Goal: Task Accomplishment & Management: Manage account settings

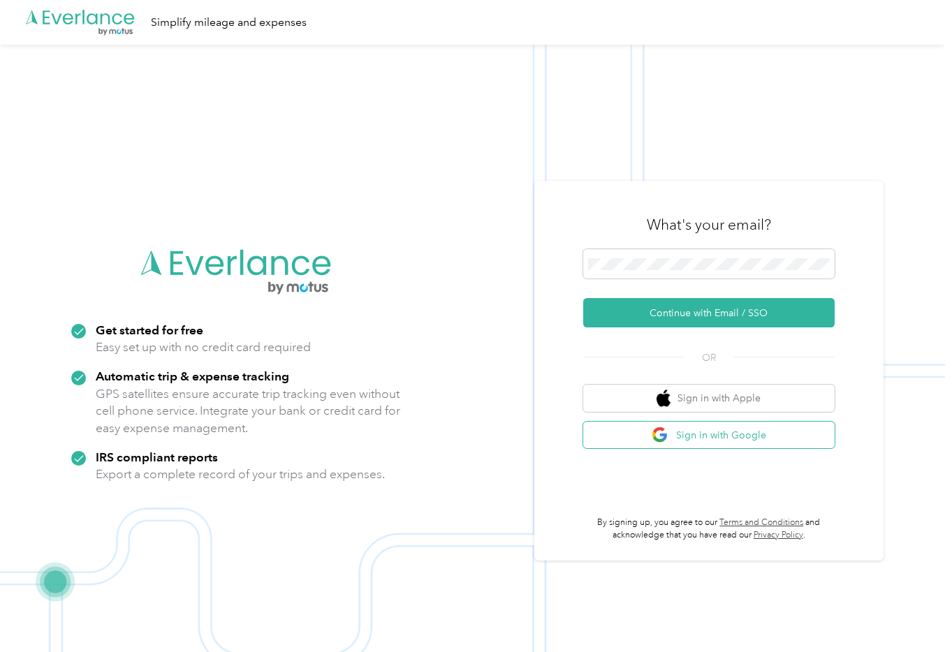
click at [752, 437] on button "Sign in with Google" at bounding box center [708, 435] width 251 height 27
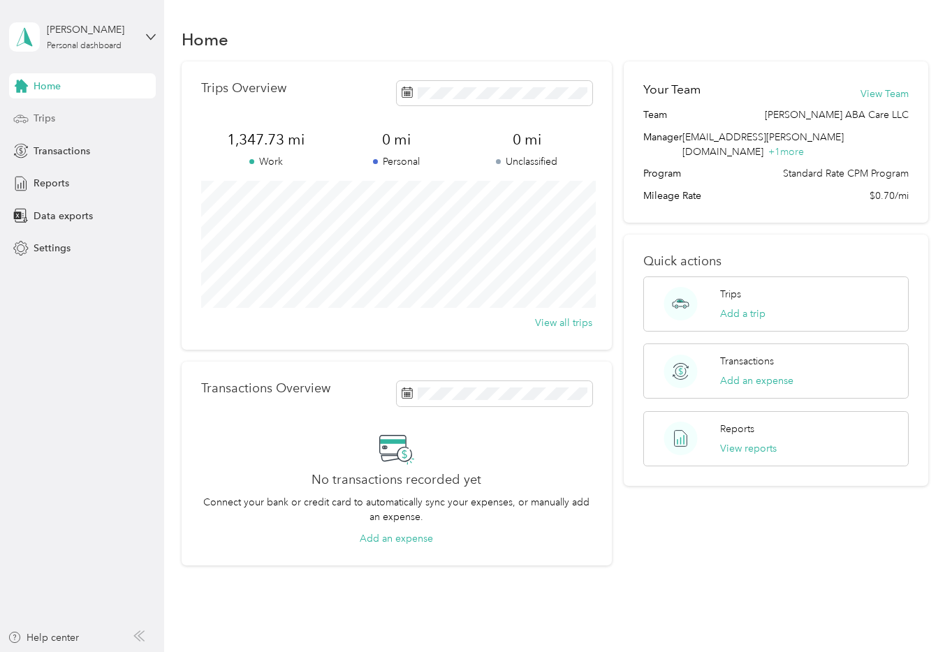
click at [60, 119] on div "Trips" at bounding box center [82, 118] width 147 height 25
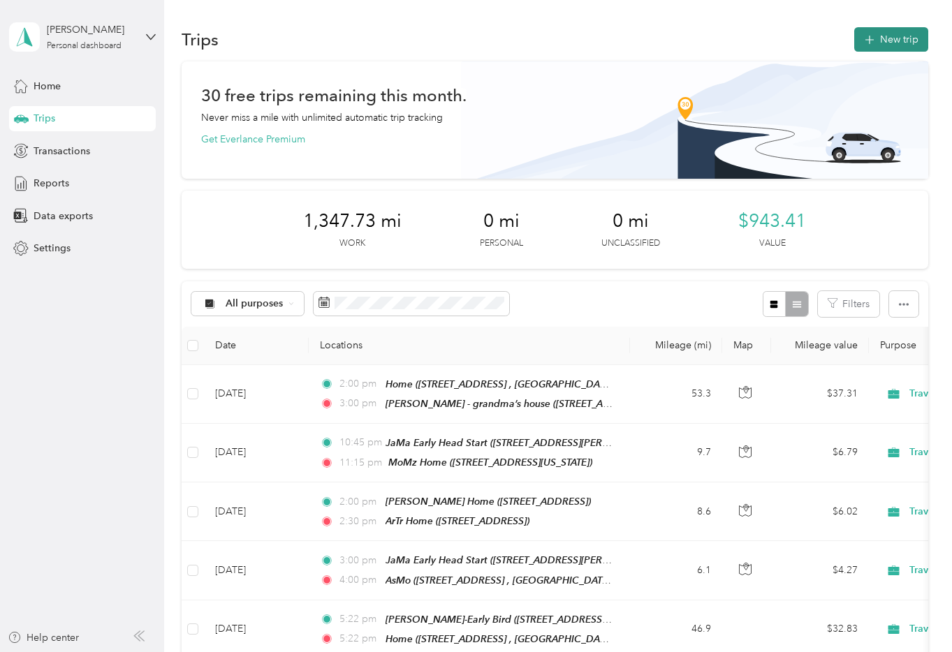
click at [910, 39] on button "New trip" at bounding box center [891, 39] width 74 height 24
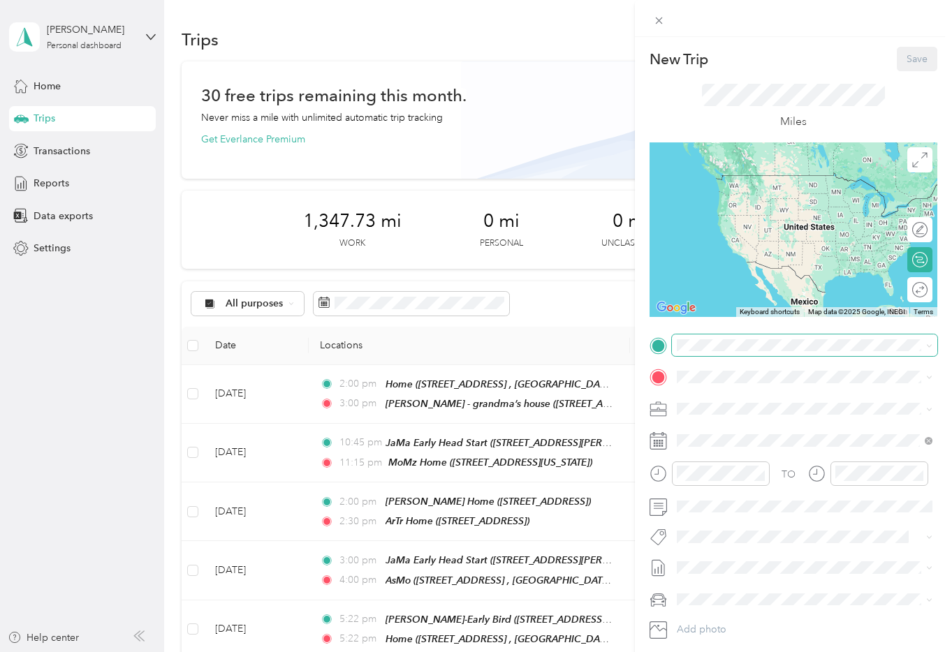
click at [757, 338] on span at bounding box center [804, 346] width 265 height 22
click at [768, 403] on div "[PERSON_NAME] Home" at bounding box center [759, 401] width 112 height 13
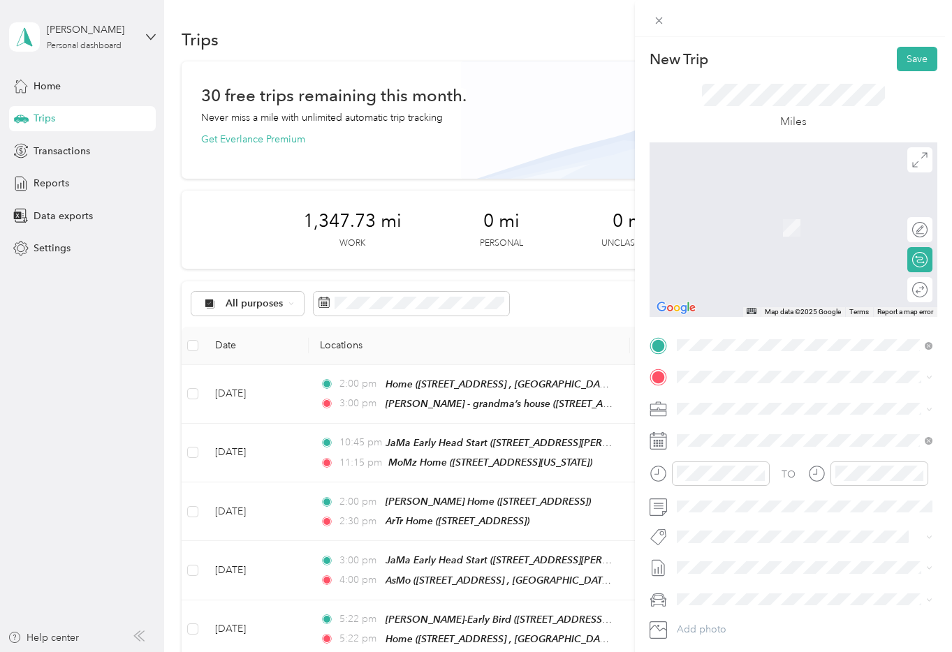
click at [728, 363] on div "TO Add photo" at bounding box center [794, 503] width 288 height 337
click at [824, 432] on span "[STREET_ADDRESS][US_STATE]" at bounding box center [773, 427] width 140 height 13
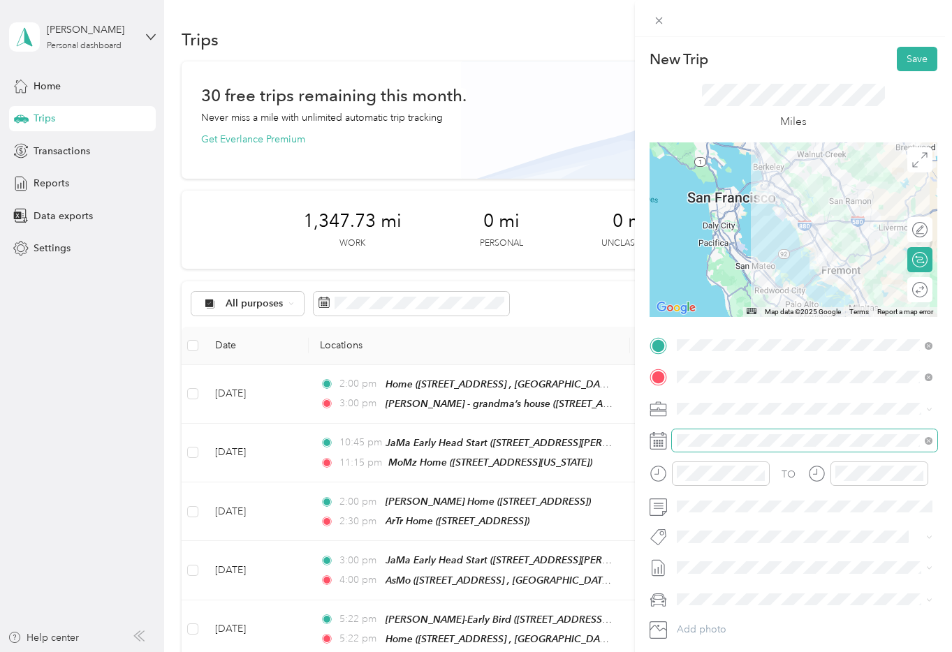
scroll to position [13, 0]
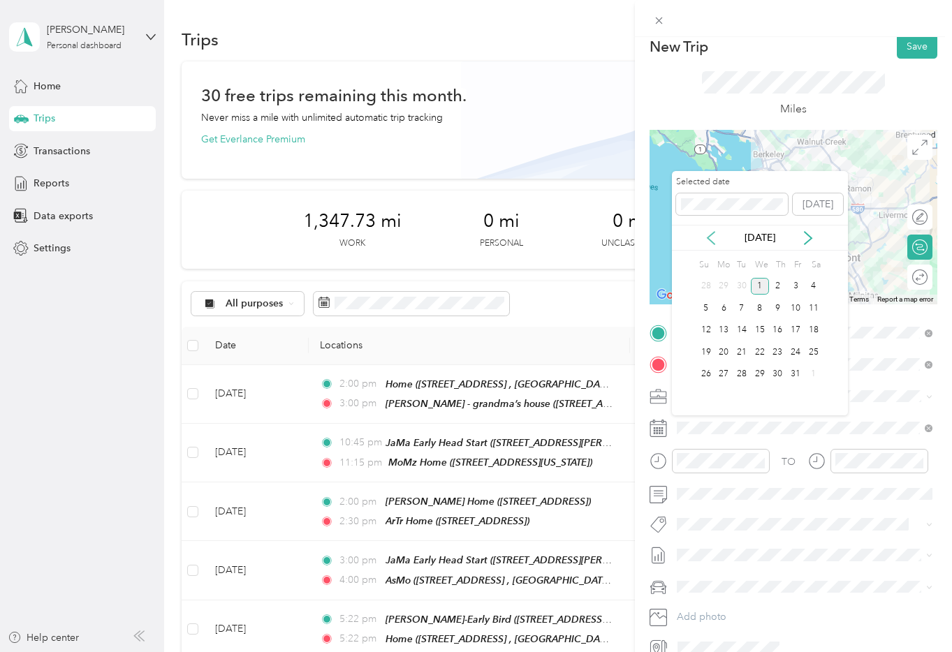
click at [713, 234] on icon at bounding box center [711, 238] width 14 height 14
click at [780, 352] on div "25" at bounding box center [778, 352] width 18 height 17
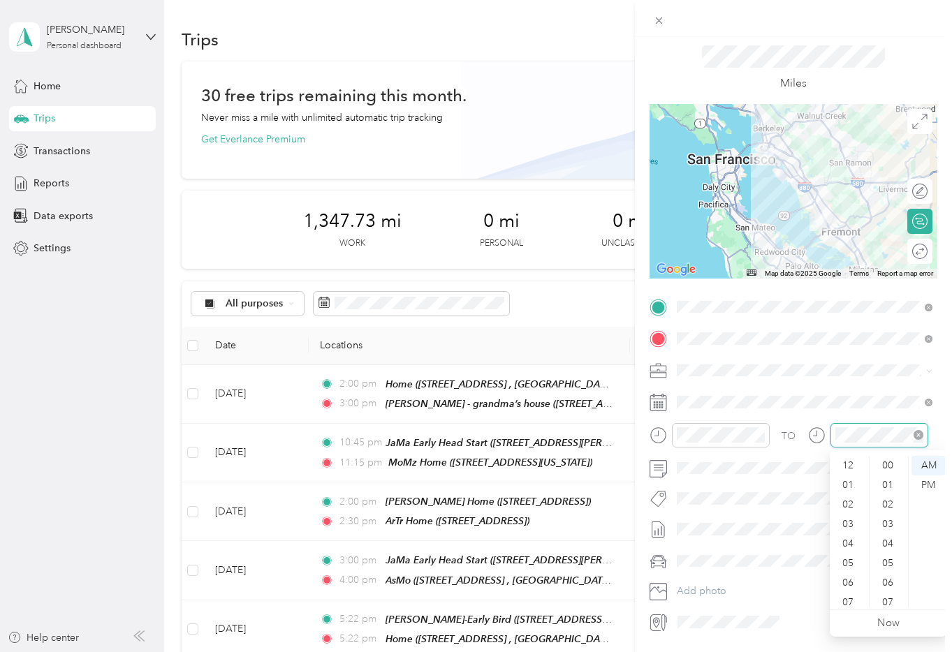
scroll to position [84, 0]
click at [783, 416] on div "TO Add photo" at bounding box center [794, 464] width 288 height 337
click at [817, 415] on div "Travel to Client" at bounding box center [805, 419] width 246 height 15
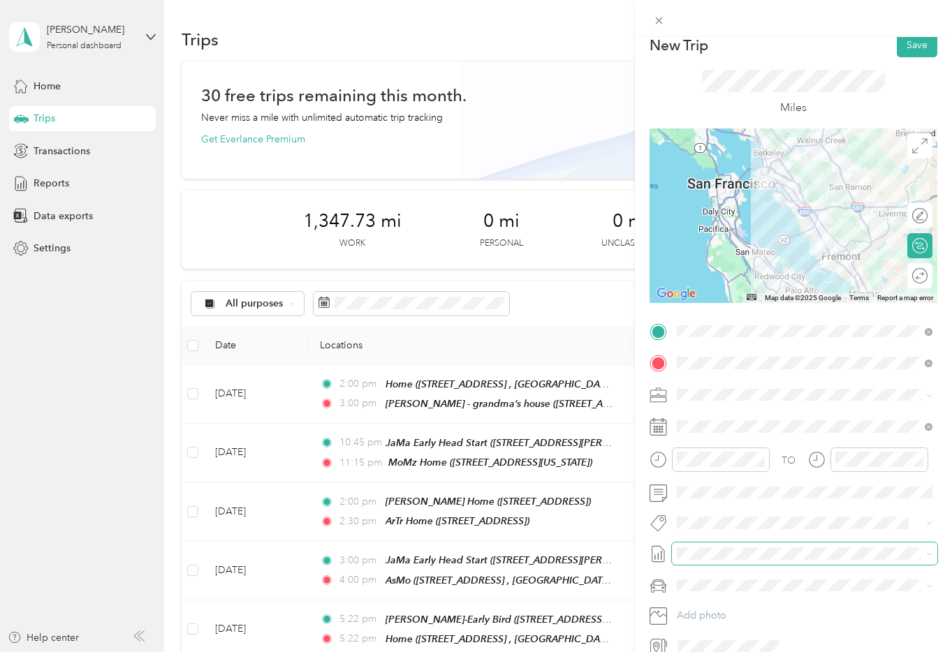
scroll to position [0, 0]
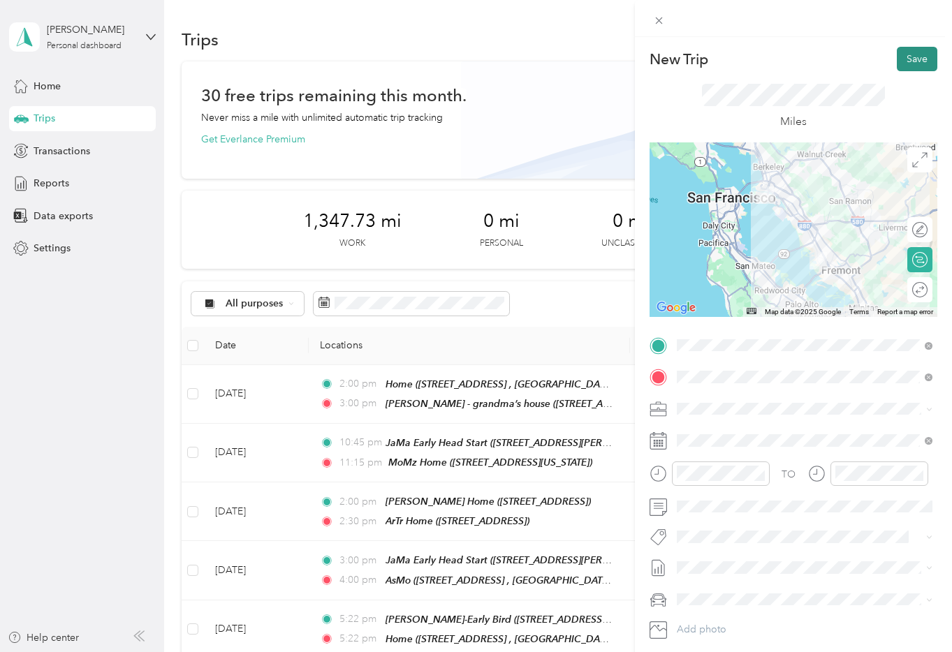
click at [926, 54] on button "Save" at bounding box center [917, 59] width 41 height 24
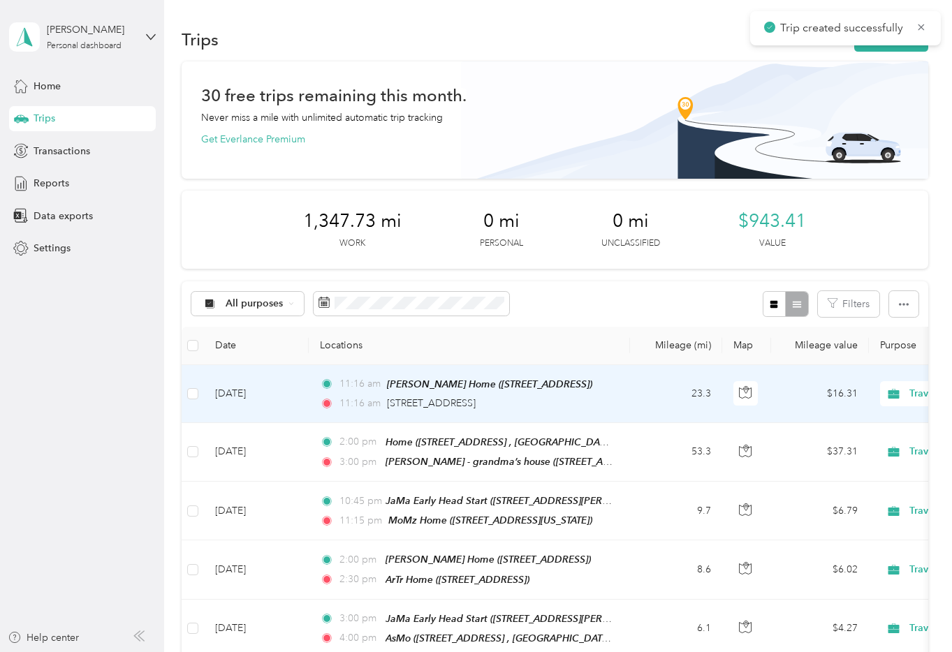
click at [642, 396] on td "23.3" at bounding box center [676, 394] width 92 height 58
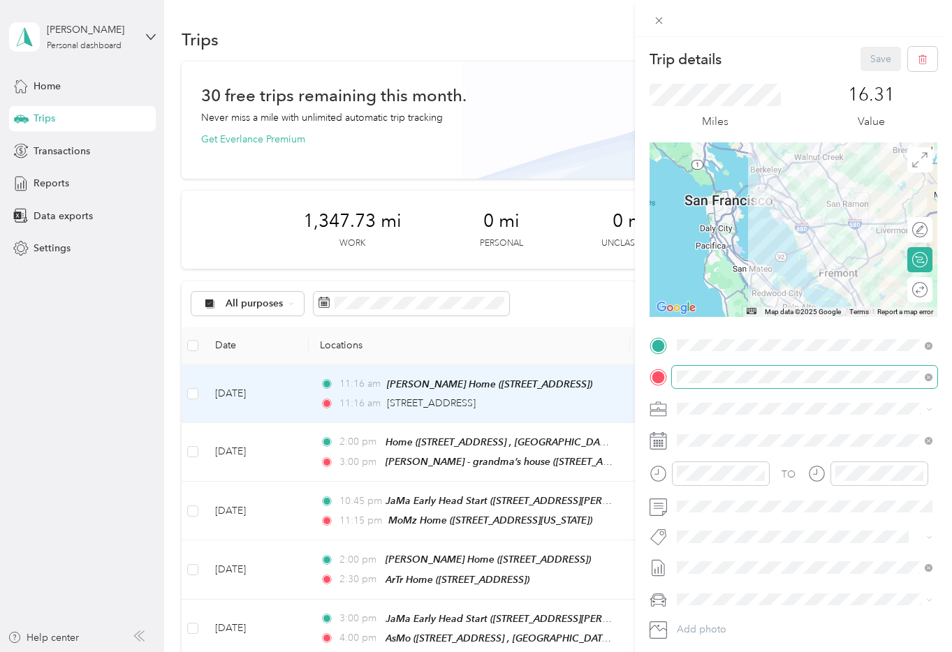
click at [856, 384] on span at bounding box center [804, 377] width 265 height 22
click at [825, 369] on span at bounding box center [804, 377] width 265 height 22
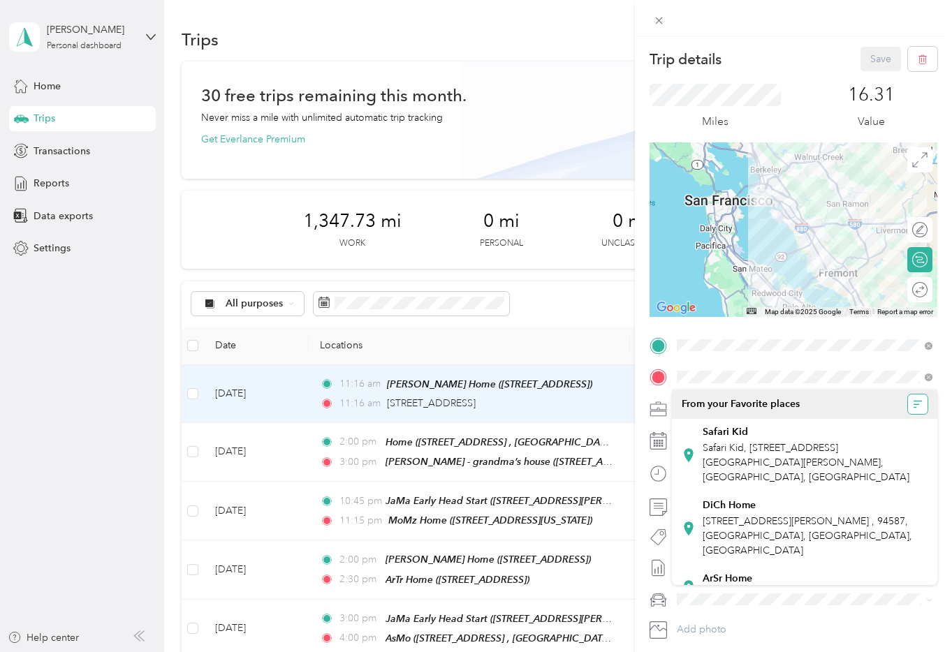
click at [920, 408] on icon "button" at bounding box center [918, 405] width 10 height 10
click at [801, 648] on div "TO Add photo" at bounding box center [794, 503] width 288 height 337
click at [88, 344] on div "Trip details Save This trip cannot be edited because it is either under review,…" at bounding box center [476, 326] width 952 height 652
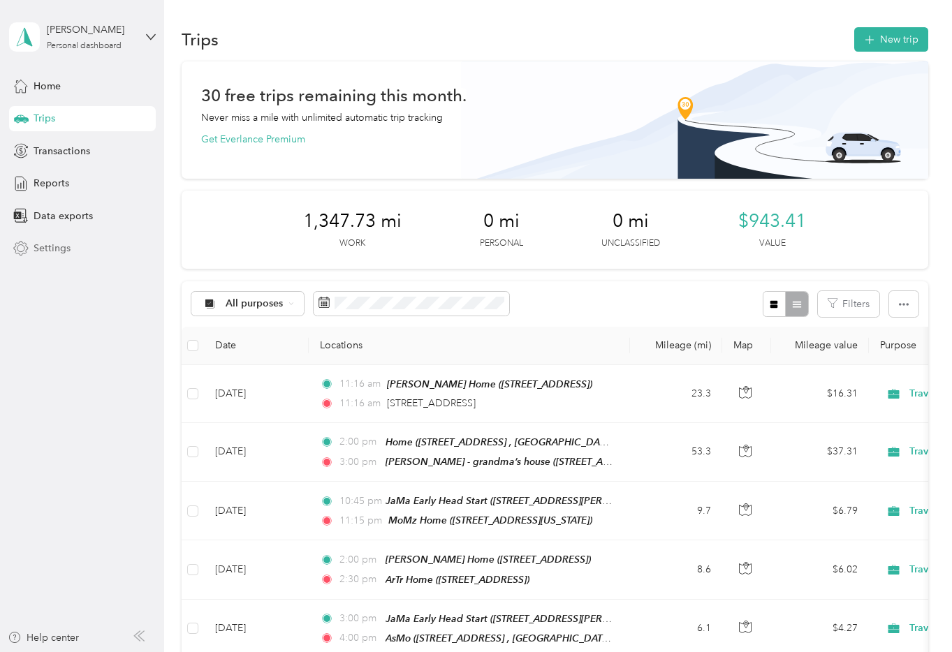
click at [57, 247] on span "Settings" at bounding box center [52, 248] width 37 height 15
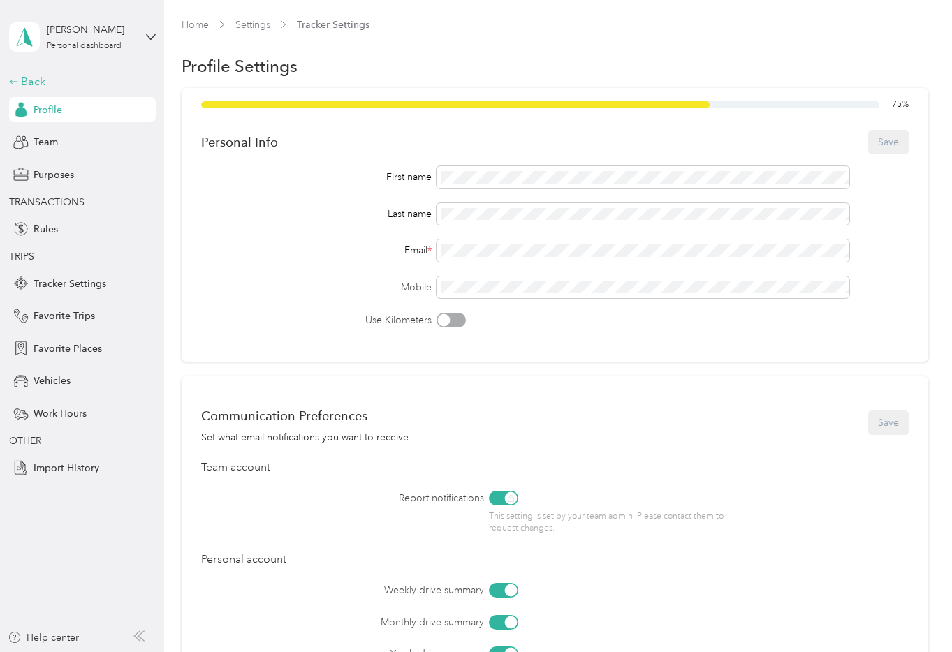
click at [48, 86] on div "Back" at bounding box center [79, 81] width 140 height 17
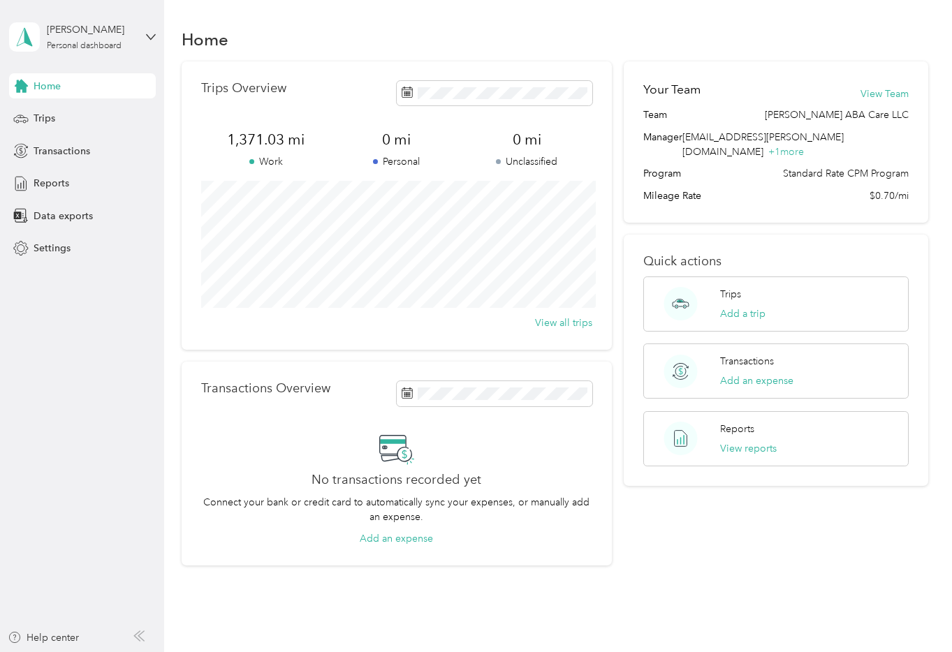
click at [58, 88] on span "Home" at bounding box center [47, 86] width 27 height 15
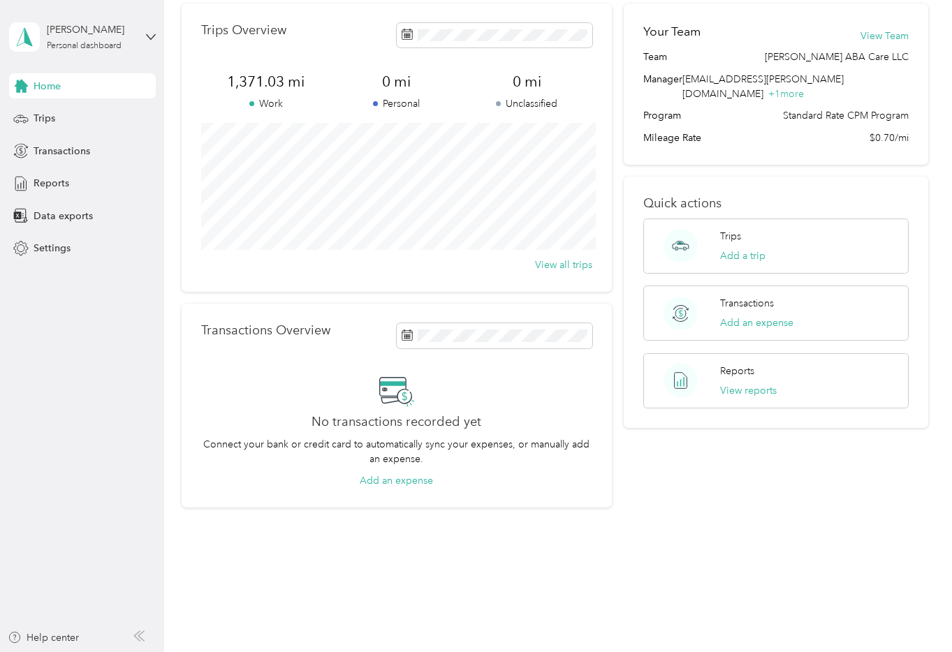
click at [699, 515] on div "Home Trips Overview 1,371.03 mi Work 0 mi Personal 0 mi Unclassified View all t…" at bounding box center [554, 263] width 781 height 642
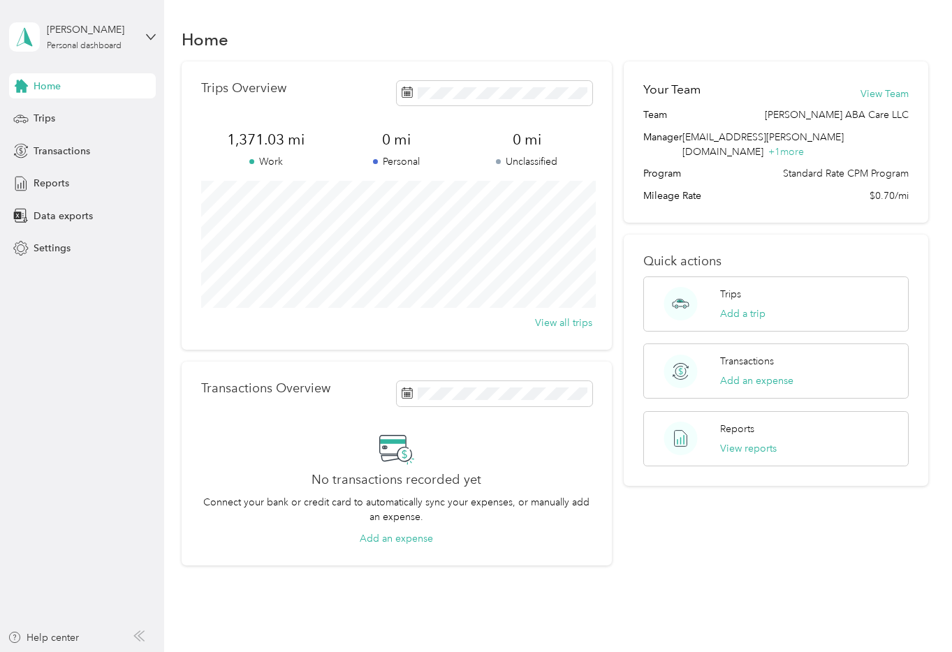
click at [88, 262] on aside "[PERSON_NAME] Personal dashboard Home Trips Transactions Reports Data exports S…" at bounding box center [82, 326] width 164 height 652
click at [61, 254] on span "Settings" at bounding box center [52, 248] width 37 height 15
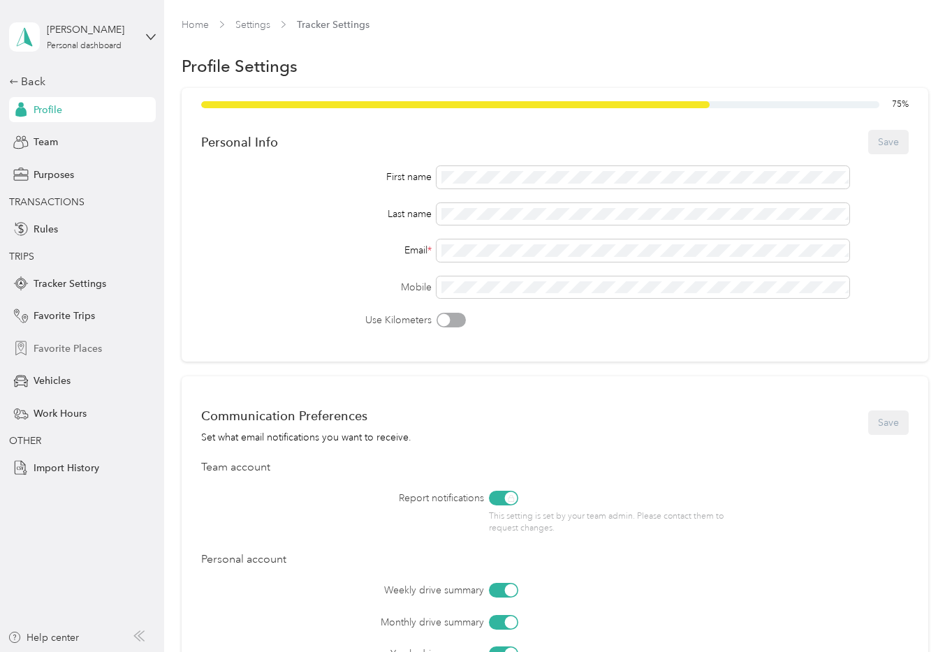
click at [94, 355] on span "Favorite Places" at bounding box center [68, 349] width 68 height 15
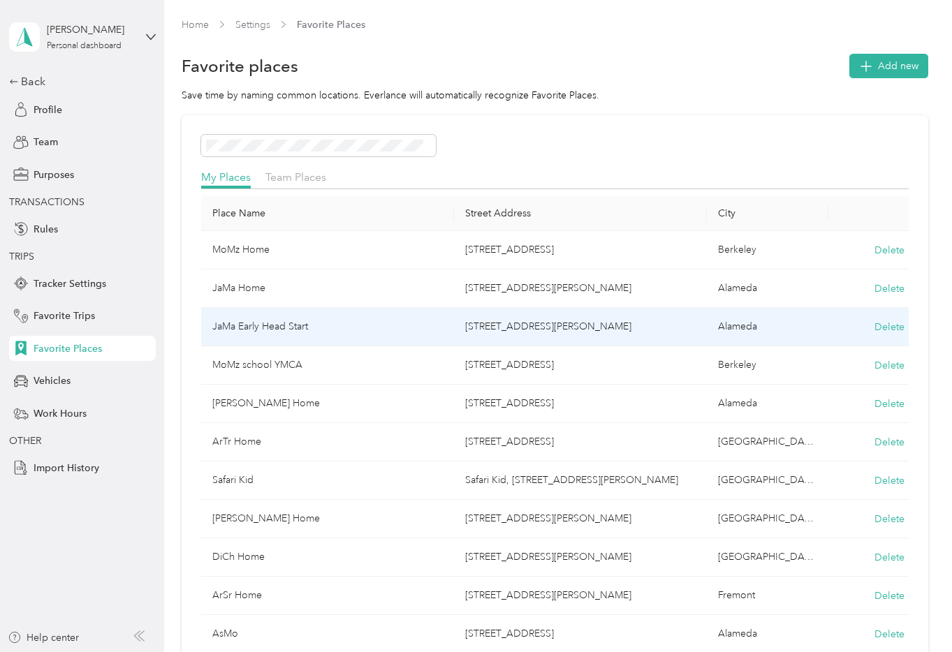
scroll to position [21, 0]
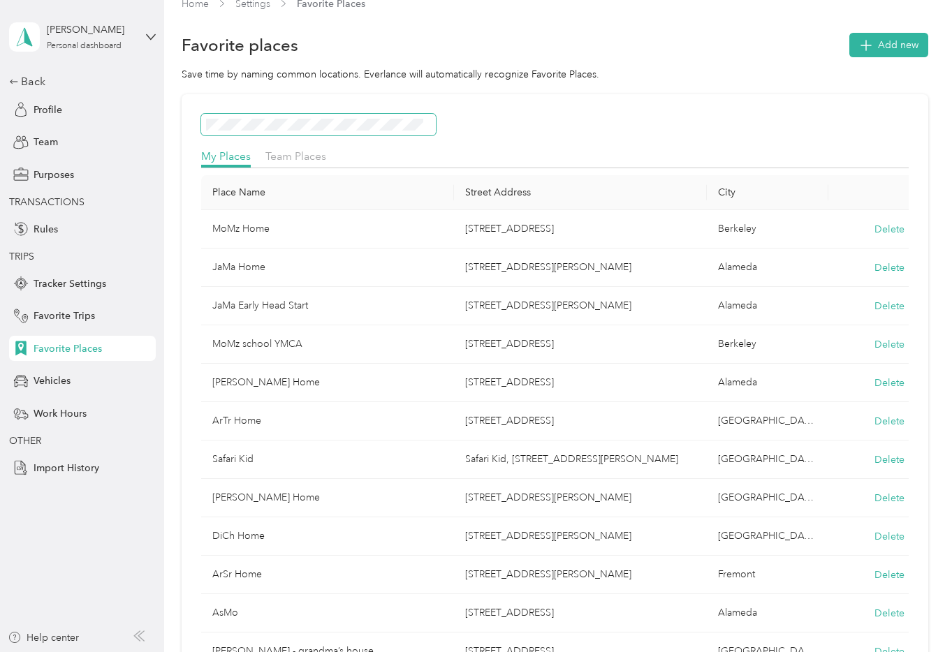
click at [307, 133] on span at bounding box center [318, 125] width 235 height 22
click at [903, 54] on button "Add new" at bounding box center [888, 45] width 79 height 24
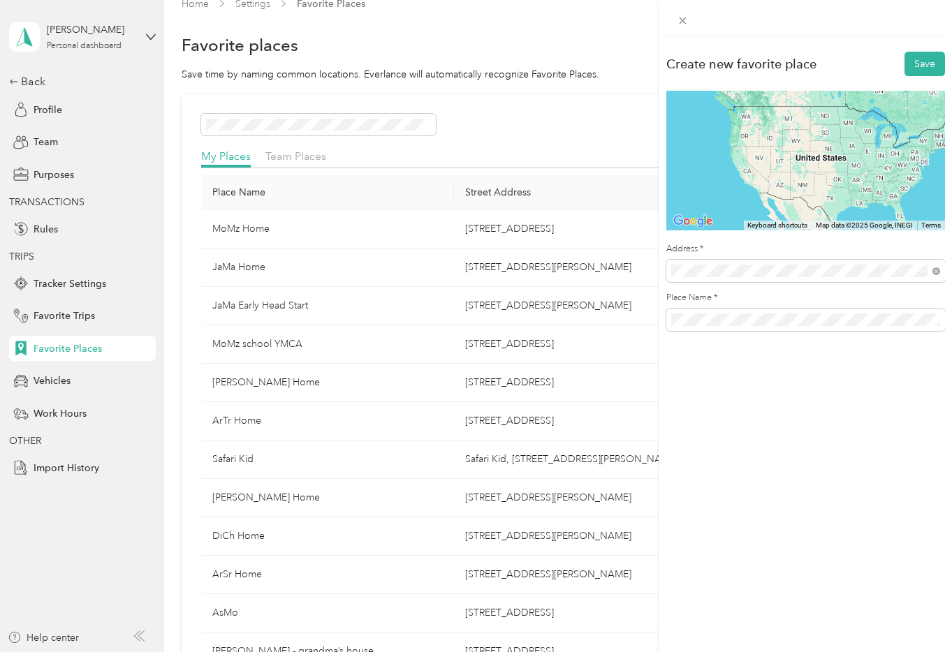
click at [837, 328] on span "[STREET_ADDRESS][US_STATE]" at bounding box center [767, 321] width 140 height 13
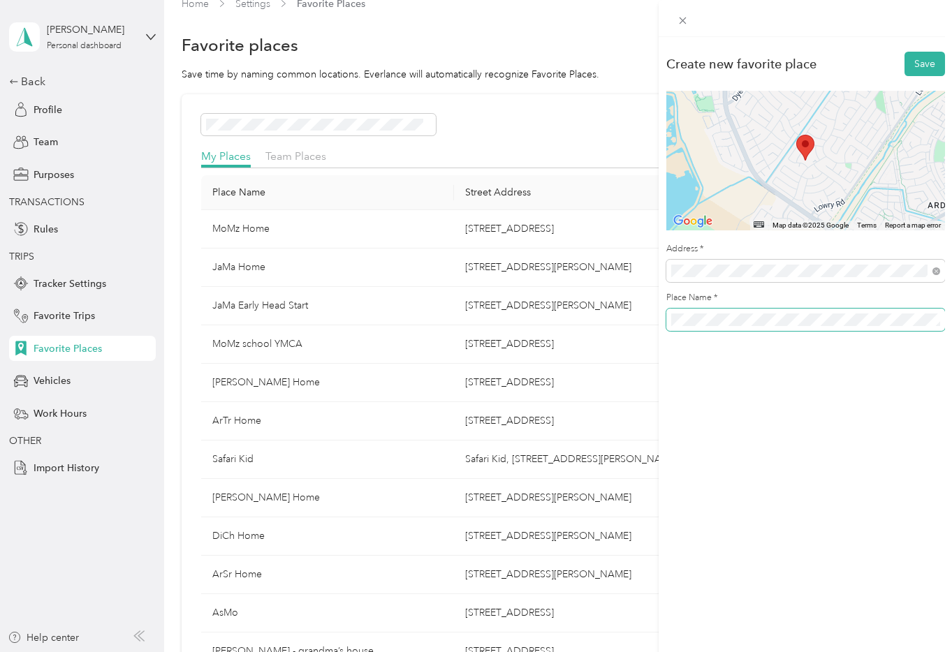
click at [905, 52] on button "Save" at bounding box center [925, 64] width 41 height 24
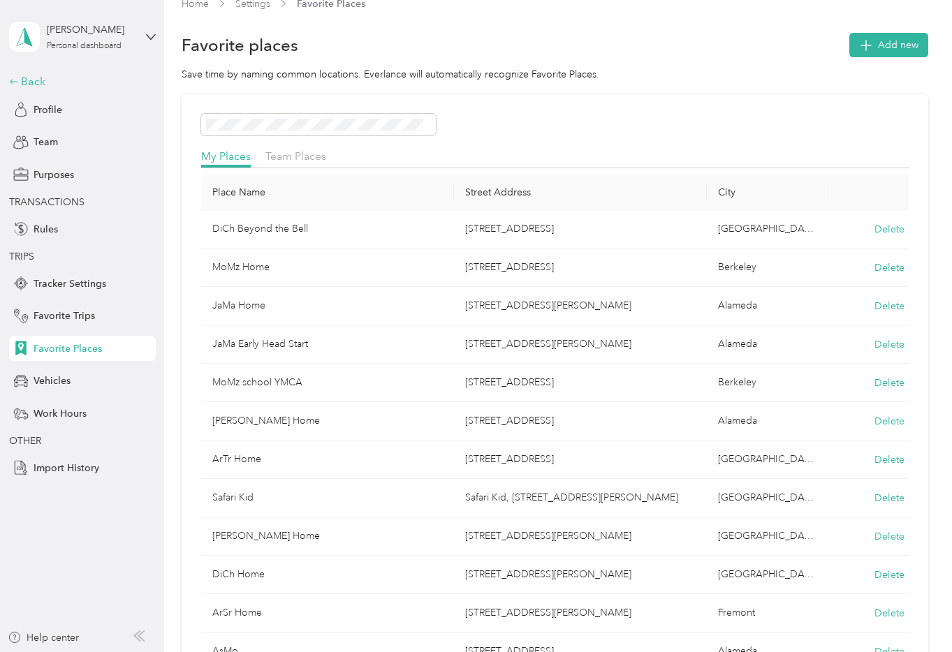
click at [13, 81] on icon at bounding box center [14, 82] width 10 height 10
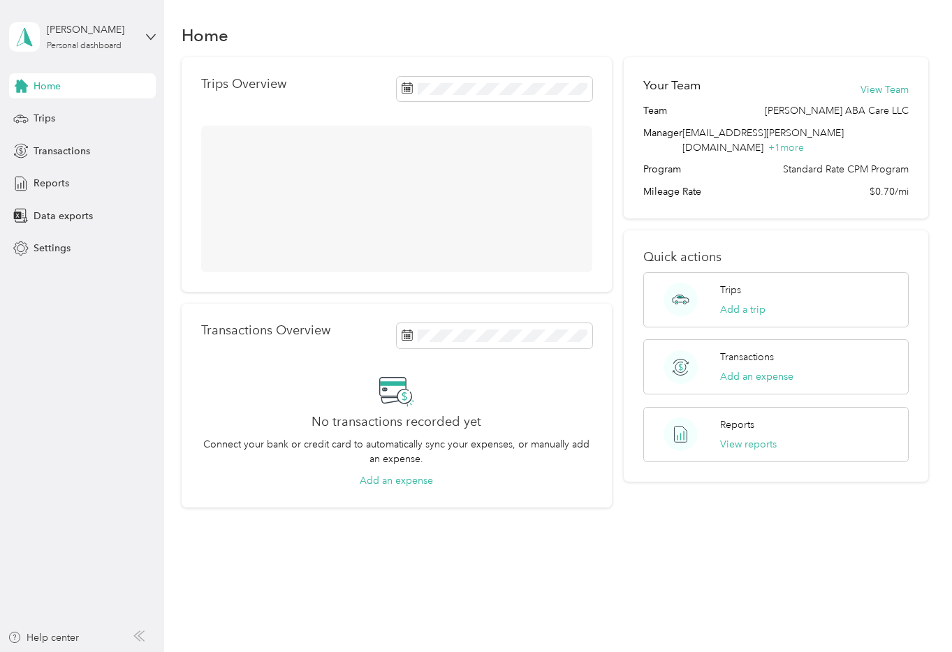
scroll to position [21, 0]
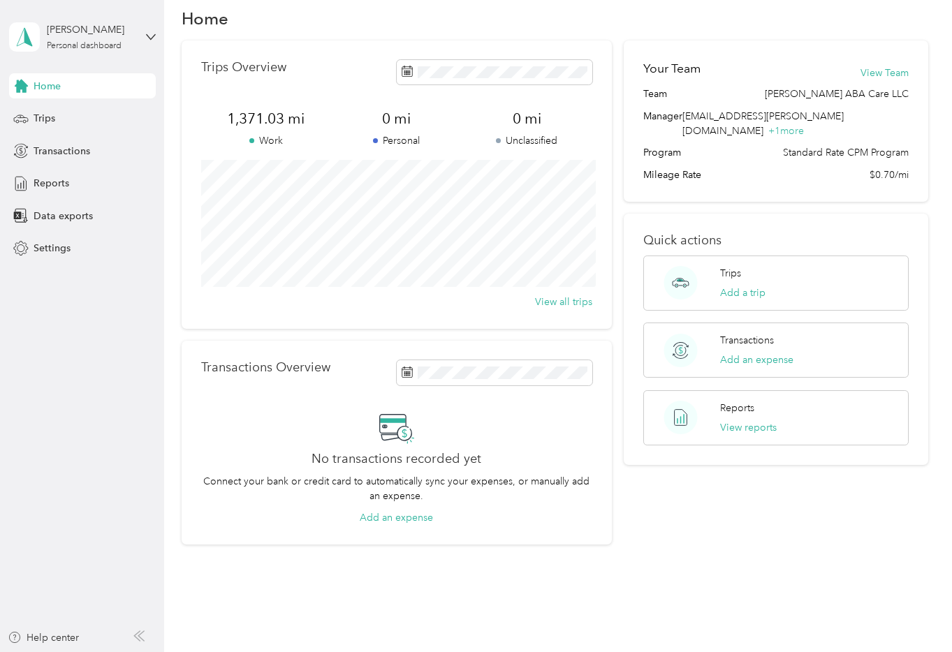
click at [847, 587] on div "Home Trips Overview 1,371.03 mi Work 0 mi Personal 0 mi Unclassified View all t…" at bounding box center [554, 300] width 781 height 642
click at [52, 115] on span "Trips" at bounding box center [45, 118] width 22 height 15
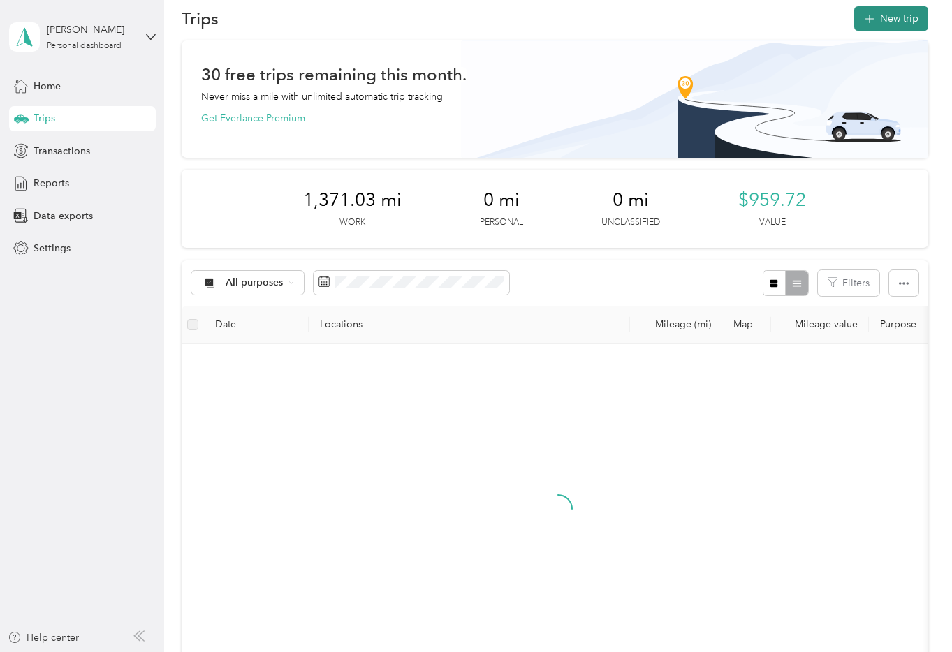
click at [877, 24] on icon "button" at bounding box center [869, 19] width 16 height 16
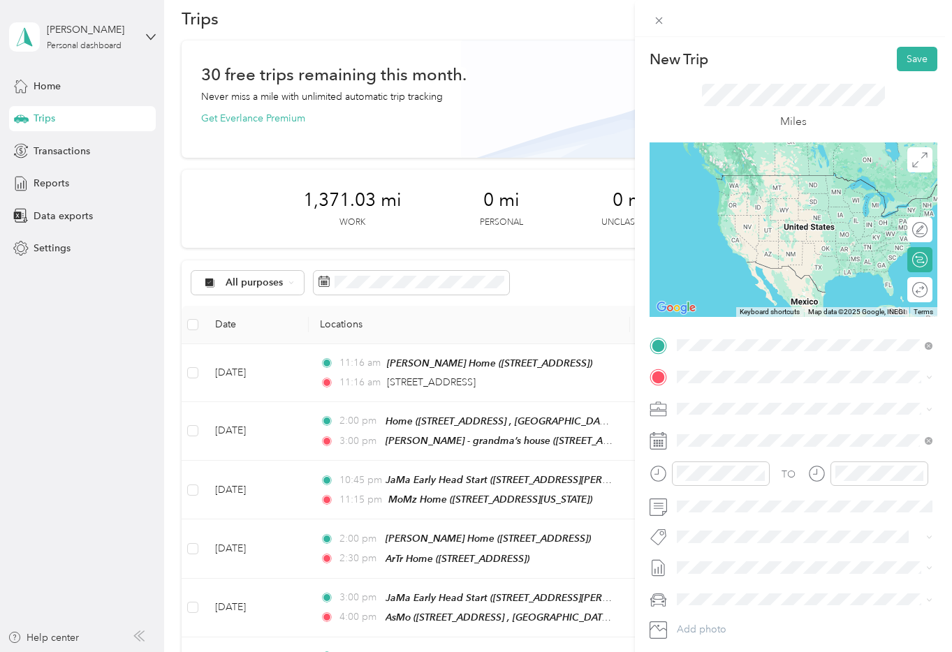
click at [775, 413] on span "Safari Kid, [STREET_ADDRESS][GEOGRAPHIC_DATA][PERSON_NAME], [GEOGRAPHIC_DATA], …" at bounding box center [806, 431] width 207 height 41
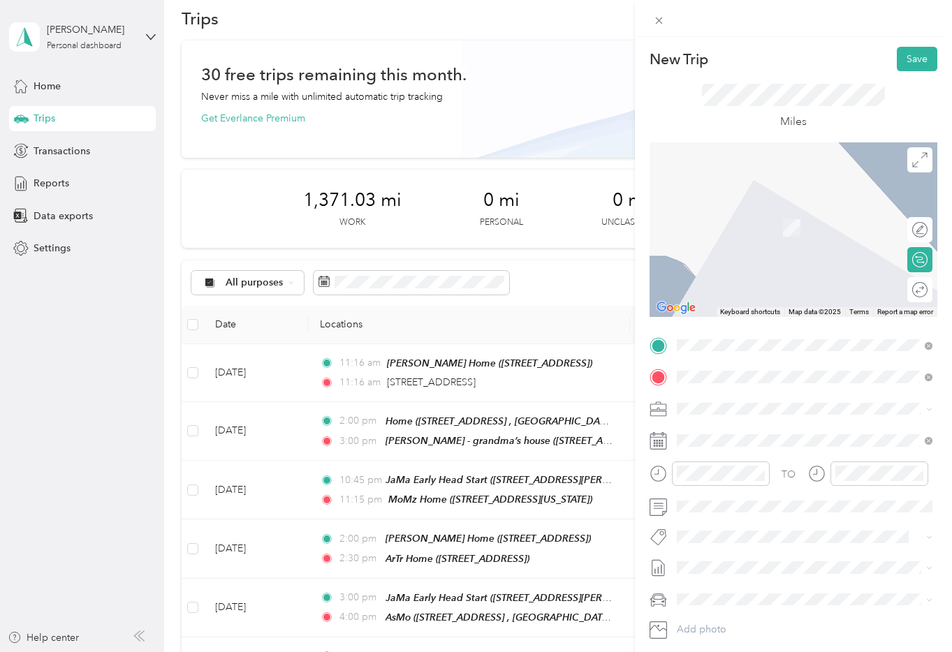
click at [777, 440] on div "AsMo [STREET_ADDRESS], Alameda, [GEOGRAPHIC_DATA], [GEOGRAPHIC_DATA]" at bounding box center [815, 448] width 225 height 44
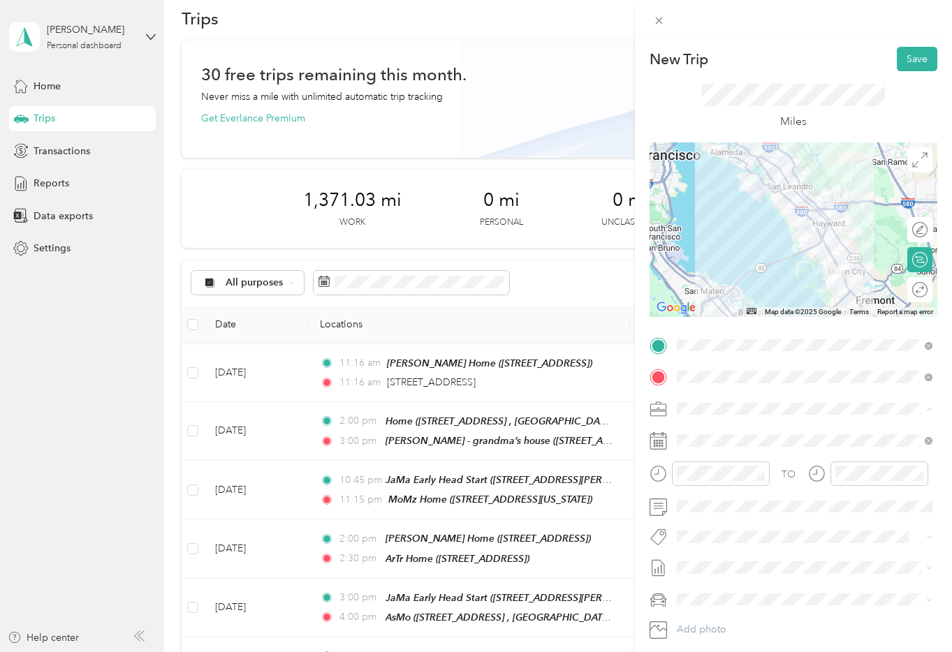
click at [788, 460] on div "Travel to Client" at bounding box center [805, 458] width 246 height 15
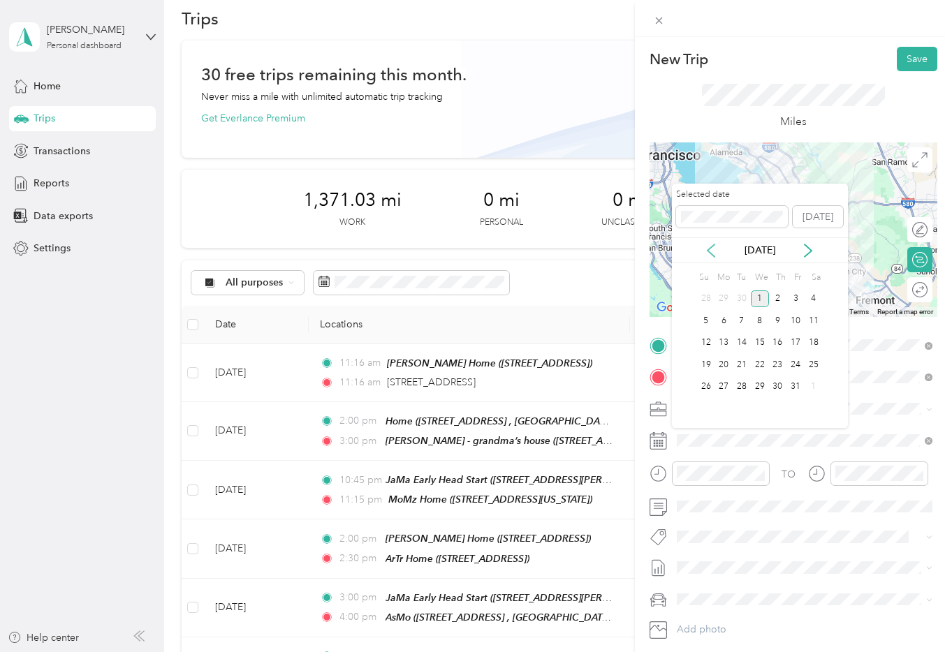
click at [712, 249] on icon at bounding box center [711, 251] width 14 height 14
click at [801, 366] on div "26" at bounding box center [796, 364] width 18 height 17
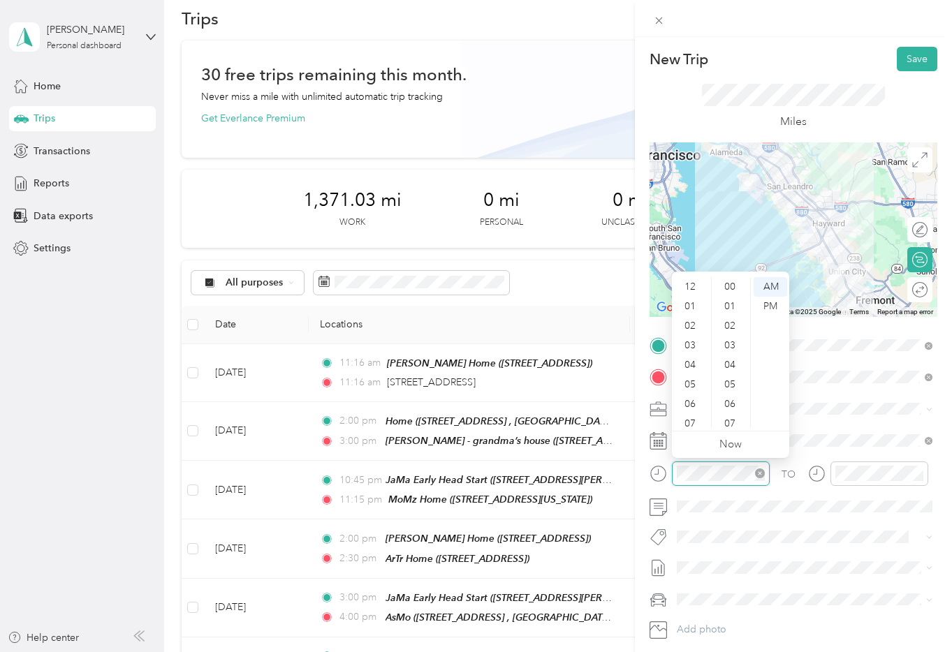
scroll to position [84, 0]
click at [692, 285] on div "04" at bounding box center [692, 282] width 34 height 20
click at [731, 303] on div "15" at bounding box center [732, 306] width 34 height 20
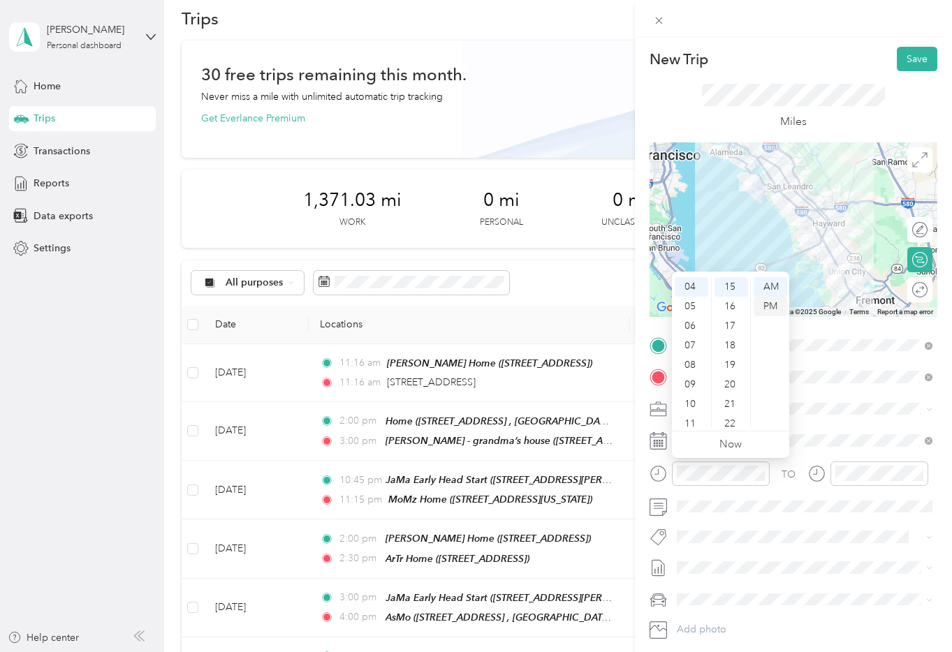
click at [766, 305] on div "PM" at bounding box center [771, 307] width 34 height 20
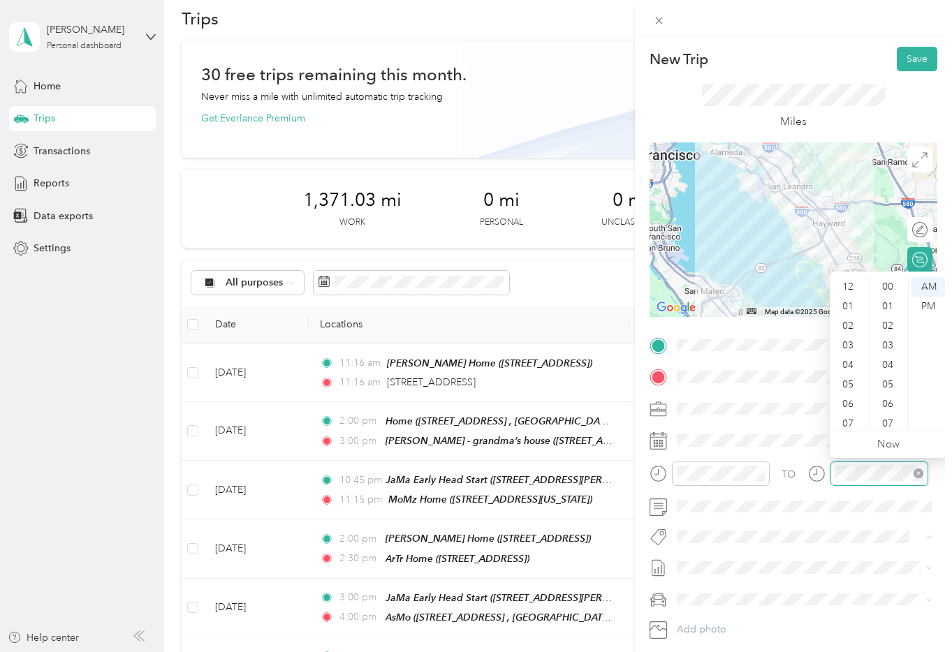
scroll to position [84, 0]
click at [851, 300] on div "05" at bounding box center [850, 301] width 34 height 20
click at [887, 288] on div "00" at bounding box center [889, 287] width 34 height 20
click at [926, 305] on div "PM" at bounding box center [929, 307] width 34 height 20
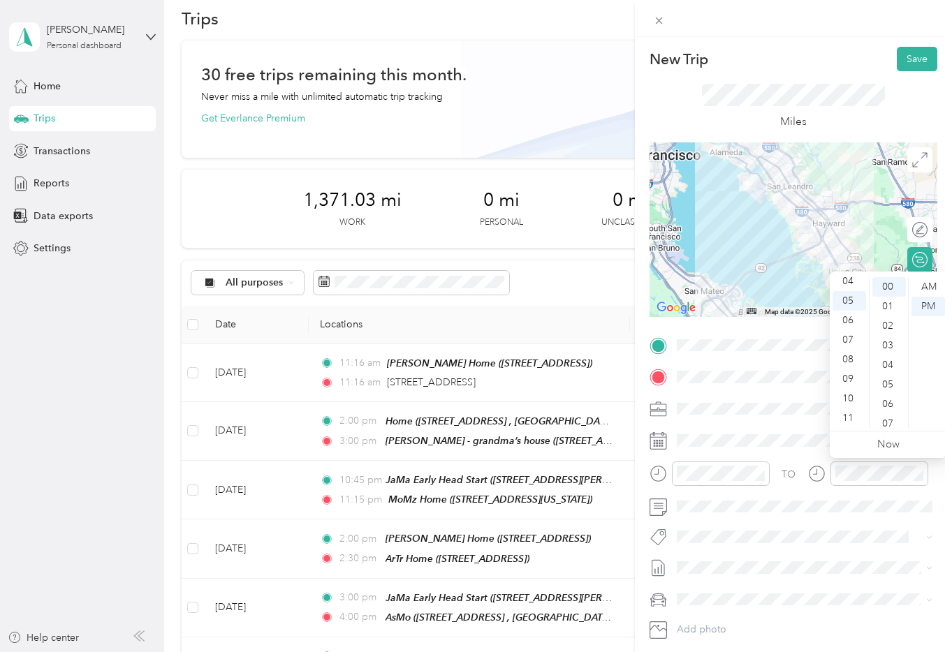
click at [942, 479] on form "New Trip Save This trip cannot be edited because it is either under review, app…" at bounding box center [793, 359] width 317 height 625
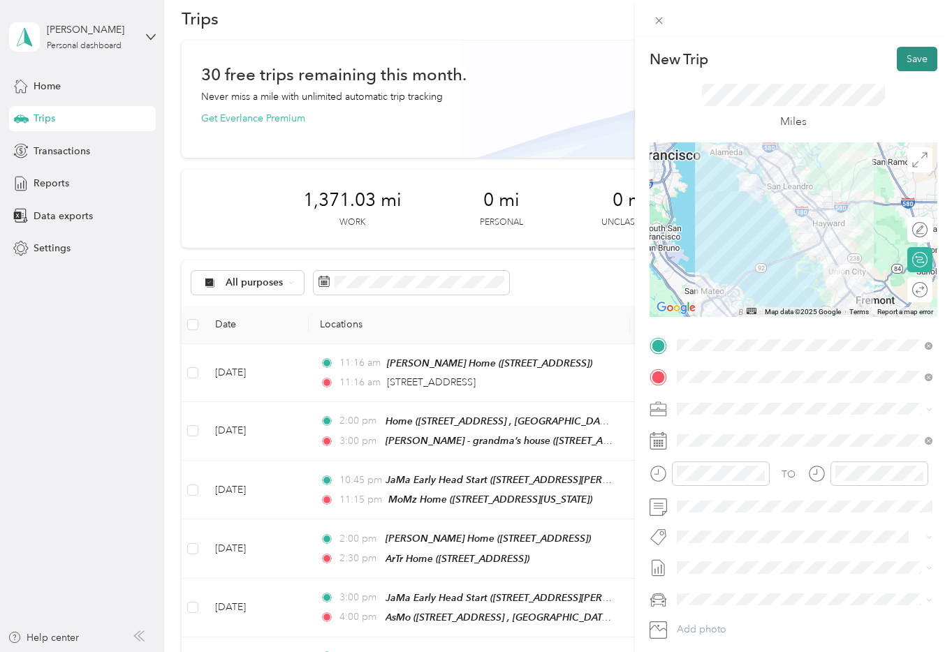
click at [926, 54] on button "Save" at bounding box center [917, 59] width 41 height 24
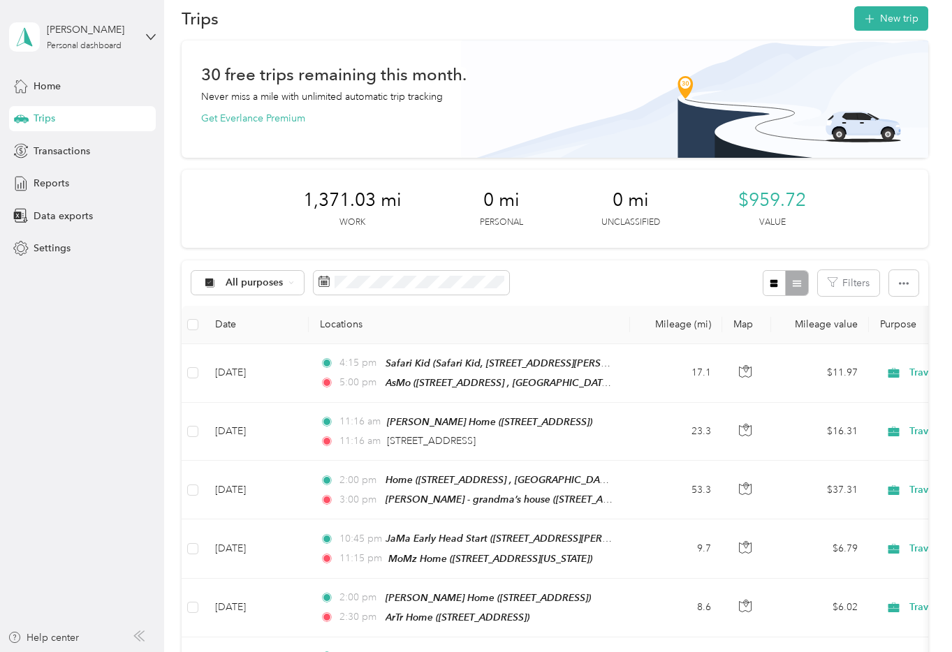
click at [548, 300] on div "All purposes Filters" at bounding box center [555, 283] width 747 height 45
click at [587, 293] on div "All purposes Filters" at bounding box center [555, 283] width 747 height 45
click at [669, 286] on div "All purposes Filters" at bounding box center [555, 283] width 747 height 45
click at [47, 248] on span "Settings" at bounding box center [52, 248] width 37 height 15
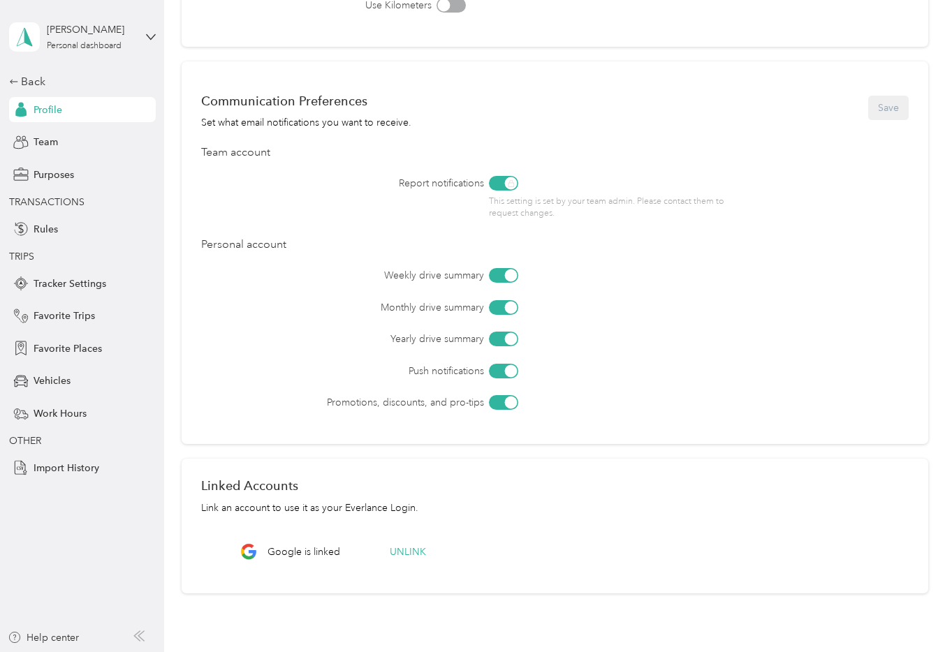
scroll to position [413, 0]
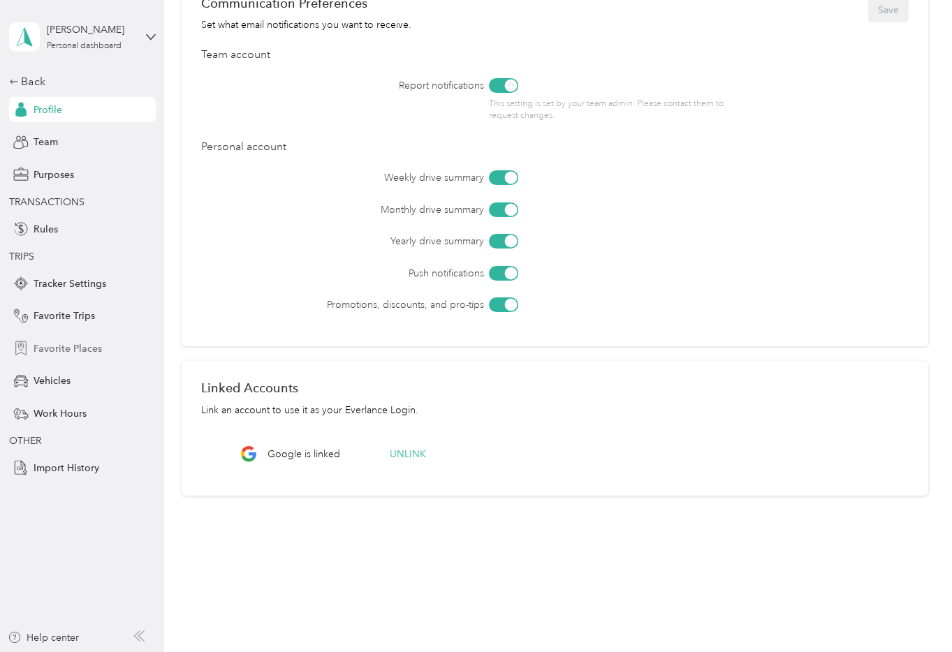
click at [80, 349] on span "Favorite Places" at bounding box center [68, 349] width 68 height 15
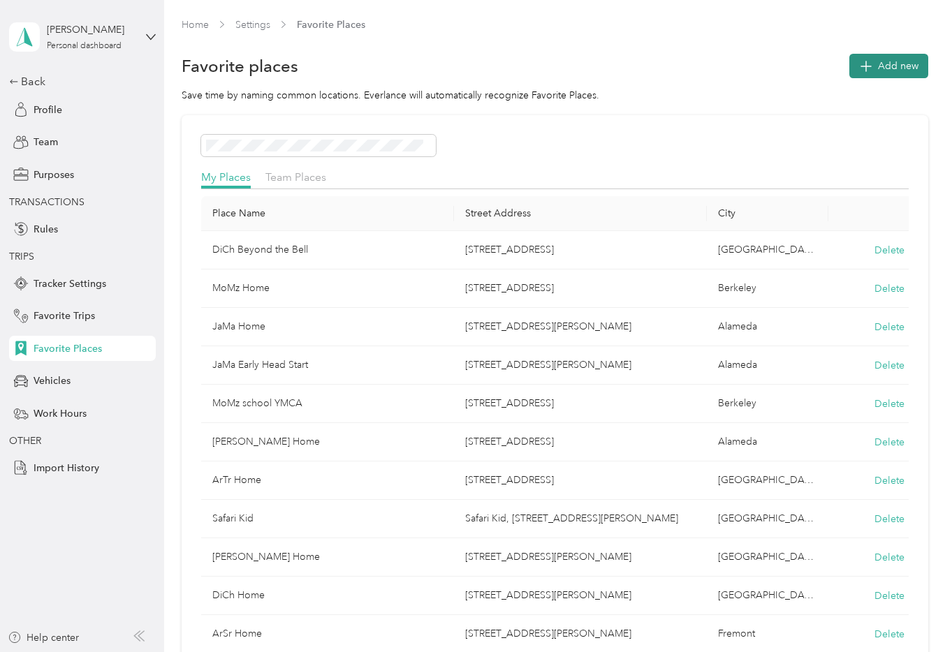
click at [898, 59] on span "Add new" at bounding box center [898, 66] width 41 height 15
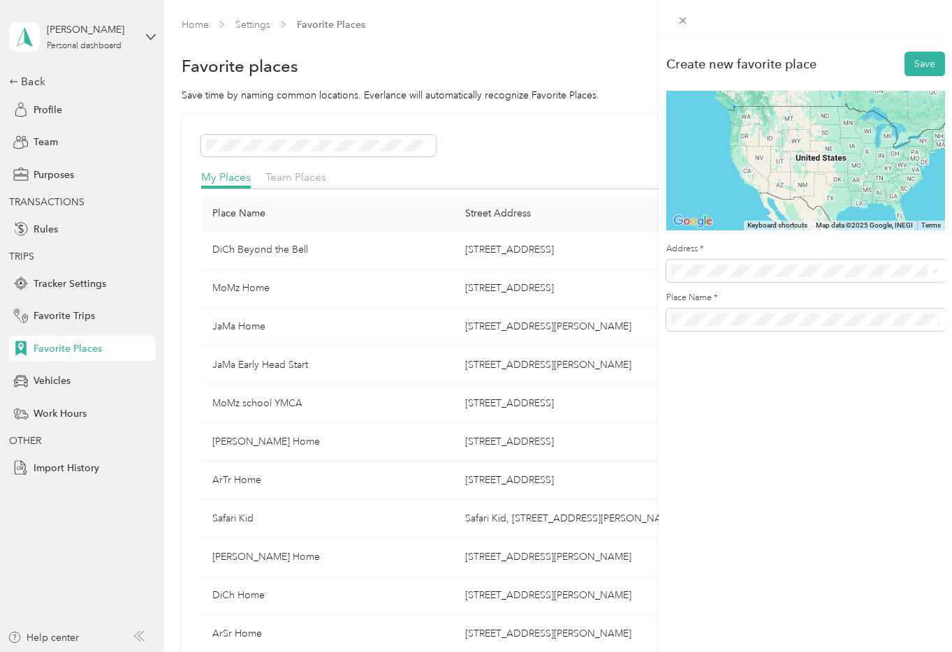
click at [796, 326] on span "[STREET_ADDRESS][US_STATE]" at bounding box center [767, 321] width 140 height 13
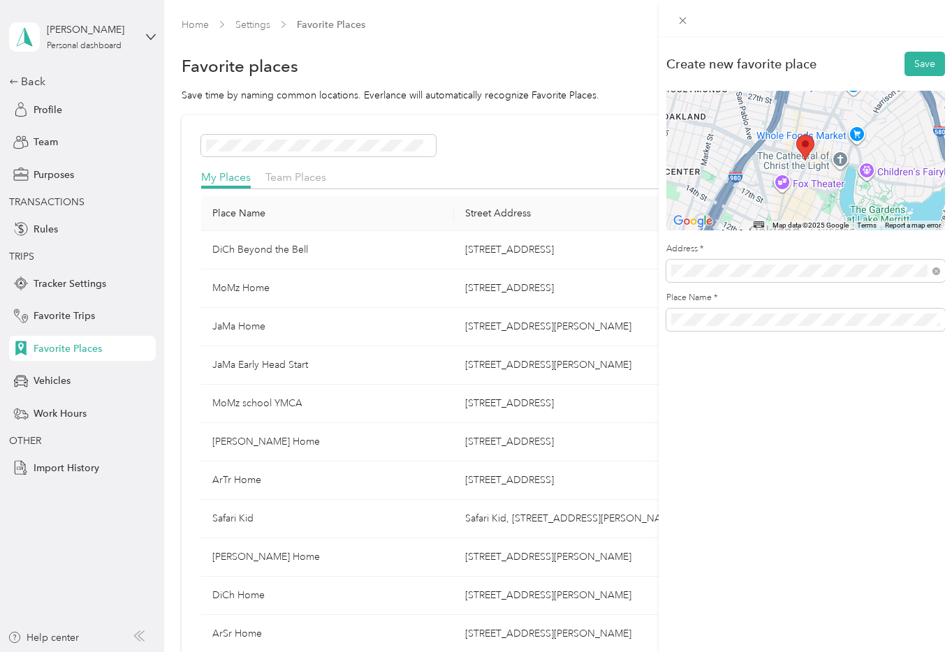
click at [856, 488] on div "Create new favorite place Save ← Move left → Move right ↑ Move up ↓ Move down +…" at bounding box center [805, 363] width 293 height 652
click at [926, 68] on button "Save" at bounding box center [925, 64] width 41 height 24
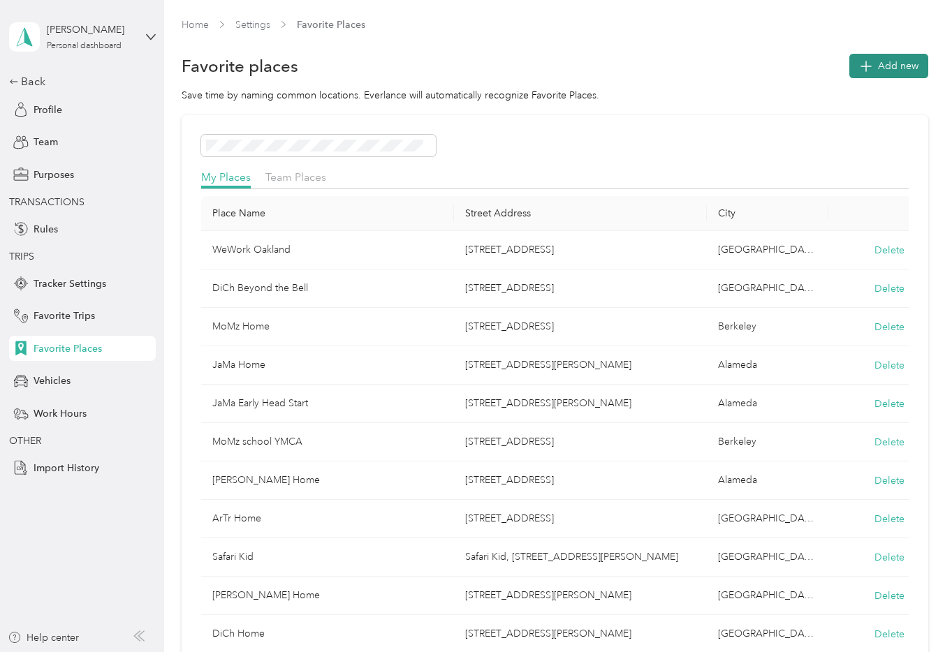
click at [897, 71] on span "Add new" at bounding box center [898, 66] width 41 height 15
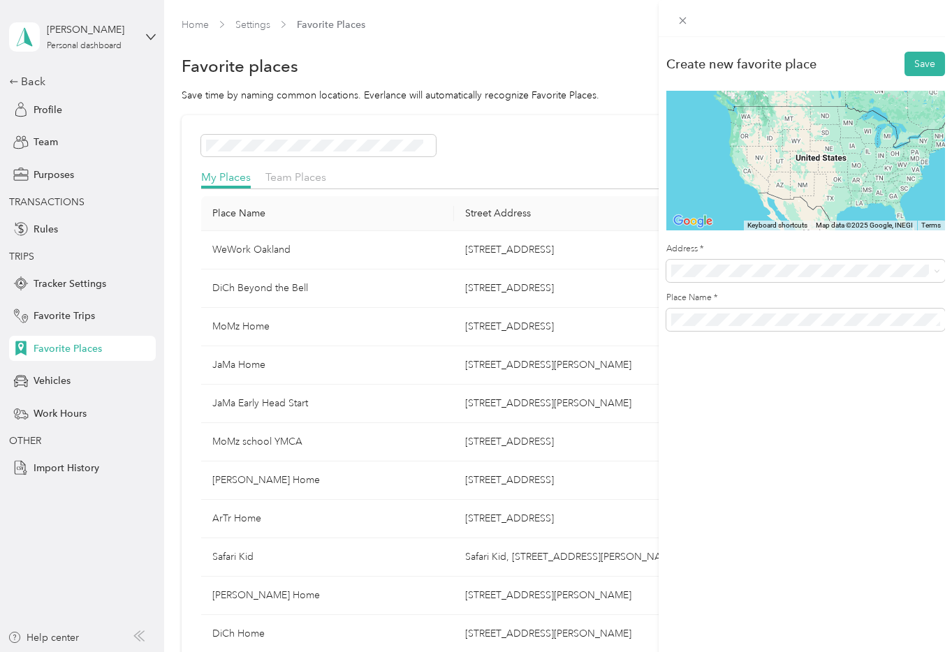
click at [799, 282] on form "Create new favorite place Save ← Move left → Move right ↑ Move up ↓ Move down +…" at bounding box center [805, 191] width 279 height 282
click at [826, 326] on span "[STREET_ADDRESS][US_STATE]" at bounding box center [767, 321] width 140 height 13
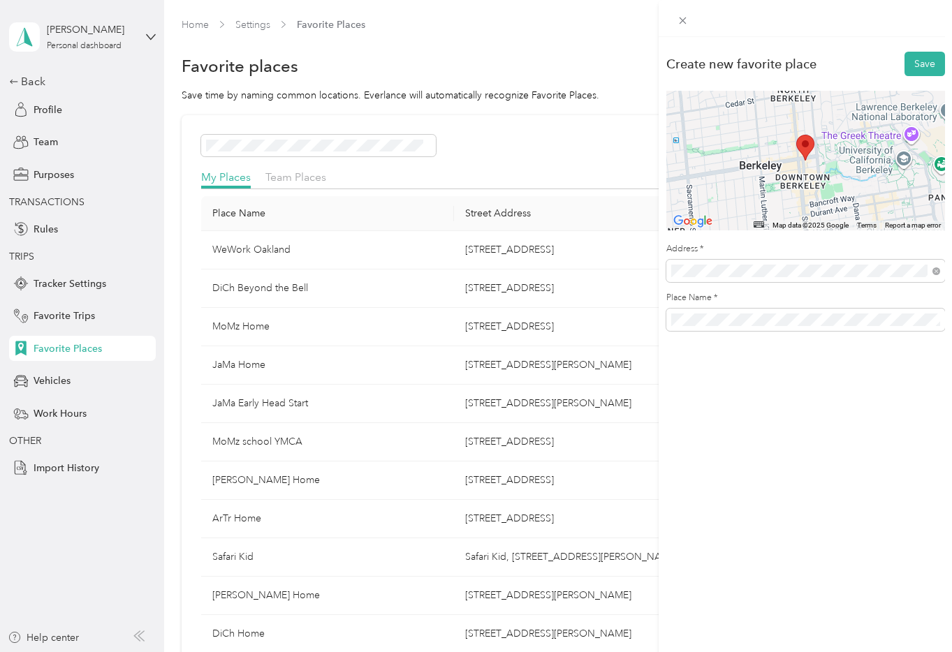
click at [868, 462] on div "Create new favorite place Save ← Move left → Move right ↑ Move up ↓ Move down +…" at bounding box center [805, 363] width 293 height 652
click at [927, 68] on button "Save" at bounding box center [925, 64] width 41 height 24
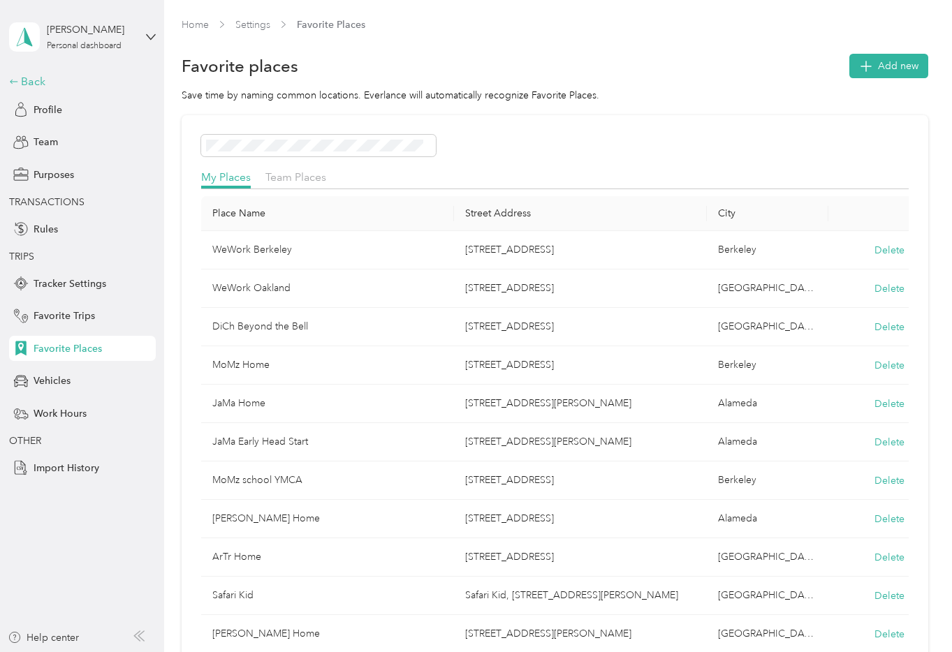
click at [49, 75] on div "Back" at bounding box center [79, 81] width 140 height 17
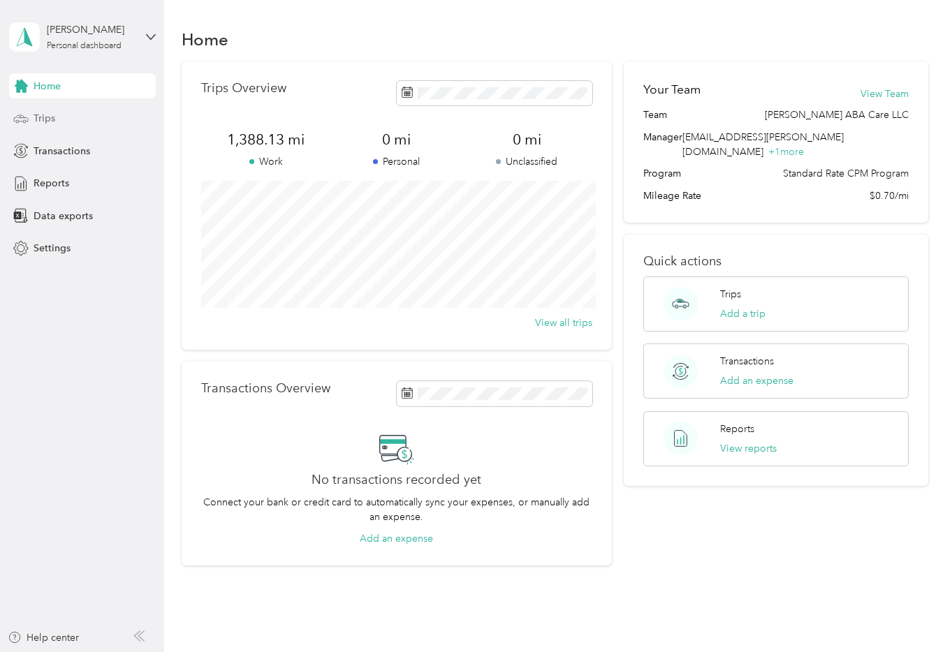
click at [54, 119] on span "Trips" at bounding box center [45, 118] width 22 height 15
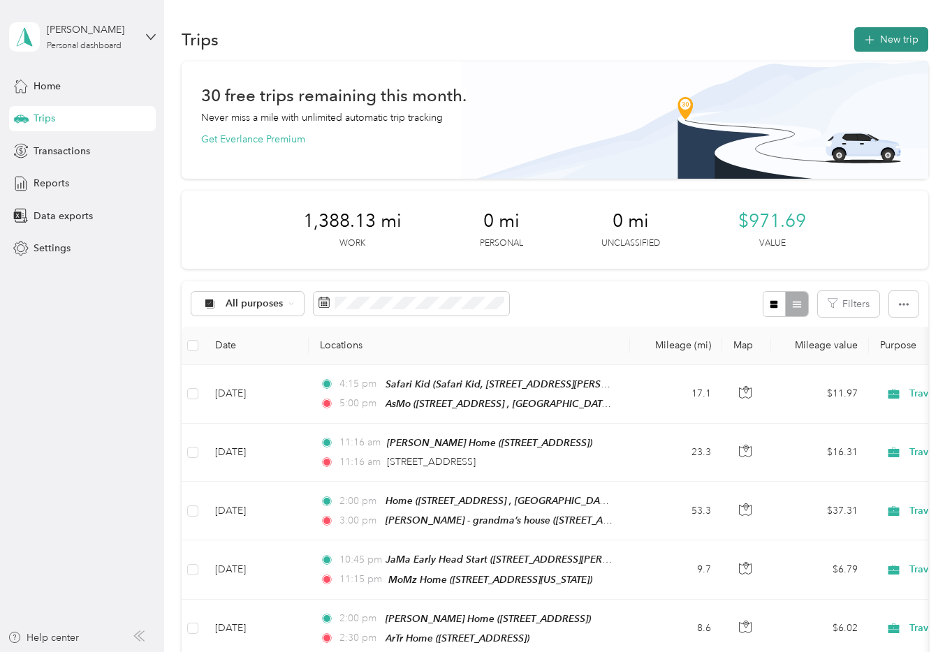
click at [912, 43] on button "New trip" at bounding box center [891, 39] width 74 height 24
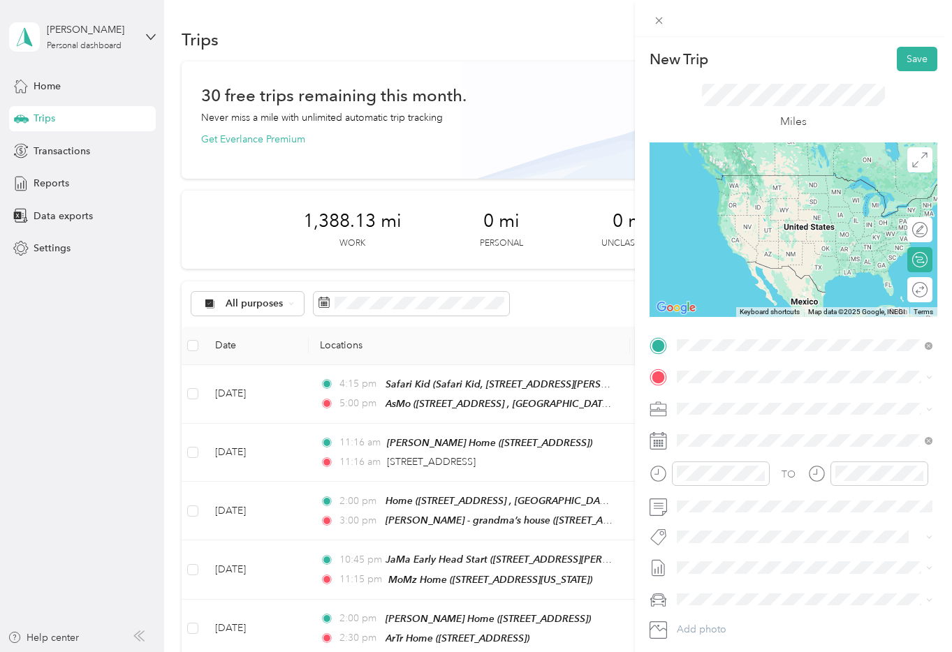
click at [782, 399] on strong "JaMa Early Head Start" at bounding box center [754, 401] width 103 height 13
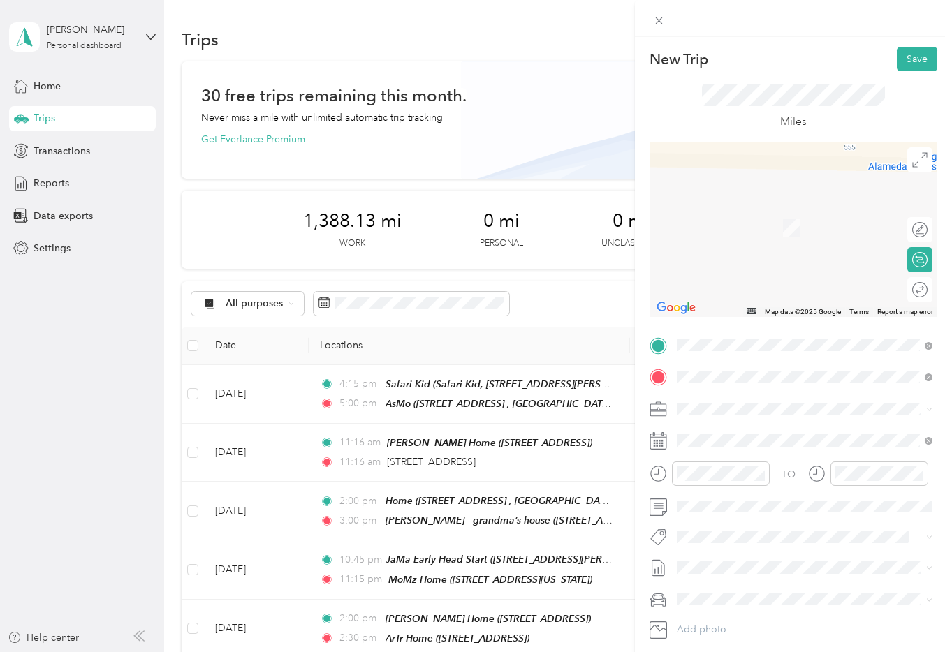
click at [745, 433] on strong "WeWork Oakland" at bounding box center [744, 432] width 82 height 13
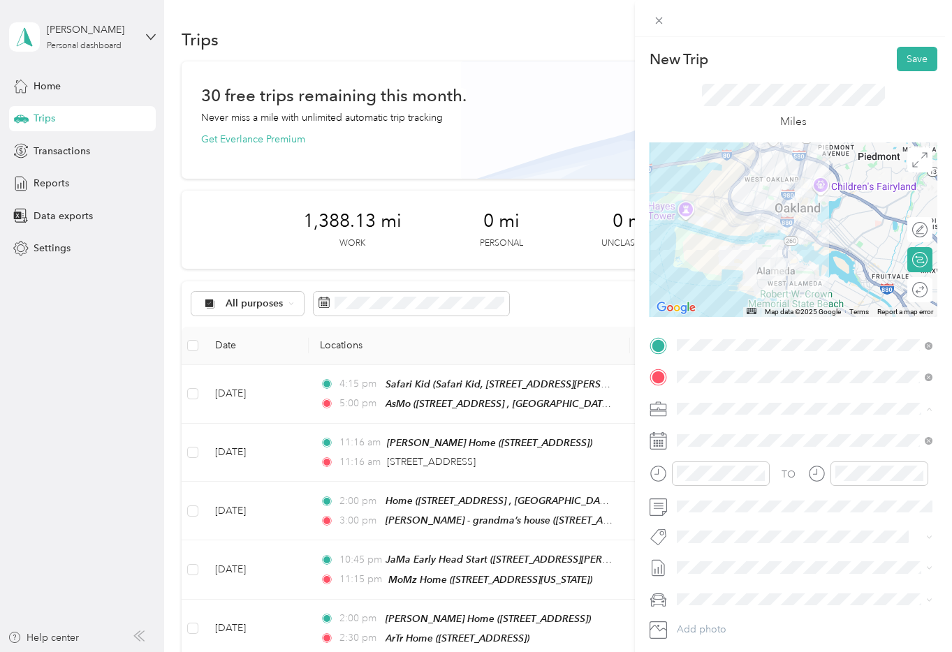
click at [641, 485] on form "New Trip Save This trip cannot be edited because it is either under review, app…" at bounding box center [793, 359] width 317 height 625
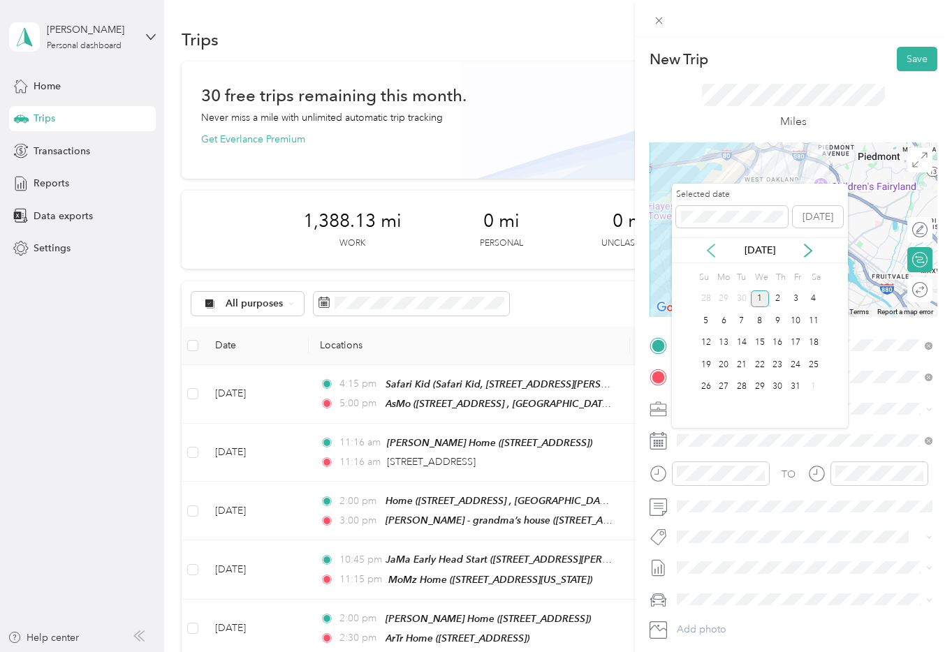
click at [708, 247] on icon at bounding box center [711, 251] width 14 height 14
click at [722, 386] on div "29" at bounding box center [724, 387] width 18 height 17
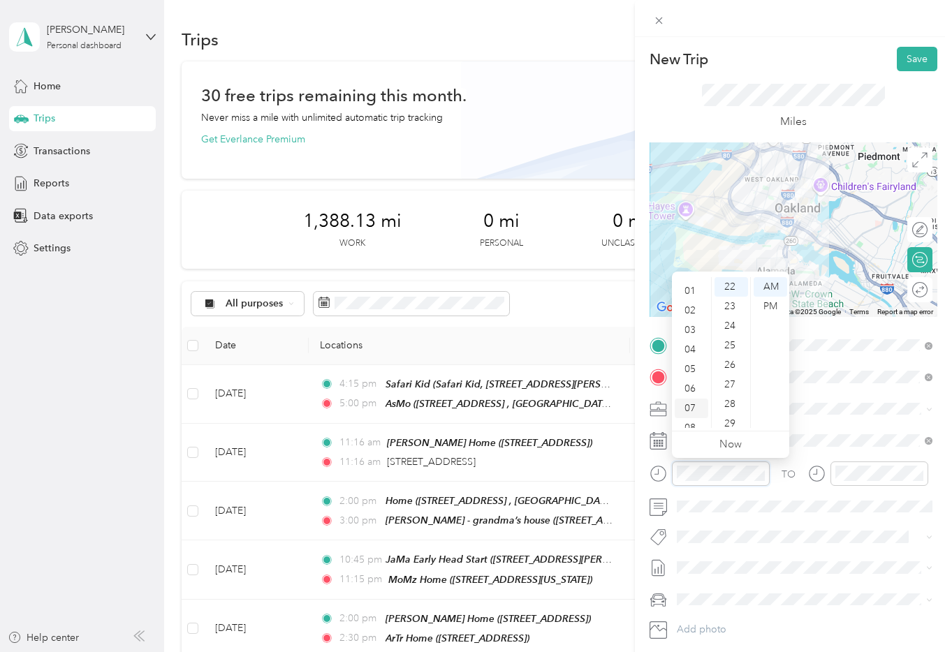
scroll to position [15, 0]
click at [692, 331] on div "03" at bounding box center [692, 331] width 34 height 20
click at [731, 285] on div "00" at bounding box center [732, 287] width 34 height 20
click at [778, 308] on div "PM" at bounding box center [771, 307] width 34 height 20
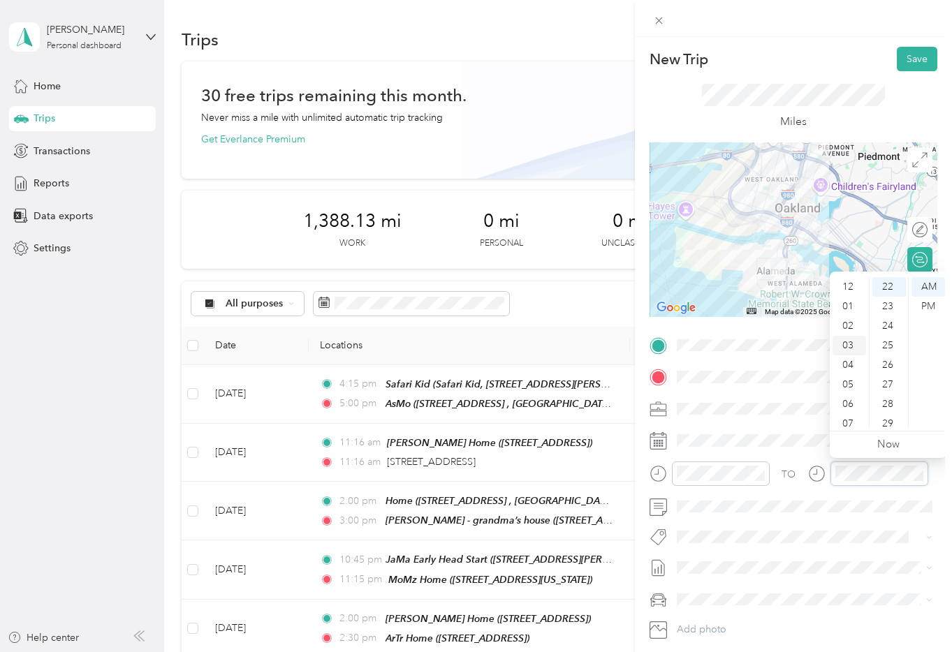
scroll to position [1, 0]
click at [854, 346] on div "03" at bounding box center [850, 345] width 34 height 20
click at [890, 403] on div "30" at bounding box center [889, 405] width 34 height 20
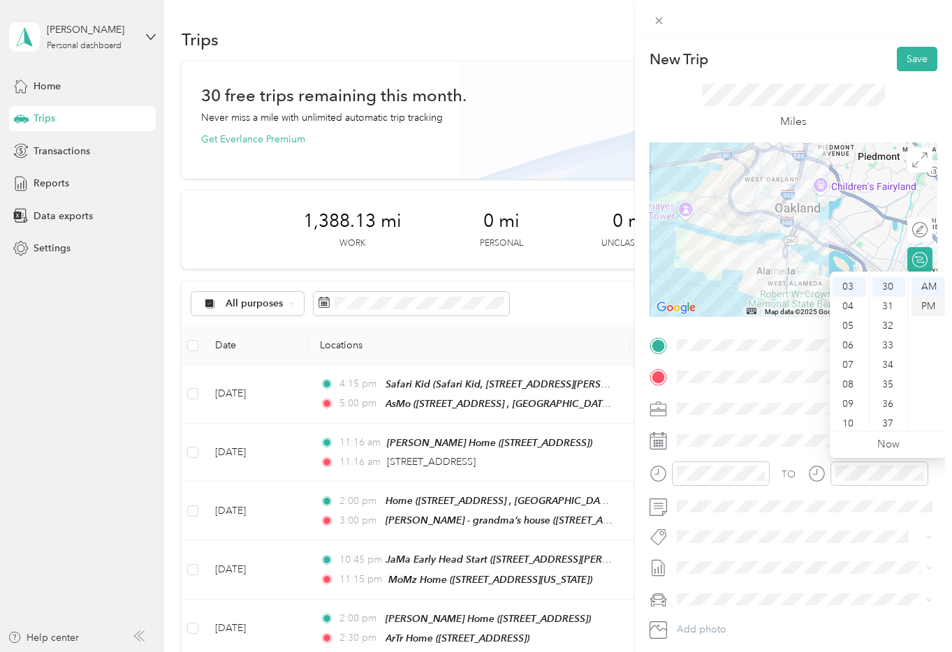
click at [934, 300] on div "PM" at bounding box center [929, 307] width 34 height 20
click at [789, 482] on div "TO" at bounding box center [794, 479] width 288 height 34
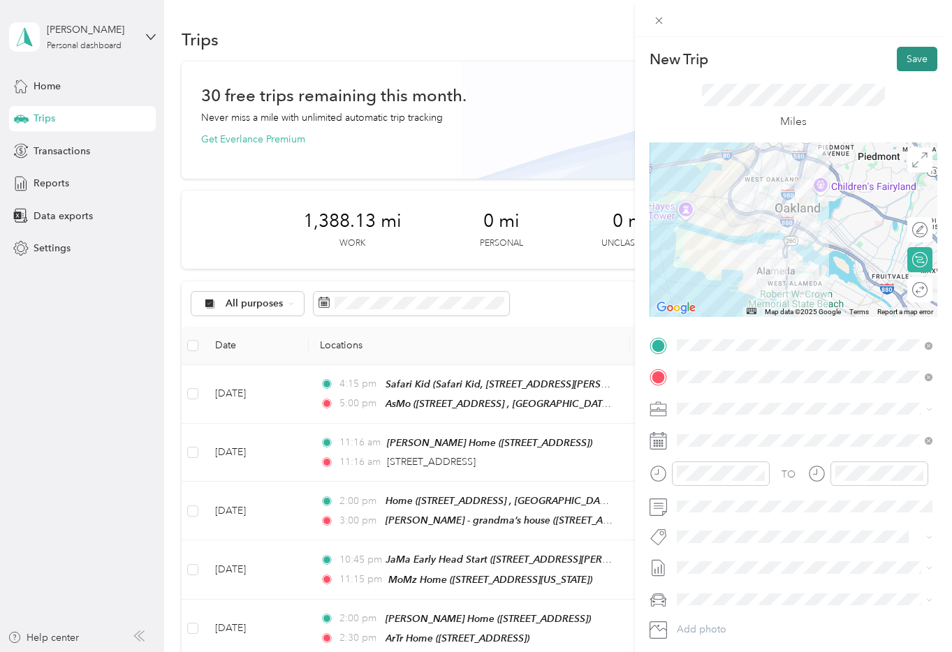
click at [912, 68] on button "Save" at bounding box center [917, 59] width 41 height 24
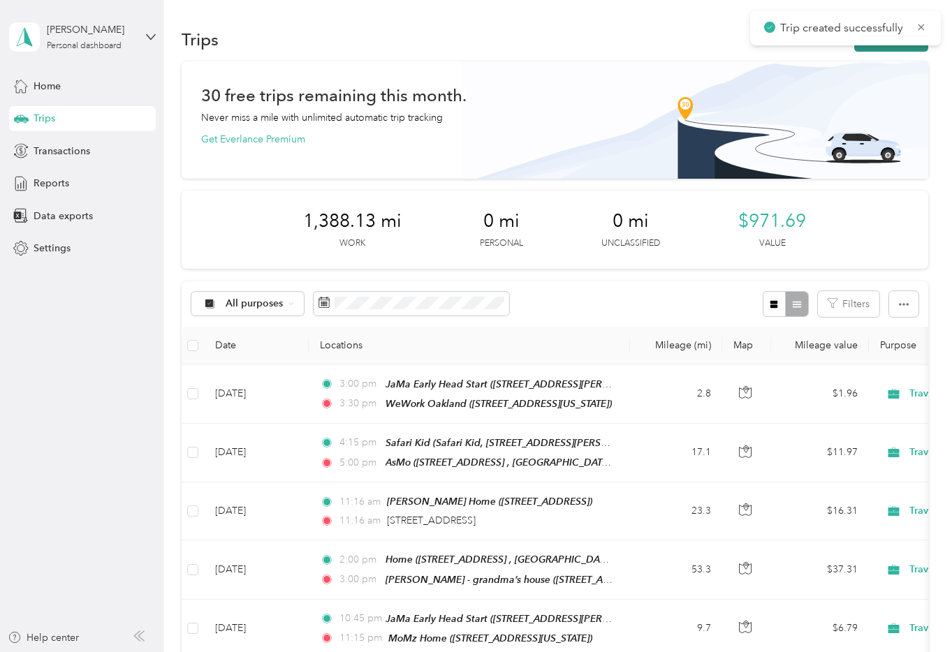
click at [905, 51] on button "New trip" at bounding box center [891, 39] width 74 height 24
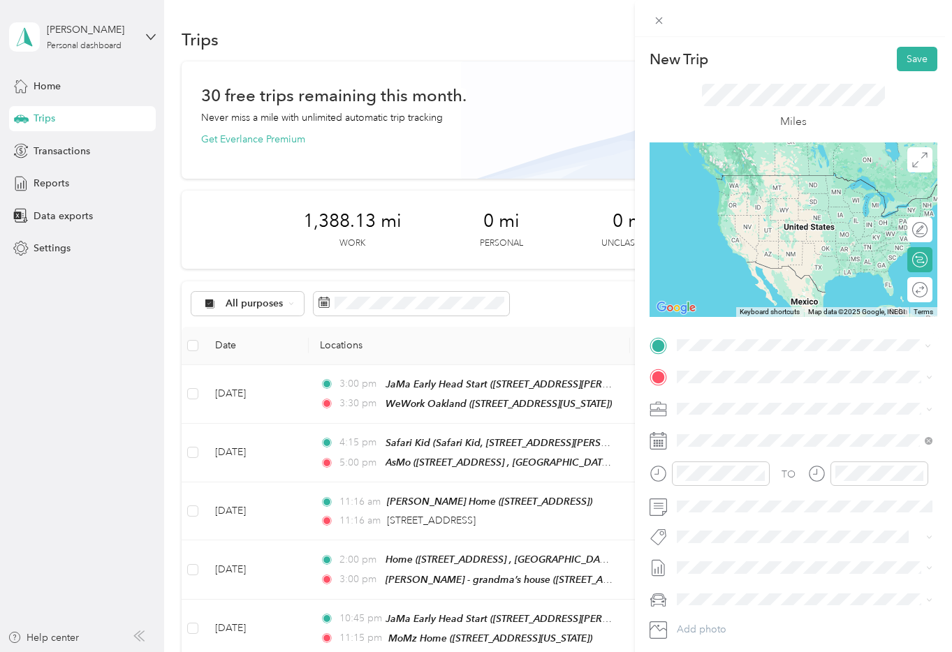
click at [725, 416] on span "[STREET_ADDRESS][US_STATE]" at bounding box center [773, 417] width 140 height 12
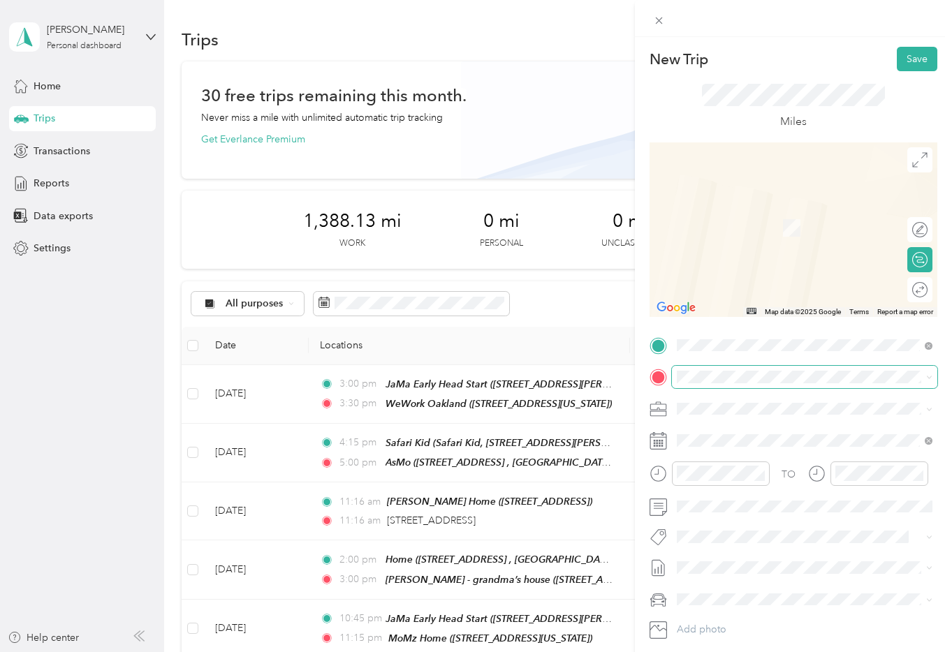
click at [747, 366] on span at bounding box center [804, 377] width 265 height 22
click at [766, 442] on span "[STREET_ADDRESS]" at bounding box center [747, 448] width 89 height 12
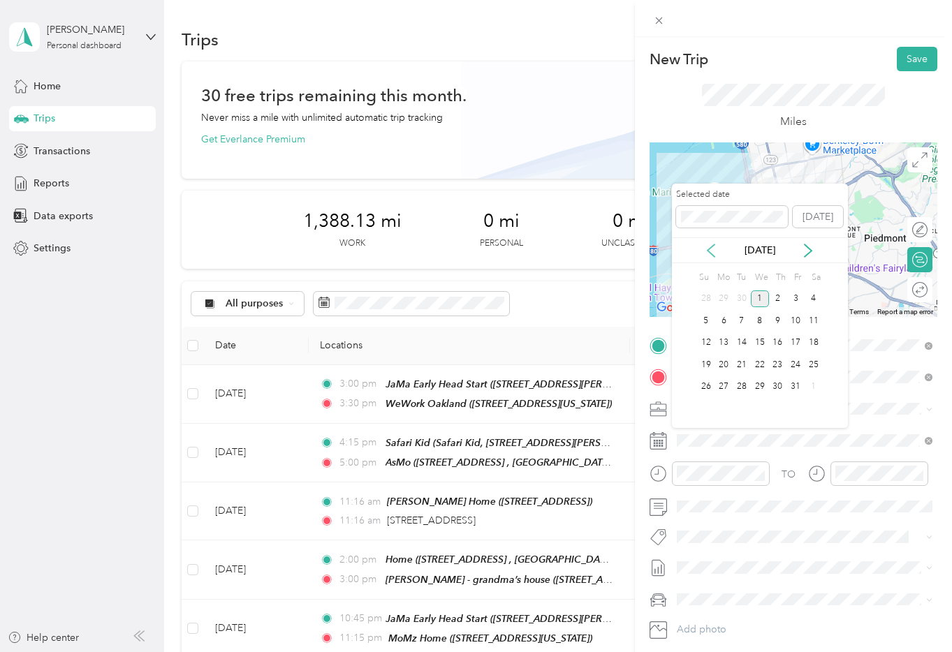
click at [710, 247] on icon at bounding box center [711, 250] width 7 height 13
click at [726, 385] on div "29" at bounding box center [724, 387] width 18 height 17
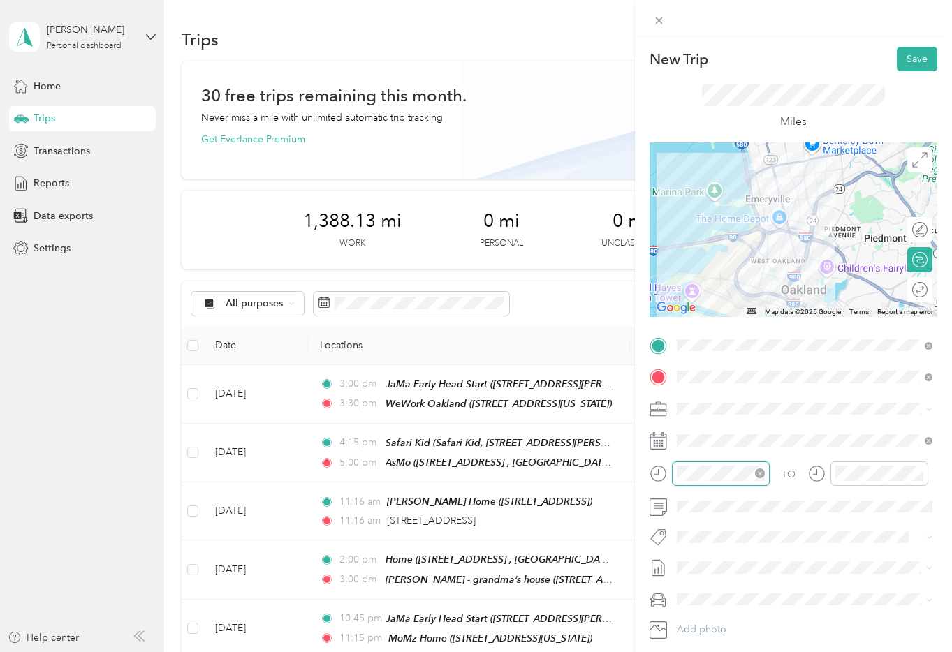
scroll to position [84, 0]
click at [852, 481] on div at bounding box center [880, 474] width 98 height 24
click at [696, 296] on div "03" at bounding box center [692, 295] width 34 height 20
click at [729, 291] on div "00" at bounding box center [732, 287] width 34 height 20
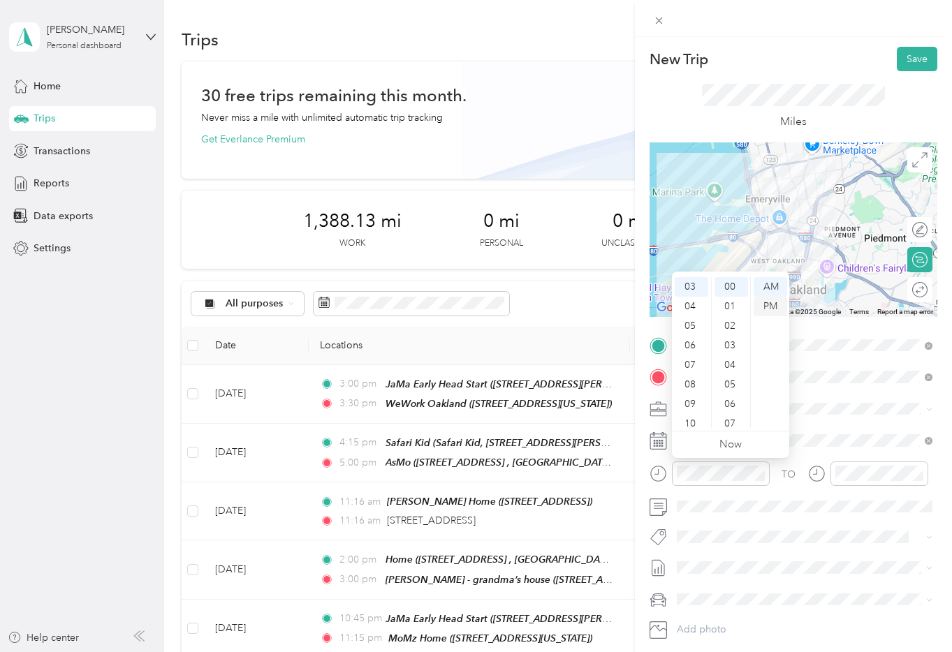
click at [775, 305] on div "PM" at bounding box center [771, 307] width 34 height 20
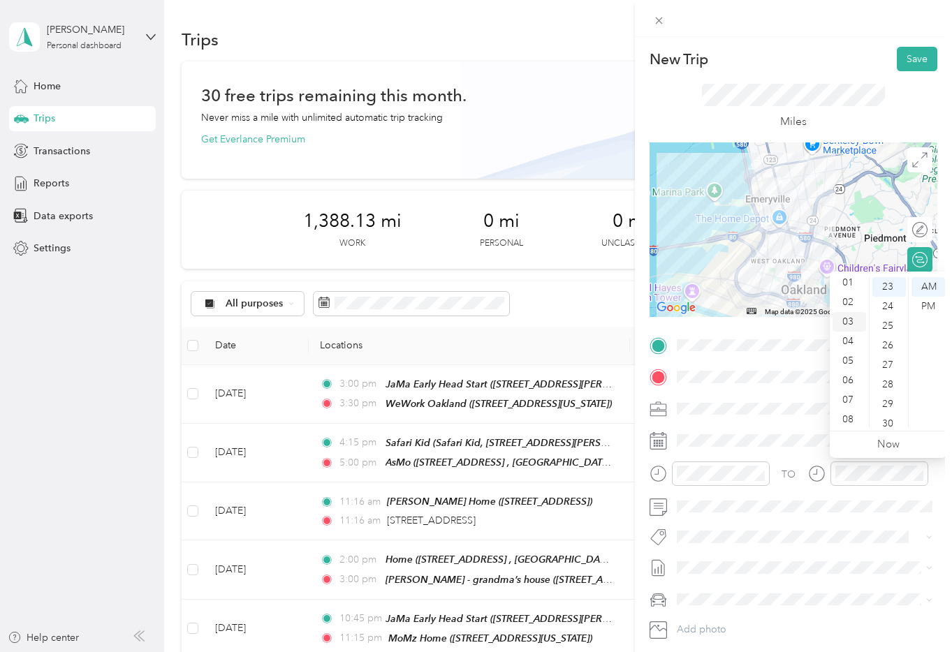
click at [852, 322] on div "03" at bounding box center [850, 322] width 34 height 20
click at [891, 371] on div "30" at bounding box center [889, 374] width 34 height 20
click at [930, 302] on div "PM" at bounding box center [929, 307] width 34 height 20
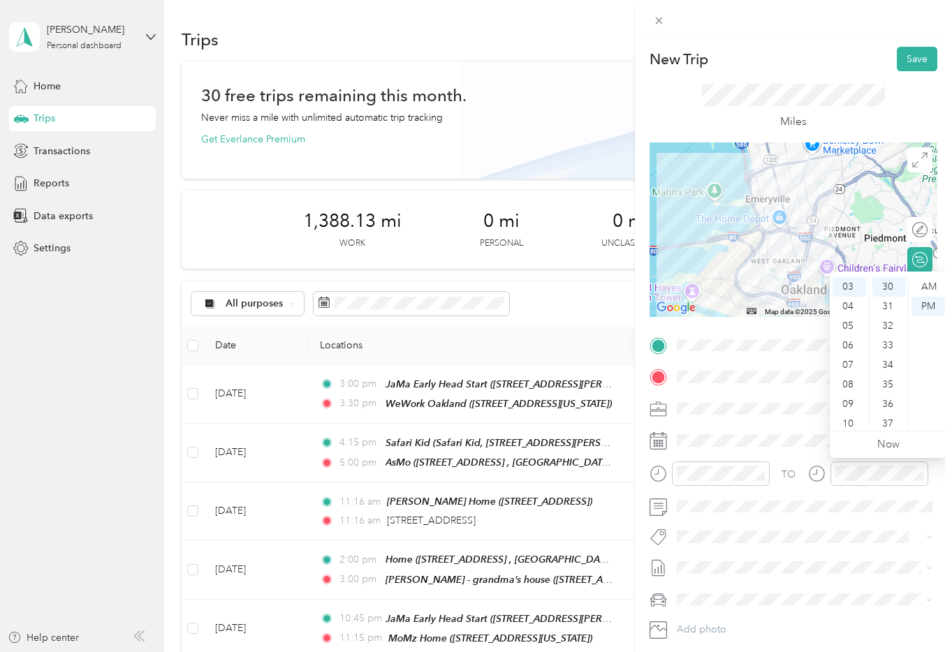
click at [795, 457] on div "TO Add photo" at bounding box center [794, 503] width 288 height 337
click at [806, 458] on div "Travel to Client" at bounding box center [805, 458] width 246 height 15
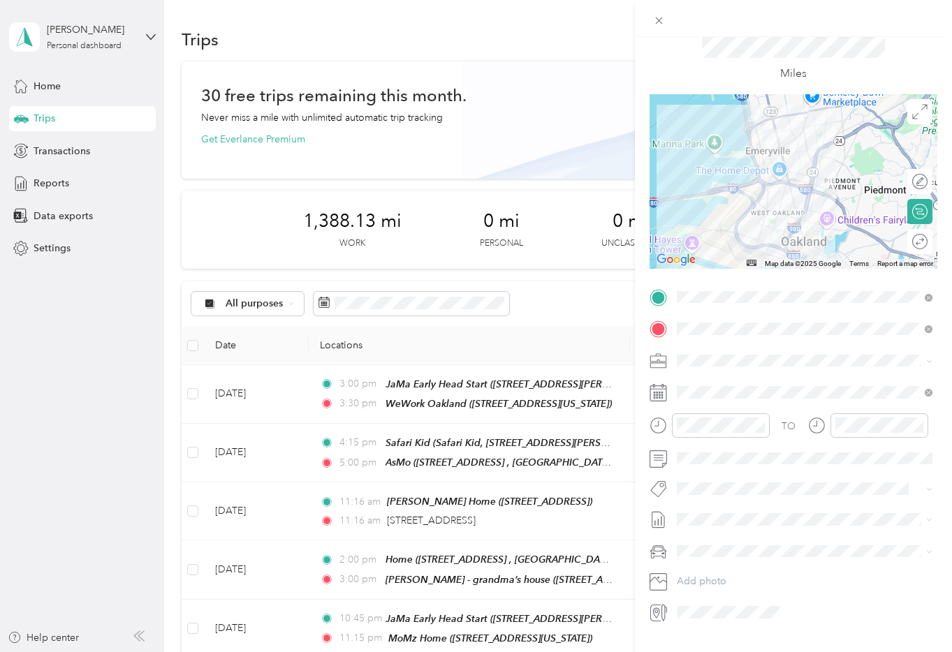
scroll to position [0, 0]
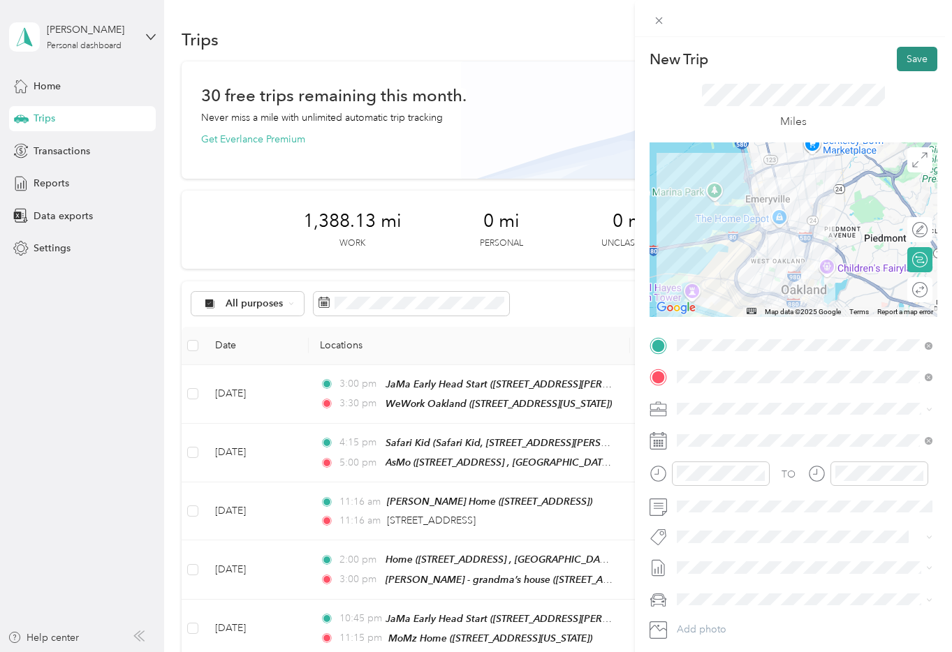
click at [911, 64] on button "Save" at bounding box center [917, 59] width 41 height 24
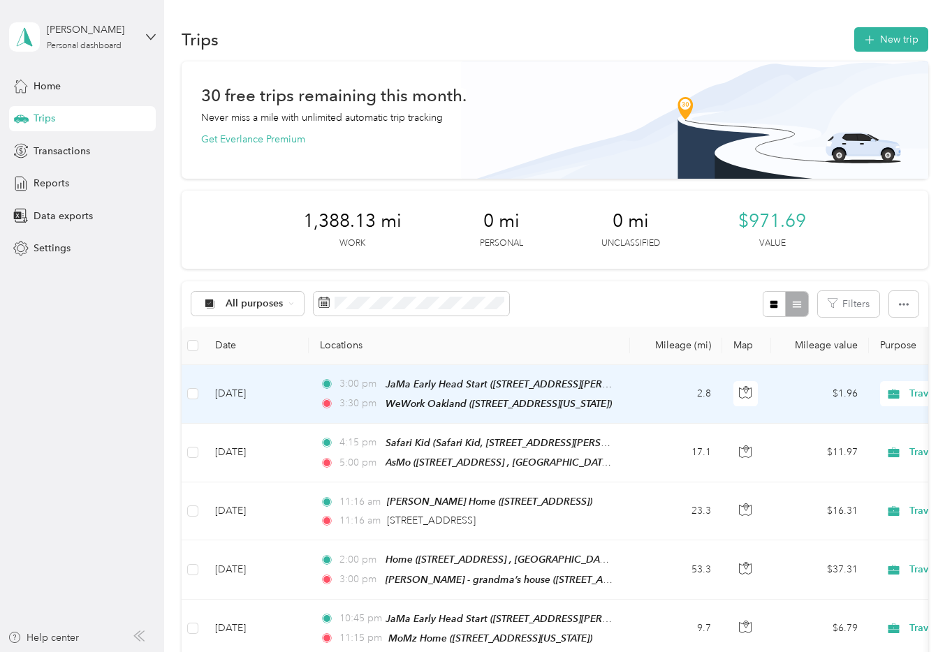
click at [653, 397] on td "2.8" at bounding box center [676, 394] width 92 height 59
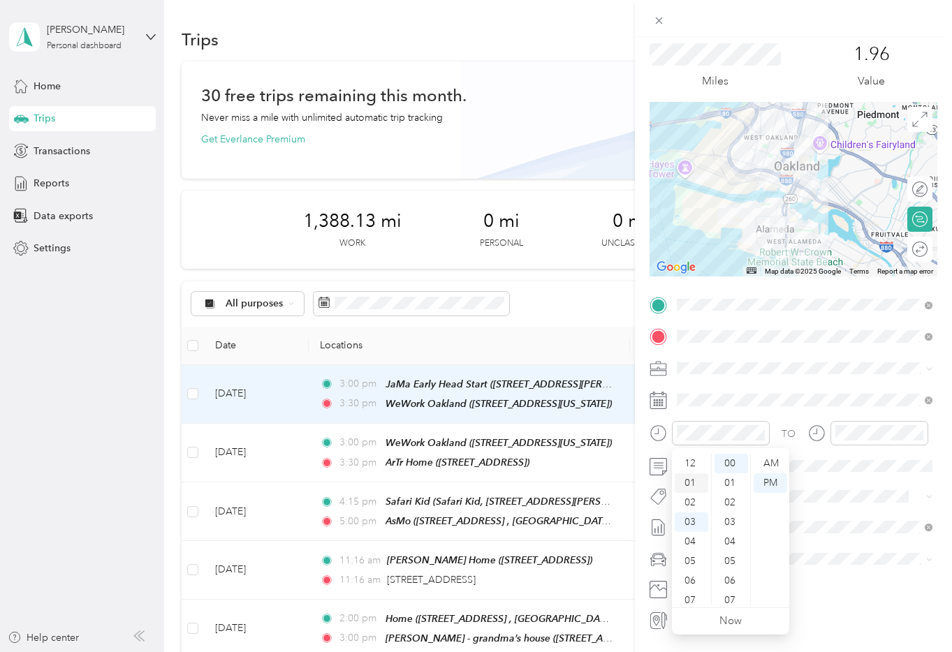
click at [695, 486] on div "01" at bounding box center [692, 484] width 34 height 20
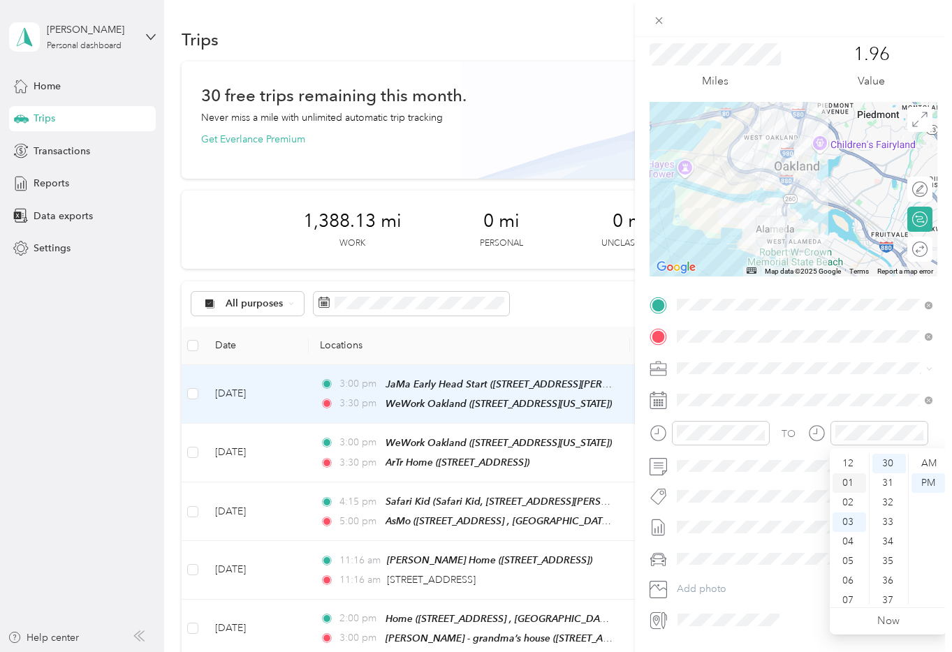
click at [848, 481] on div "01" at bounding box center [850, 484] width 34 height 20
click at [783, 452] on div "TO" at bounding box center [794, 438] width 288 height 34
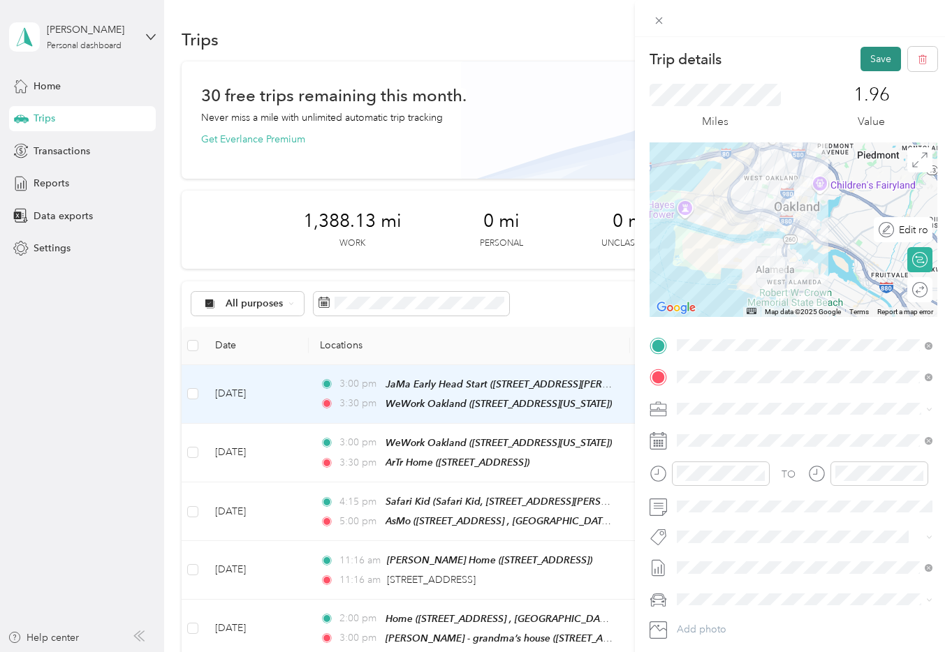
click at [879, 54] on button "Save" at bounding box center [881, 59] width 41 height 24
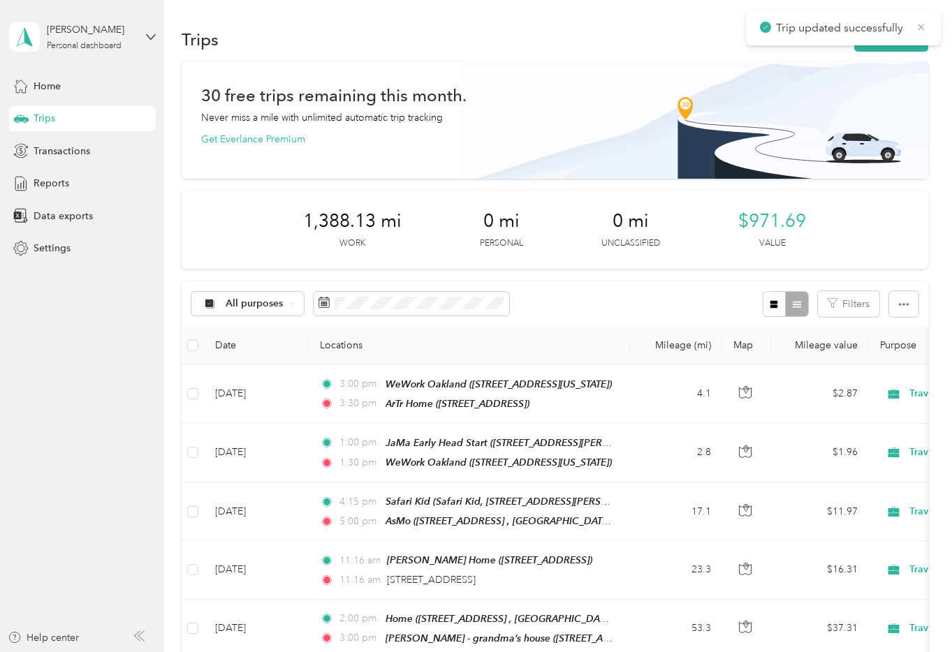
click at [921, 28] on icon at bounding box center [921, 27] width 11 height 13
click at [910, 38] on button "New trip" at bounding box center [891, 39] width 74 height 24
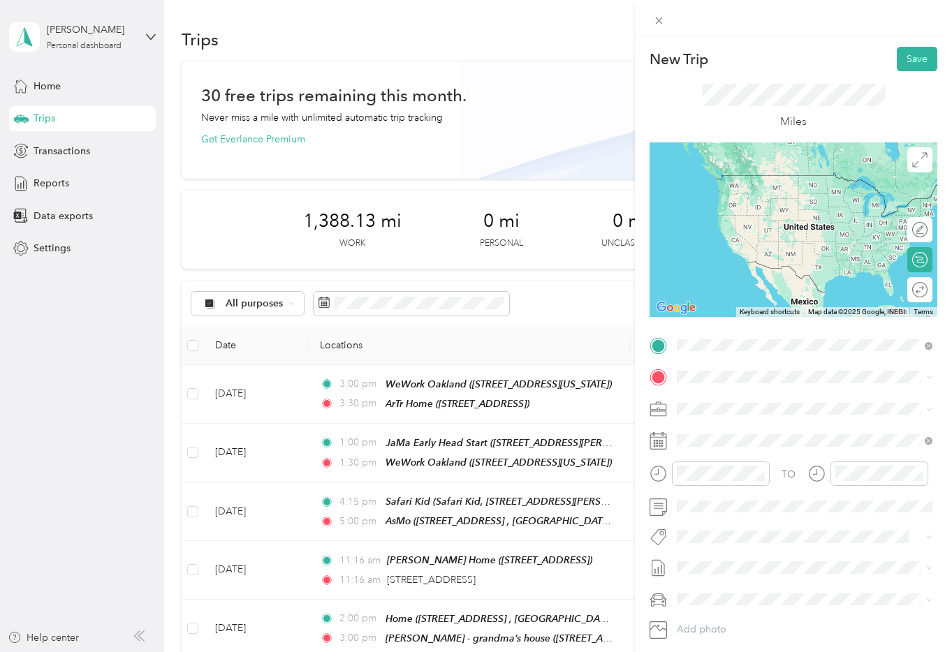
click at [764, 417] on span "[STREET_ADDRESS][PERSON_NAME][US_STATE]" at bounding box center [811, 417] width 217 height 12
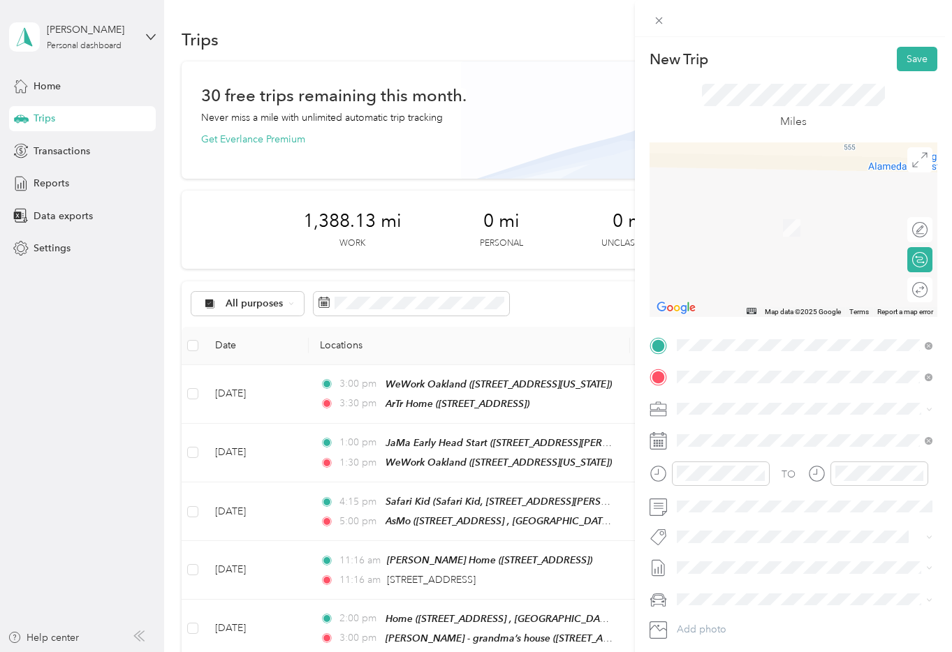
click at [739, 442] on span "[STREET_ADDRESS][PERSON_NAME]" at bounding box center [786, 448] width 166 height 12
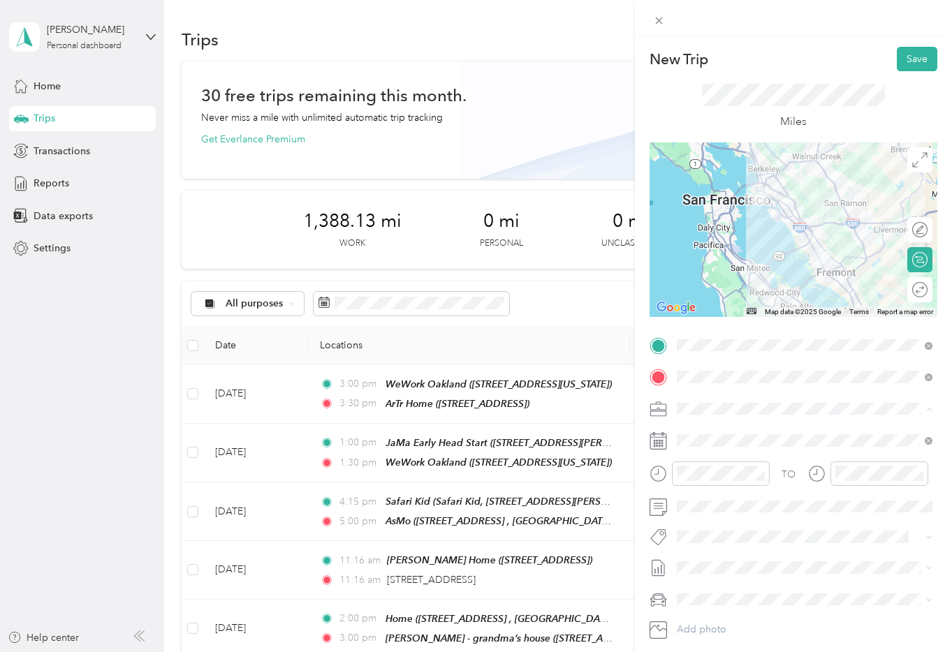
click at [789, 455] on div "Travel to Client" at bounding box center [805, 458] width 246 height 15
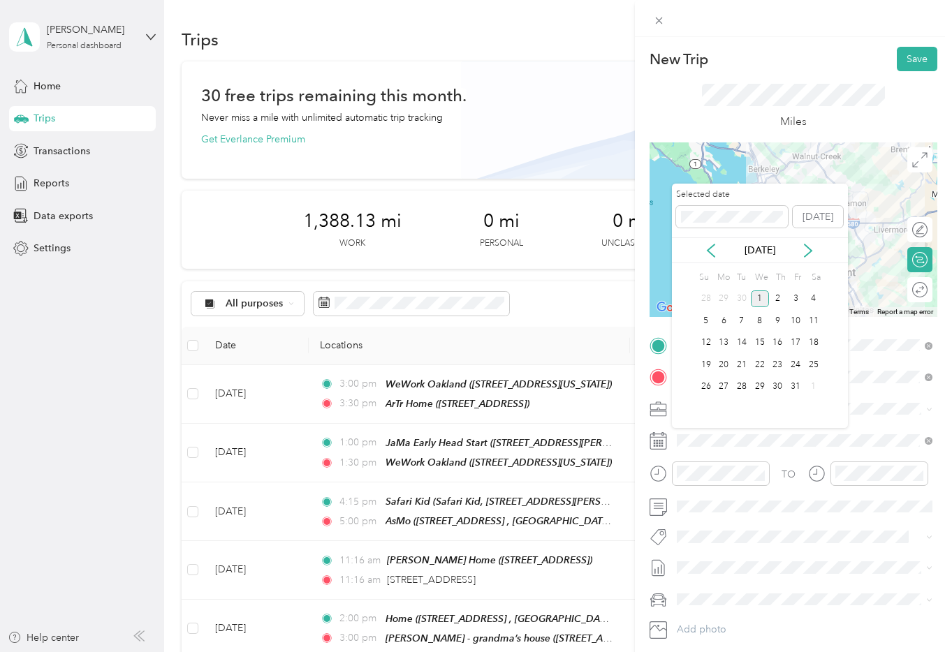
click at [714, 233] on div "Selected date [DATE]" at bounding box center [760, 213] width 176 height 49
click at [711, 244] on icon at bounding box center [711, 251] width 14 height 14
click at [742, 386] on div "30" at bounding box center [742, 387] width 18 height 17
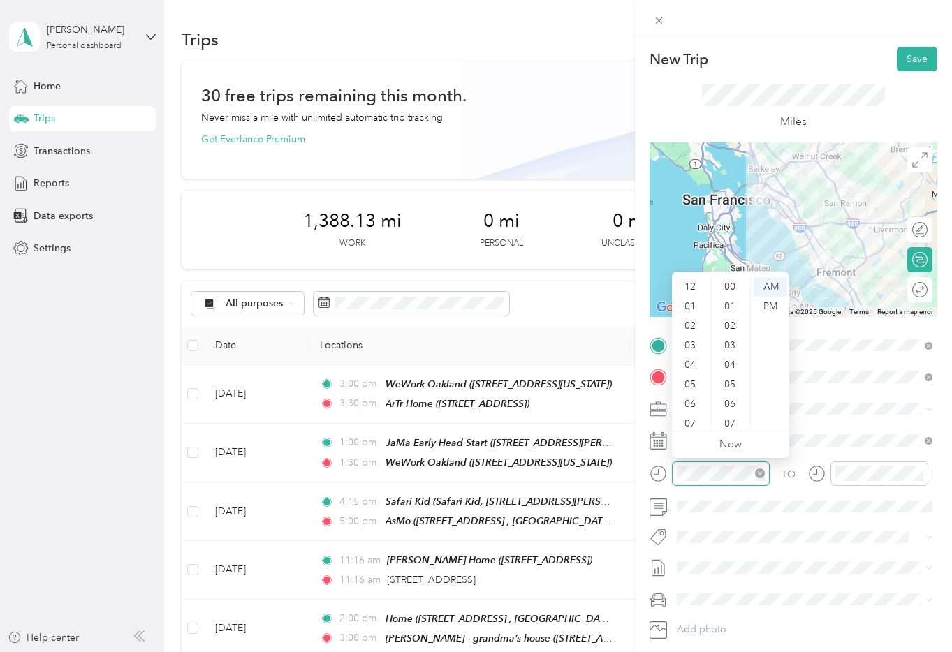
scroll to position [84, 0]
click at [692, 414] on div "11" at bounding box center [692, 419] width 34 height 20
click at [731, 335] on div "15" at bounding box center [732, 334] width 34 height 20
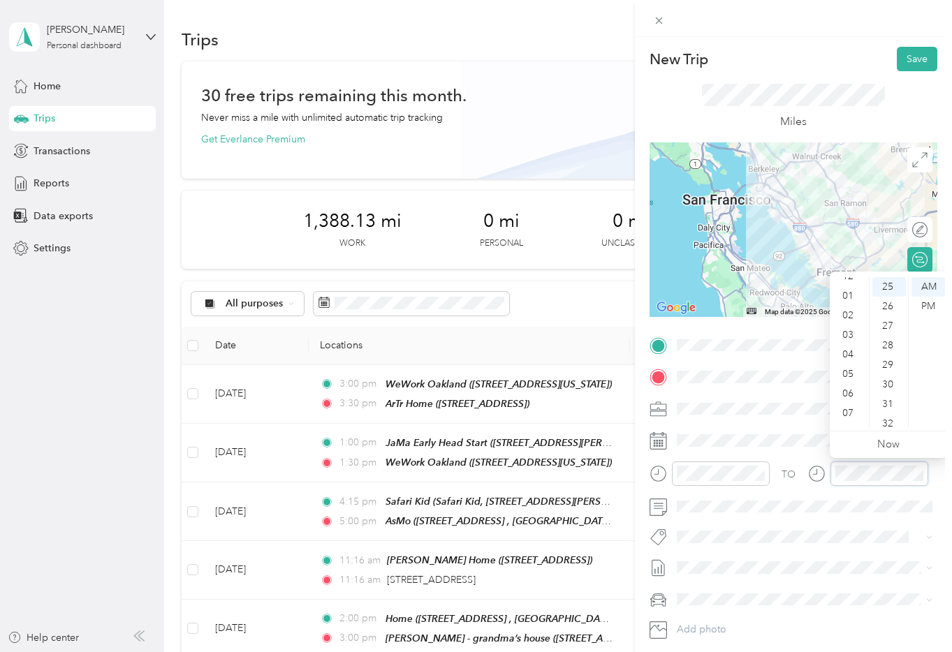
scroll to position [0, 0]
click at [846, 288] on div "12" at bounding box center [850, 287] width 34 height 20
click at [851, 286] on div "12" at bounding box center [850, 287] width 34 height 20
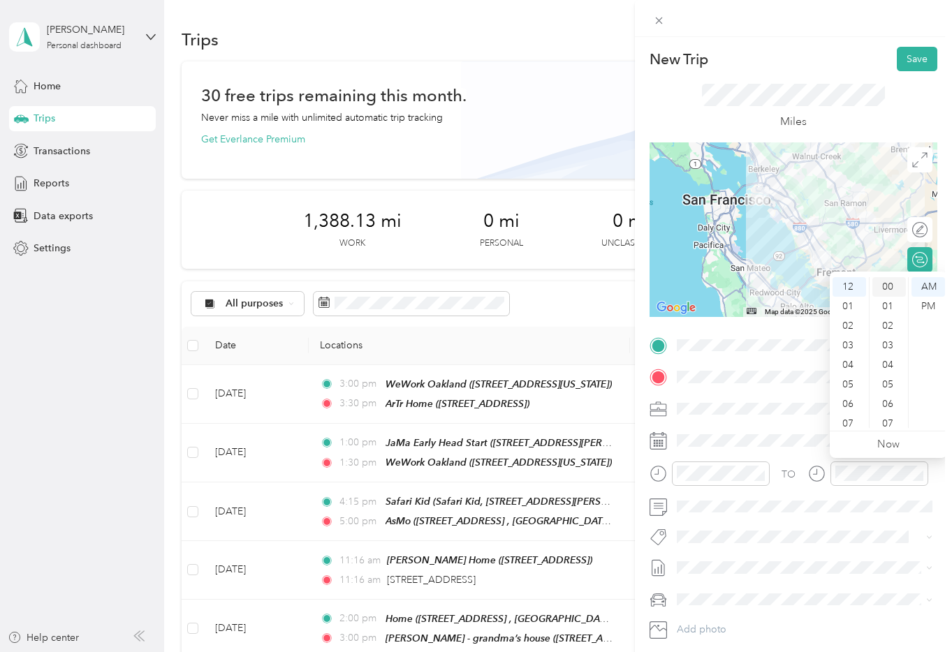
click at [888, 290] on div "00" at bounding box center [889, 287] width 34 height 20
click at [930, 307] on div "PM" at bounding box center [929, 307] width 34 height 20
click at [798, 455] on div "TO Add photo" at bounding box center [794, 503] width 288 height 337
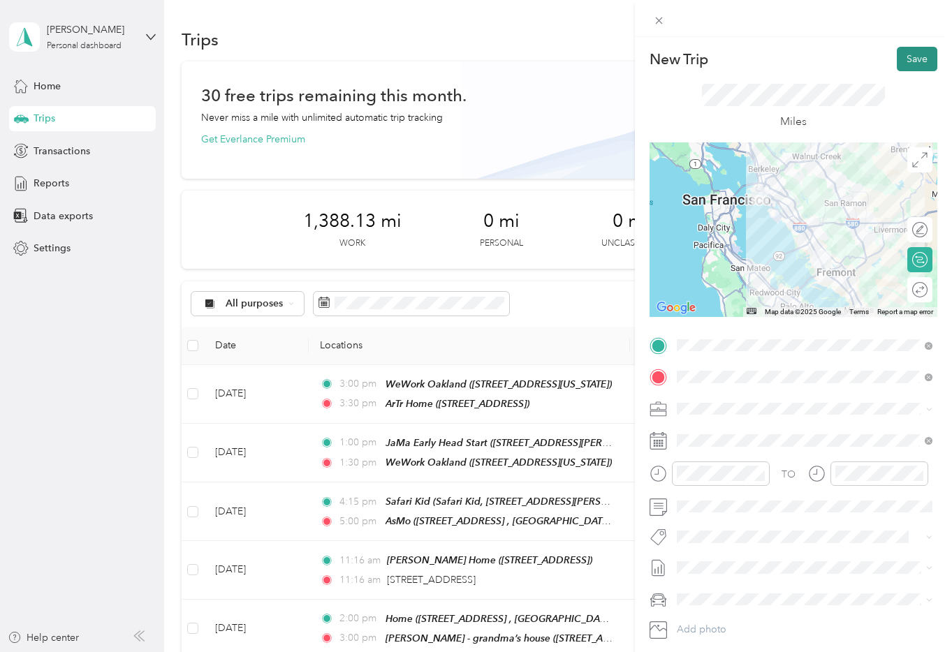
click at [918, 66] on button "Save" at bounding box center [917, 59] width 41 height 24
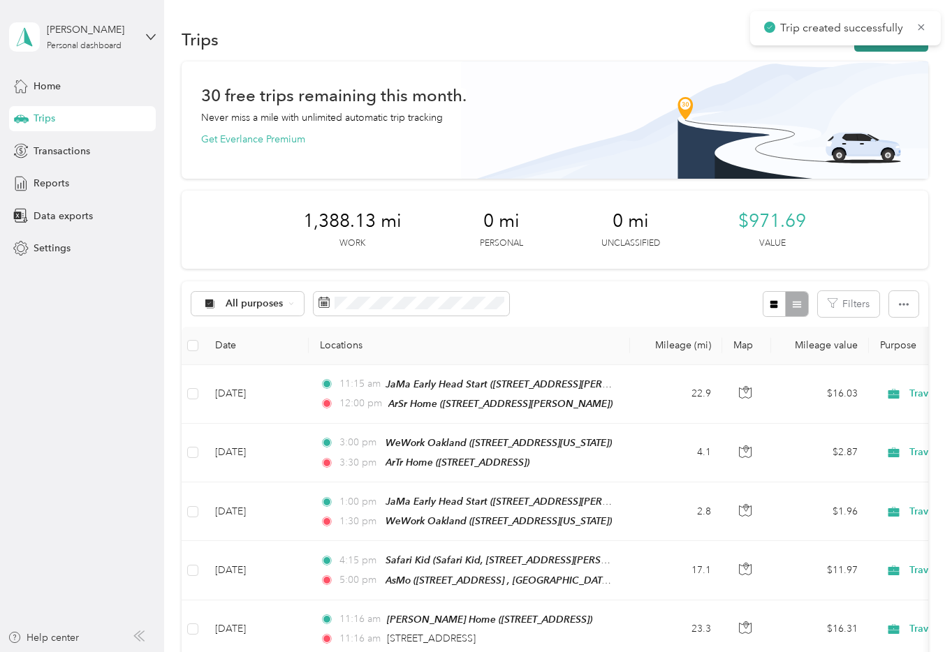
click at [899, 50] on button "New trip" at bounding box center [891, 39] width 74 height 24
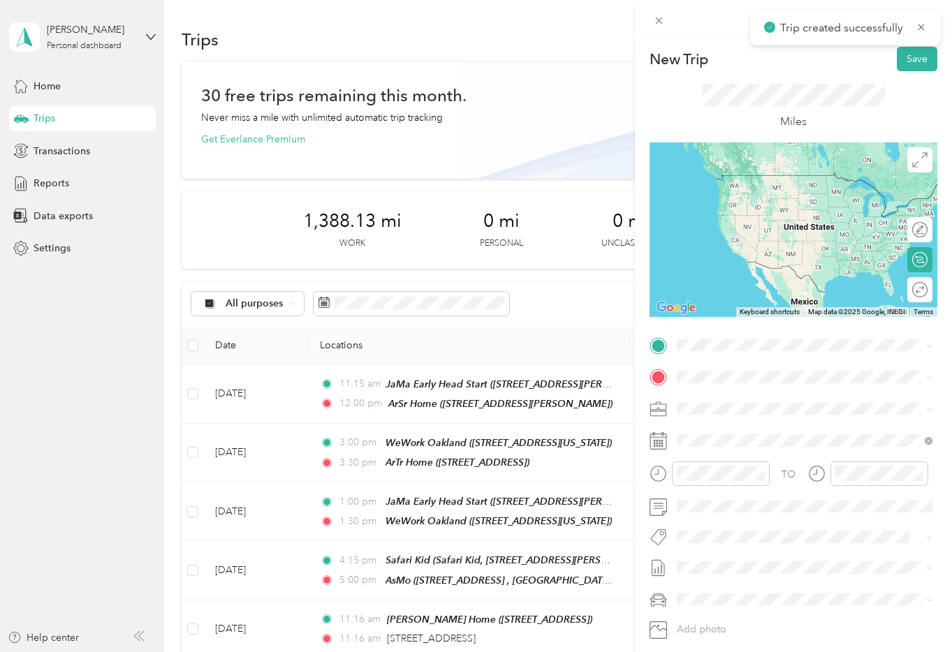
click at [763, 406] on div "ArSr Home [STREET_ADDRESS][PERSON_NAME]" at bounding box center [786, 407] width 166 height 29
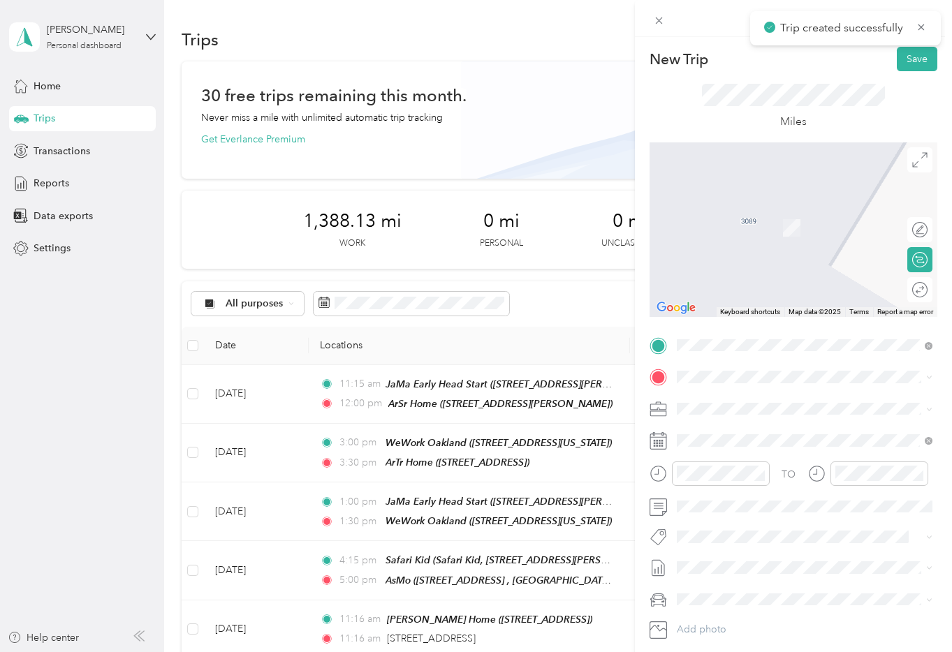
click at [769, 498] on div "DiCh Beyond the Bell [STREET_ADDRESS][US_STATE]" at bounding box center [773, 512] width 140 height 29
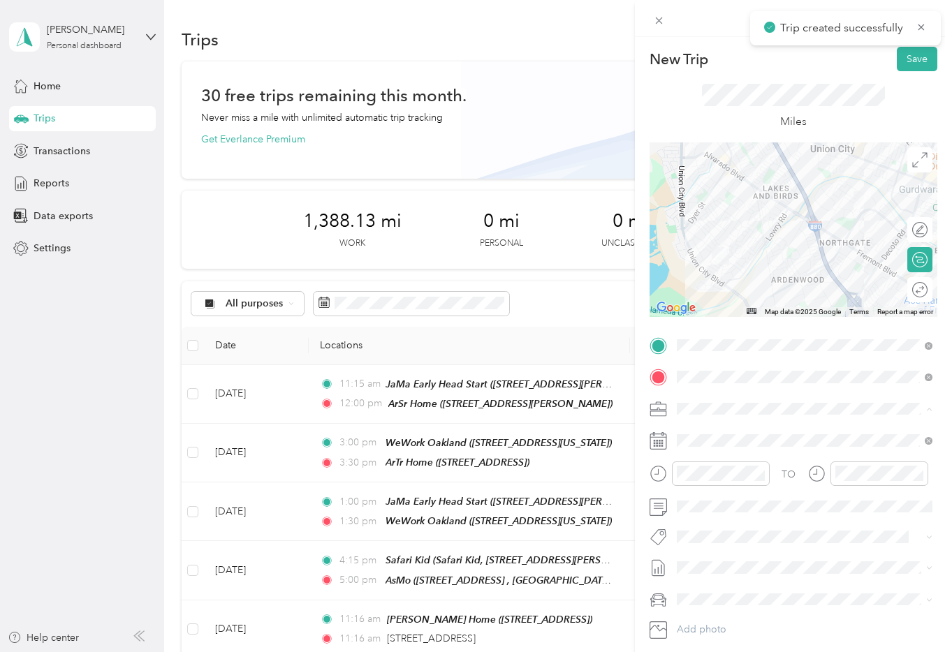
click at [757, 458] on div "Travel to Client" at bounding box center [805, 458] width 246 height 15
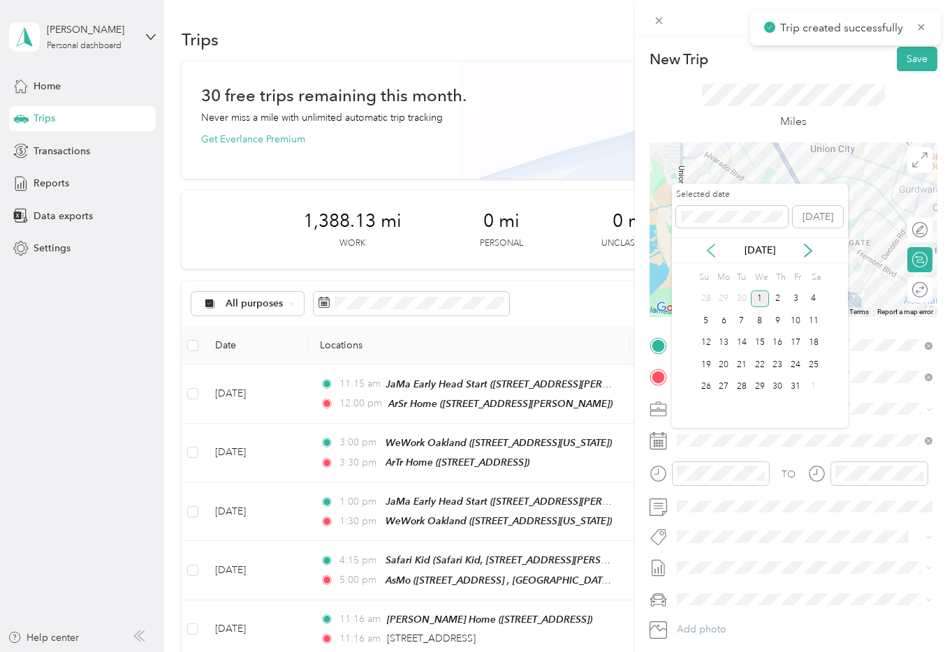
click at [708, 249] on icon at bounding box center [711, 250] width 7 height 13
click at [748, 385] on div "30" at bounding box center [742, 387] width 18 height 17
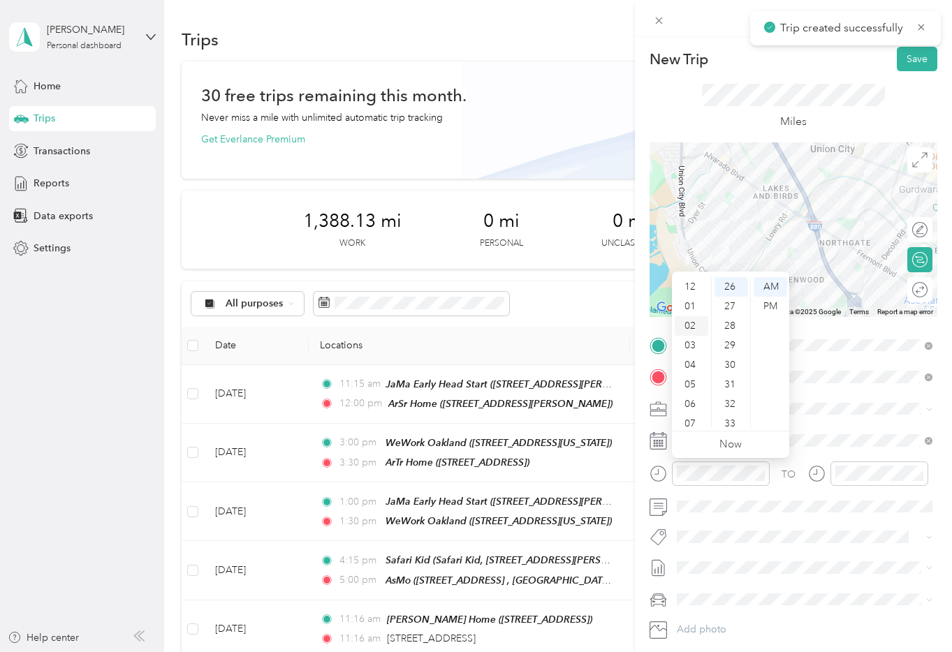
click at [691, 327] on div "02" at bounding box center [692, 326] width 34 height 20
click at [733, 288] on div "00" at bounding box center [732, 287] width 34 height 20
click at [768, 303] on div "PM" at bounding box center [771, 307] width 34 height 20
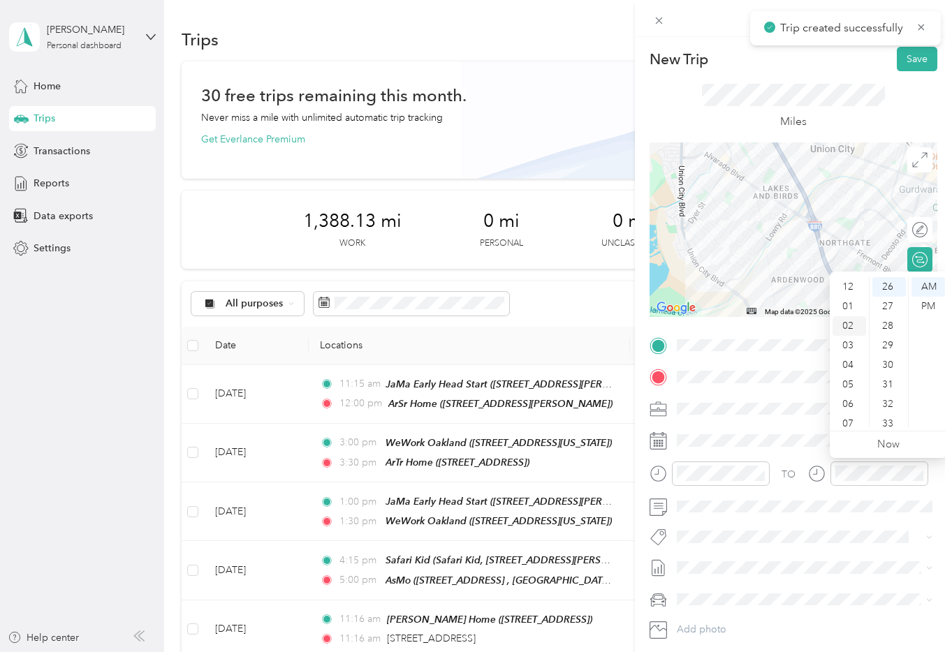
click at [852, 322] on div "02" at bounding box center [850, 326] width 34 height 20
click at [890, 357] on div "30" at bounding box center [889, 360] width 34 height 20
click at [928, 307] on div "PM" at bounding box center [929, 307] width 34 height 20
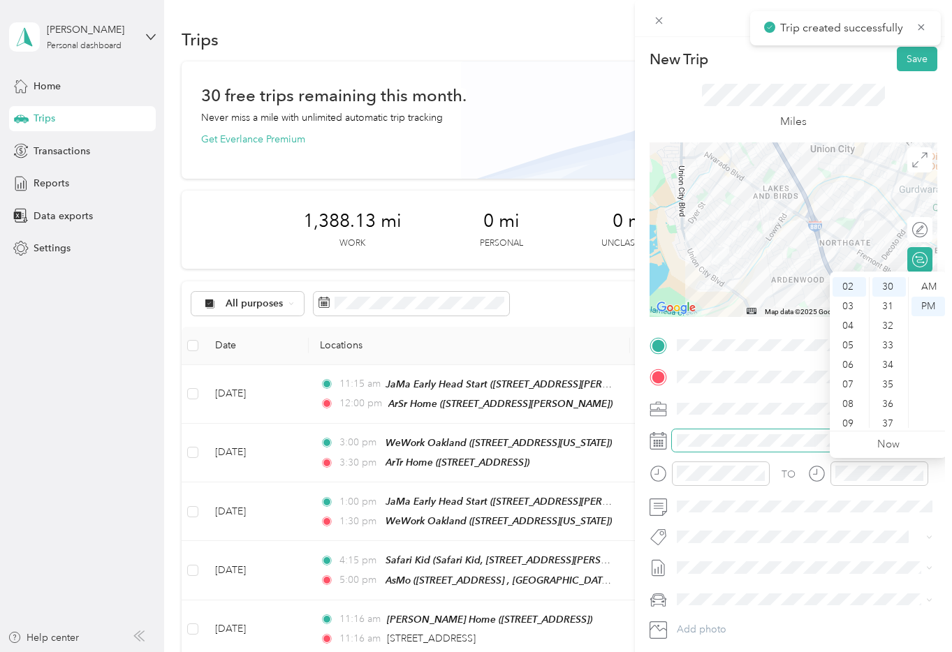
click at [809, 451] on span at bounding box center [804, 441] width 265 height 22
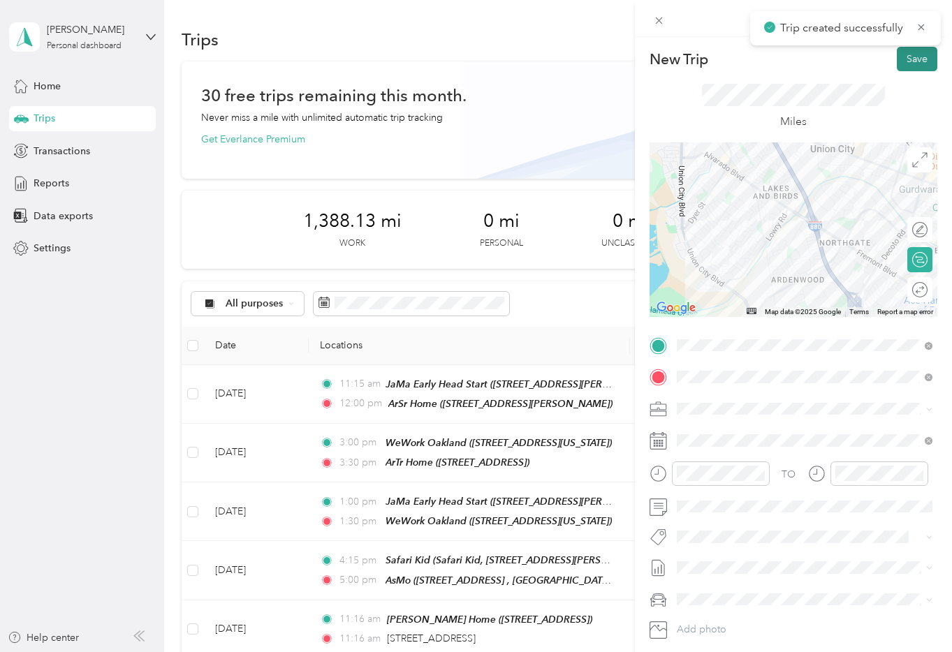
click at [914, 65] on button "Save" at bounding box center [917, 59] width 41 height 24
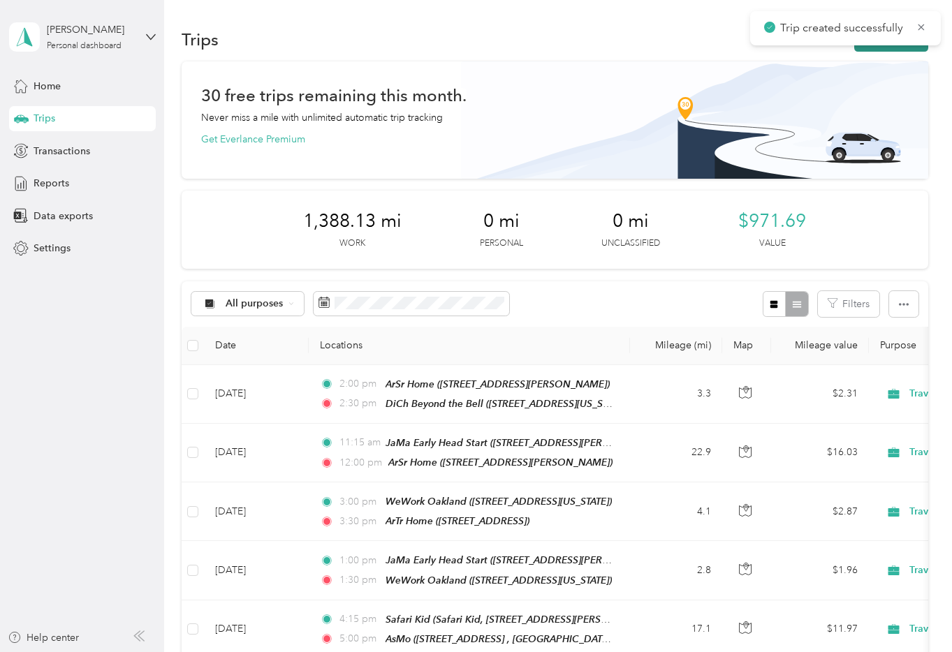
click at [909, 51] on button "New trip" at bounding box center [891, 39] width 74 height 24
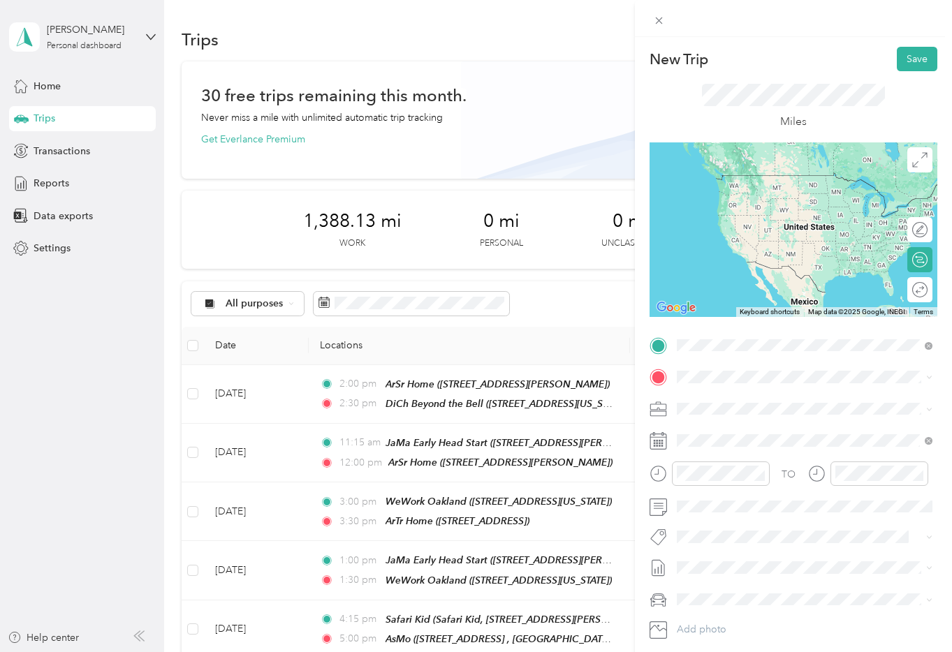
click at [752, 484] on span "[STREET_ADDRESS][US_STATE]" at bounding box center [773, 490] width 140 height 12
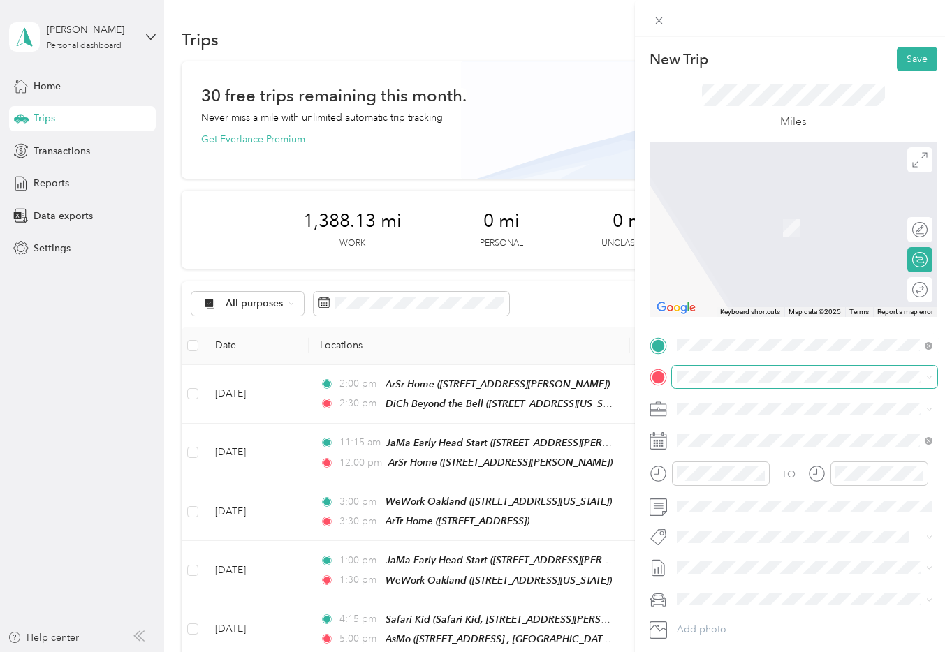
click at [744, 366] on span at bounding box center [804, 377] width 265 height 22
click at [756, 439] on div "Safari Kid Safari Kid, [STREET_ADDRESS][GEOGRAPHIC_DATA][PERSON_NAME], [GEOGRAP…" at bounding box center [815, 452] width 225 height 59
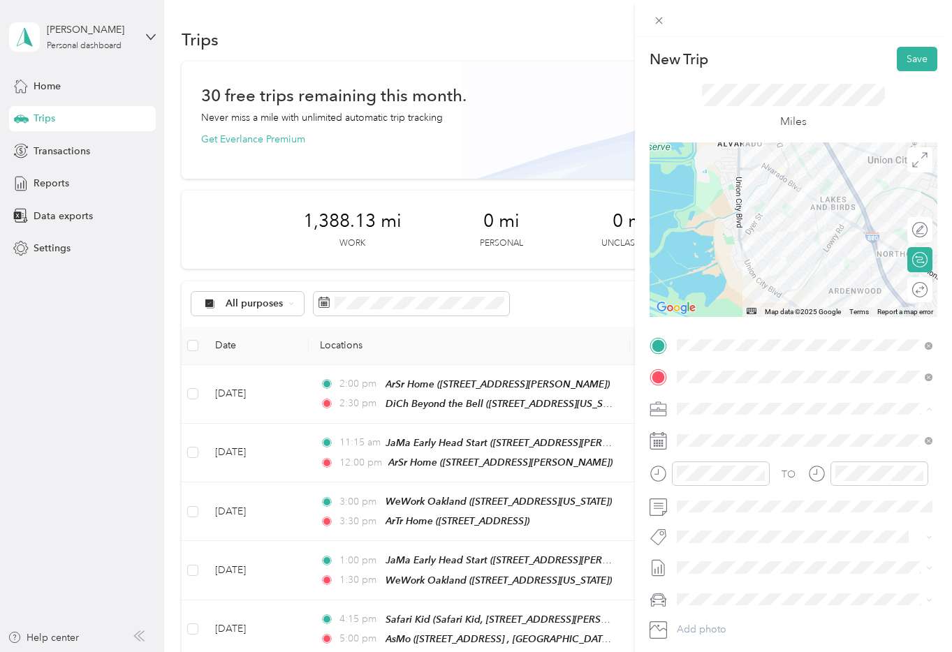
click at [757, 449] on li "Travel to Client" at bounding box center [804, 458] width 265 height 24
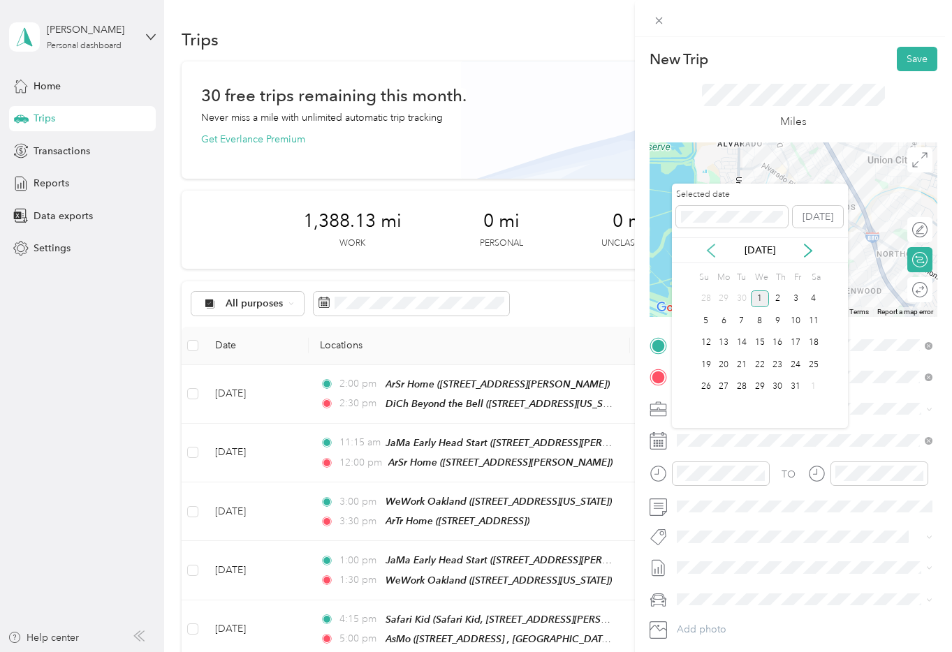
click at [709, 246] on icon at bounding box center [711, 251] width 14 height 14
click at [747, 386] on div "30" at bounding box center [742, 387] width 18 height 17
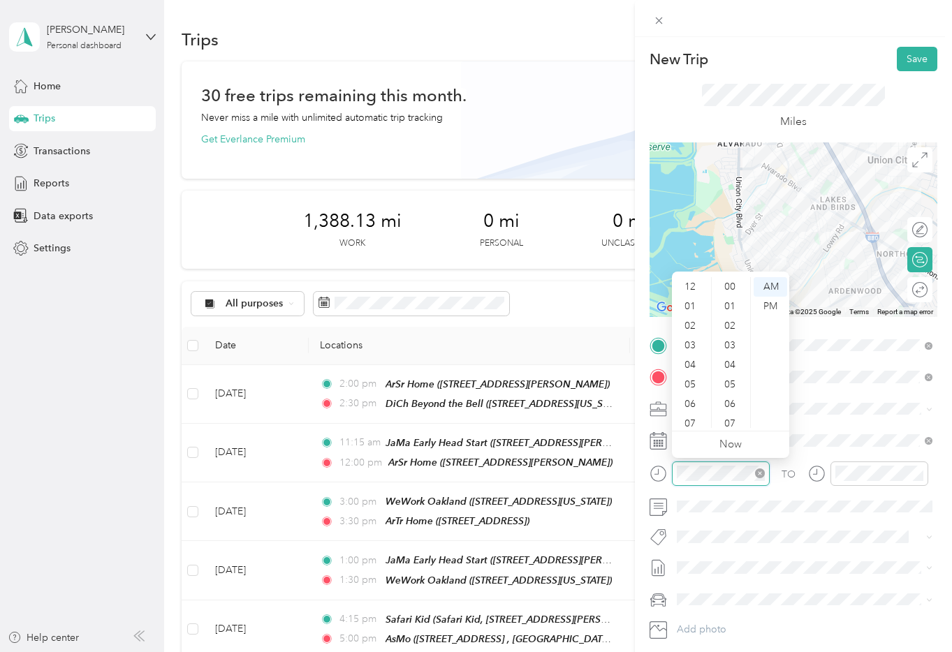
scroll to position [84, 0]
click at [689, 310] on div "03" at bounding box center [692, 312] width 34 height 20
click at [733, 404] on div "45" at bounding box center [732, 409] width 34 height 20
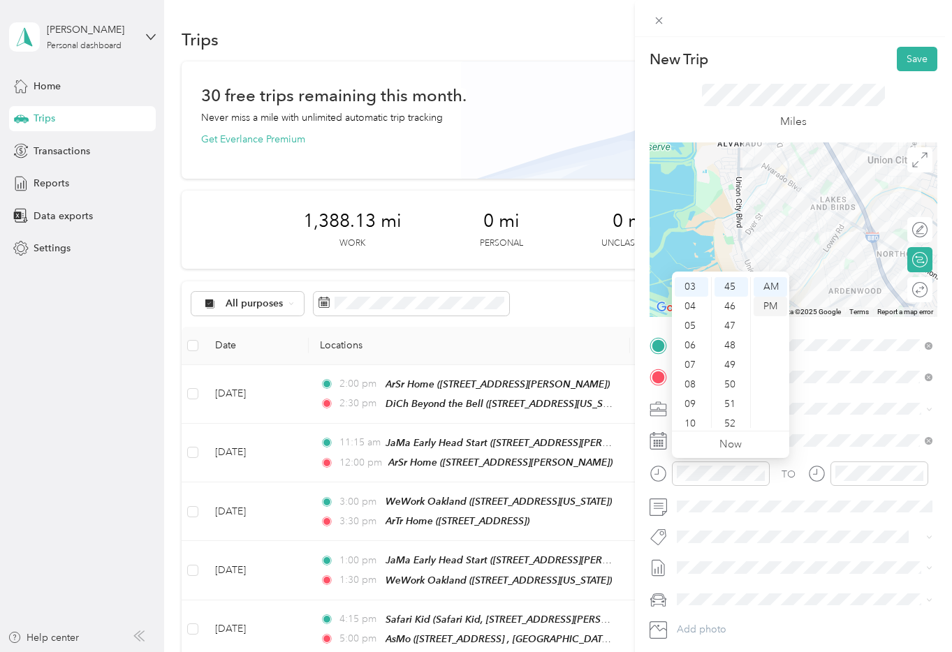
click at [769, 307] on div "PM" at bounding box center [771, 307] width 34 height 20
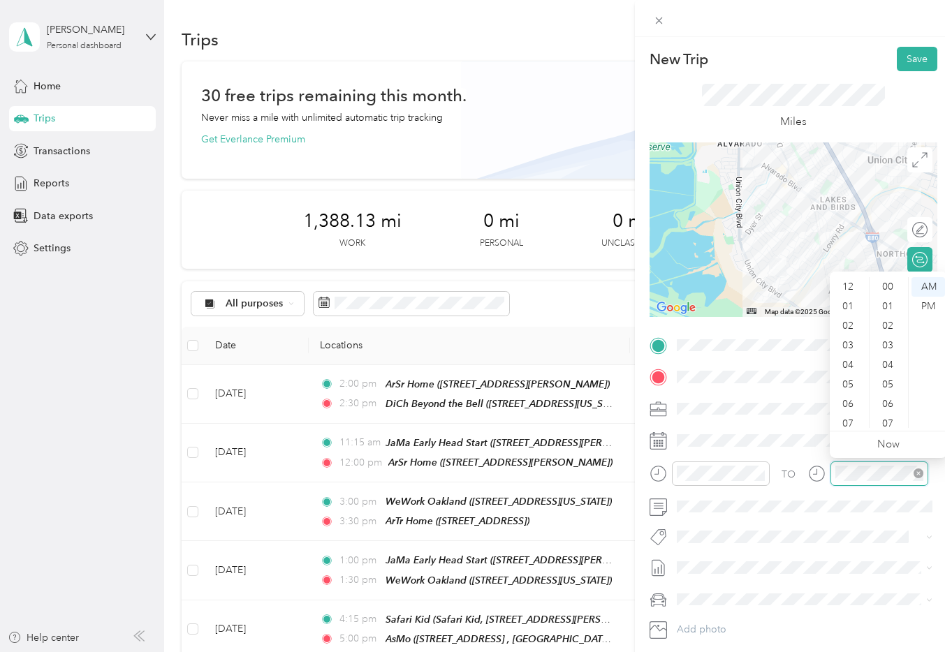
scroll to position [84, 0]
click at [850, 335] on div "05" at bounding box center [850, 332] width 34 height 20
click at [849, 316] on div "04" at bounding box center [850, 323] width 34 height 20
click at [889, 284] on div "00" at bounding box center [889, 287] width 34 height 20
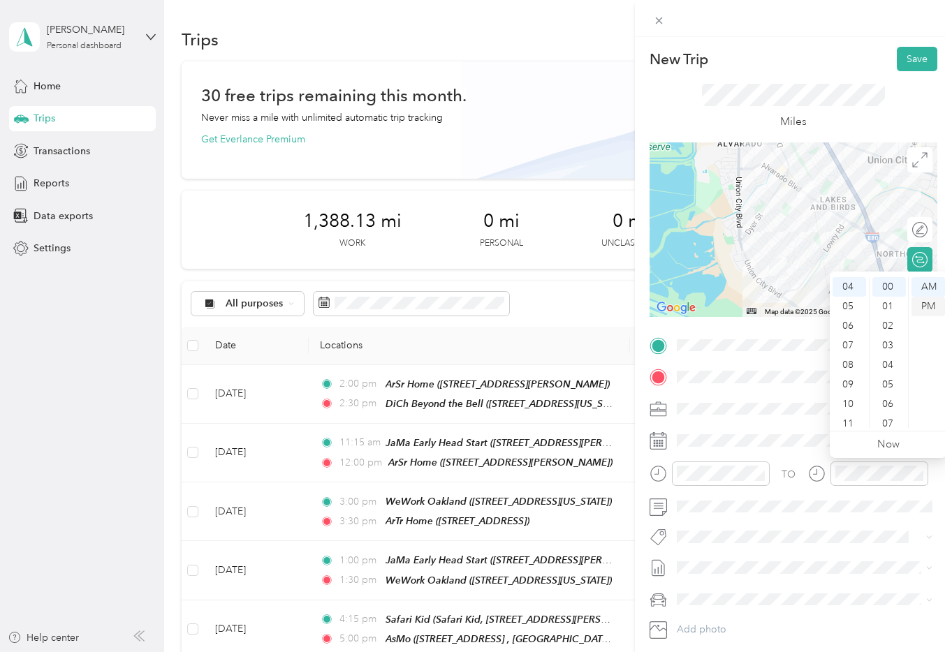
click at [932, 305] on div "PM" at bounding box center [929, 307] width 34 height 20
click at [812, 458] on div "TO Add photo" at bounding box center [794, 503] width 288 height 337
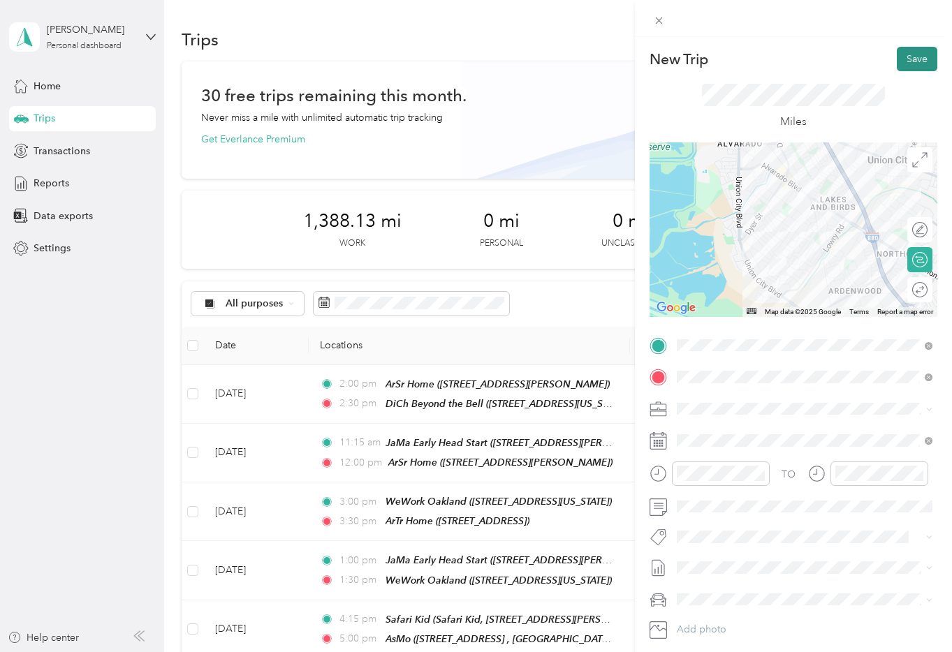
click at [914, 61] on button "Save" at bounding box center [917, 59] width 41 height 24
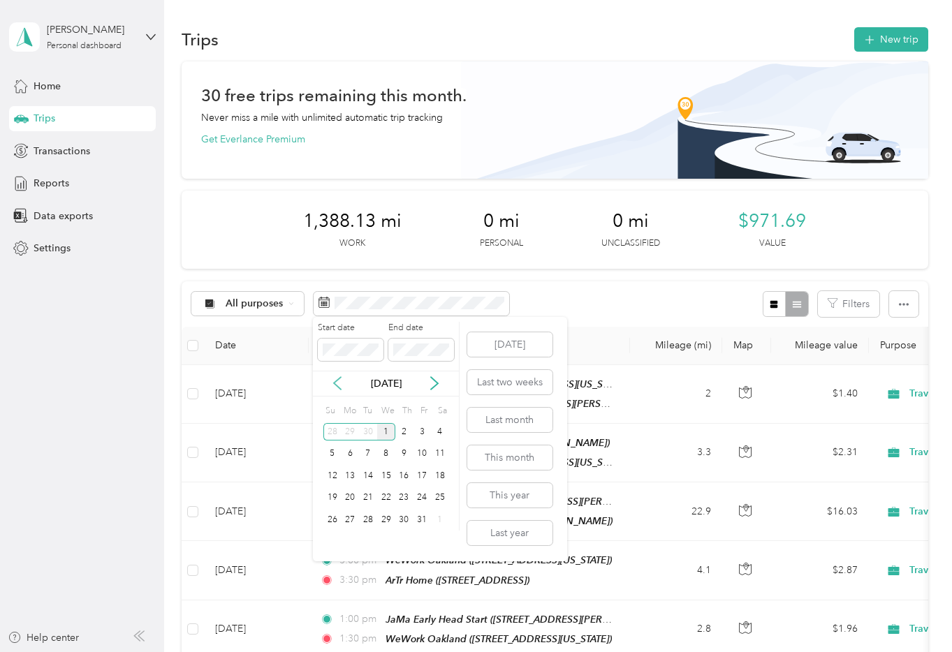
click at [335, 383] on icon at bounding box center [337, 384] width 7 height 13
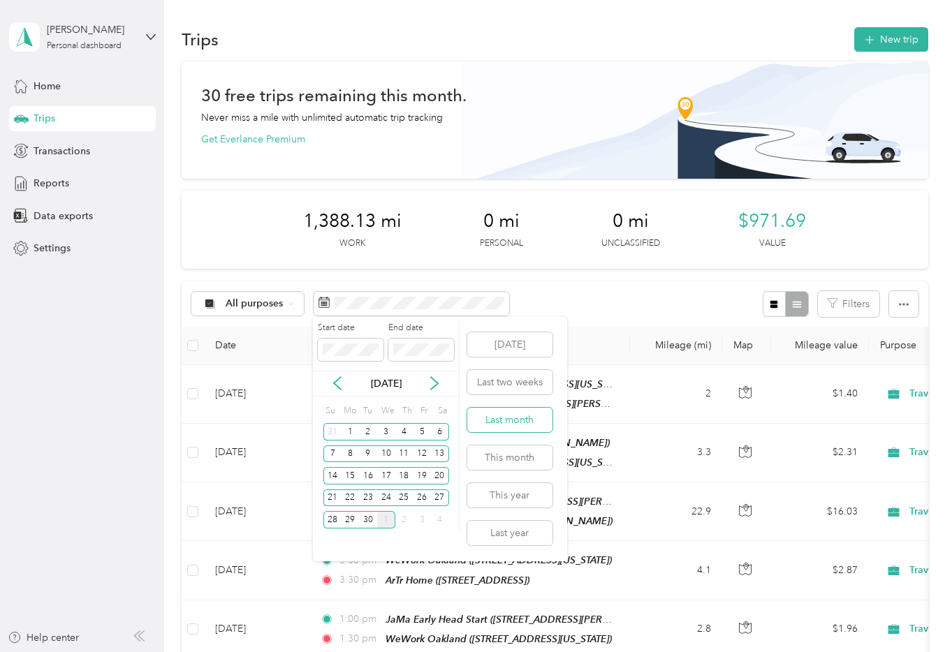
click at [512, 425] on button "Last month" at bounding box center [509, 420] width 85 height 24
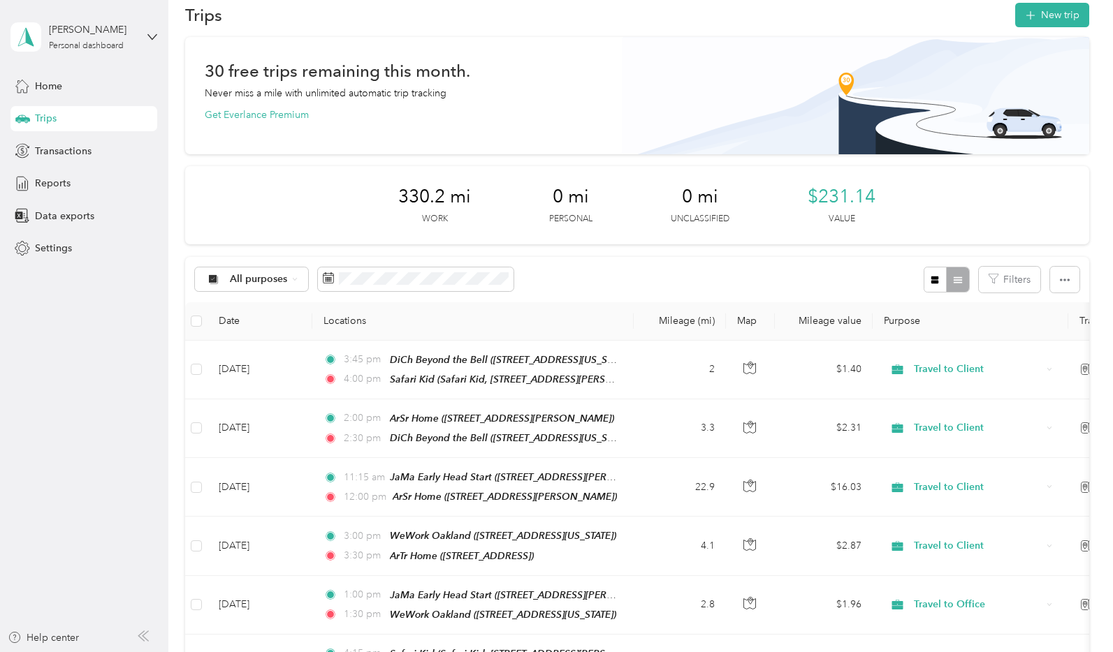
scroll to position [27, 0]
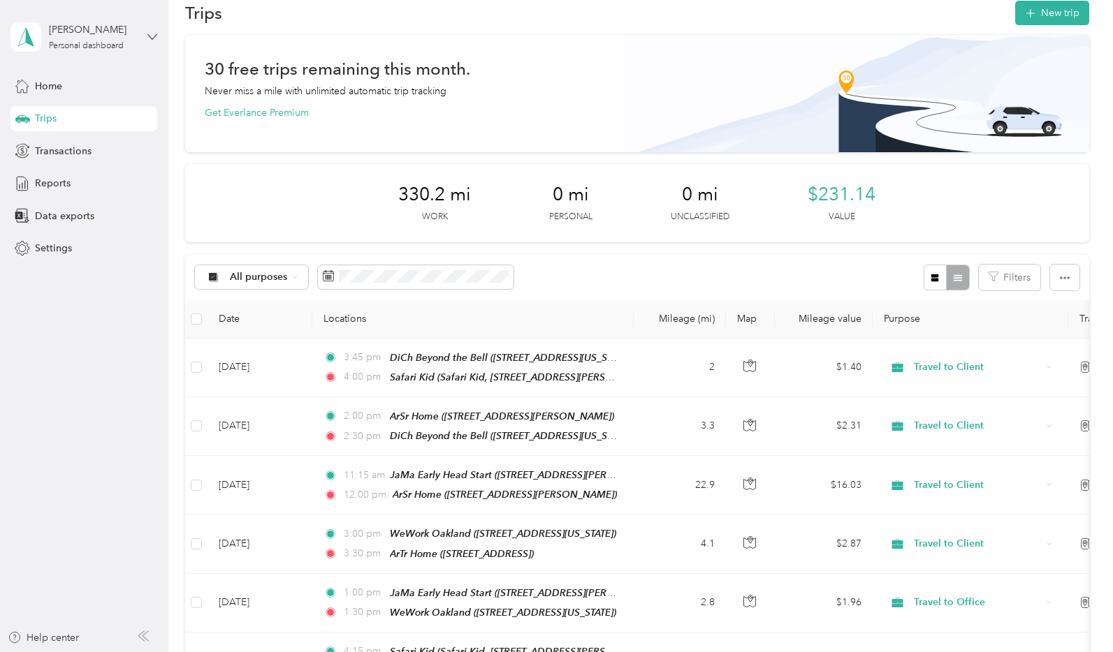
click at [156, 35] on icon at bounding box center [152, 36] width 8 height 5
click at [119, 298] on aside "[PERSON_NAME] Personal dashboard Home Trips Transactions Reports Data exports S…" at bounding box center [84, 326] width 168 height 652
click at [66, 254] on span "Settings" at bounding box center [53, 248] width 37 height 15
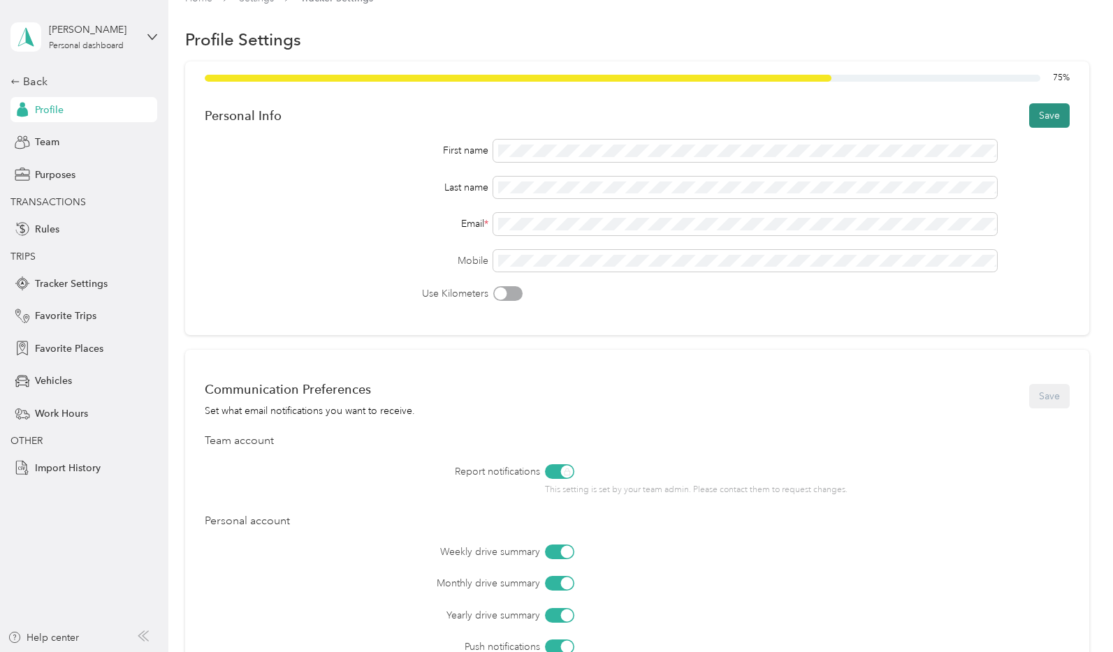
click at [951, 112] on button "Save" at bounding box center [1049, 115] width 41 height 24
click at [47, 82] on div "Back" at bounding box center [80, 81] width 140 height 17
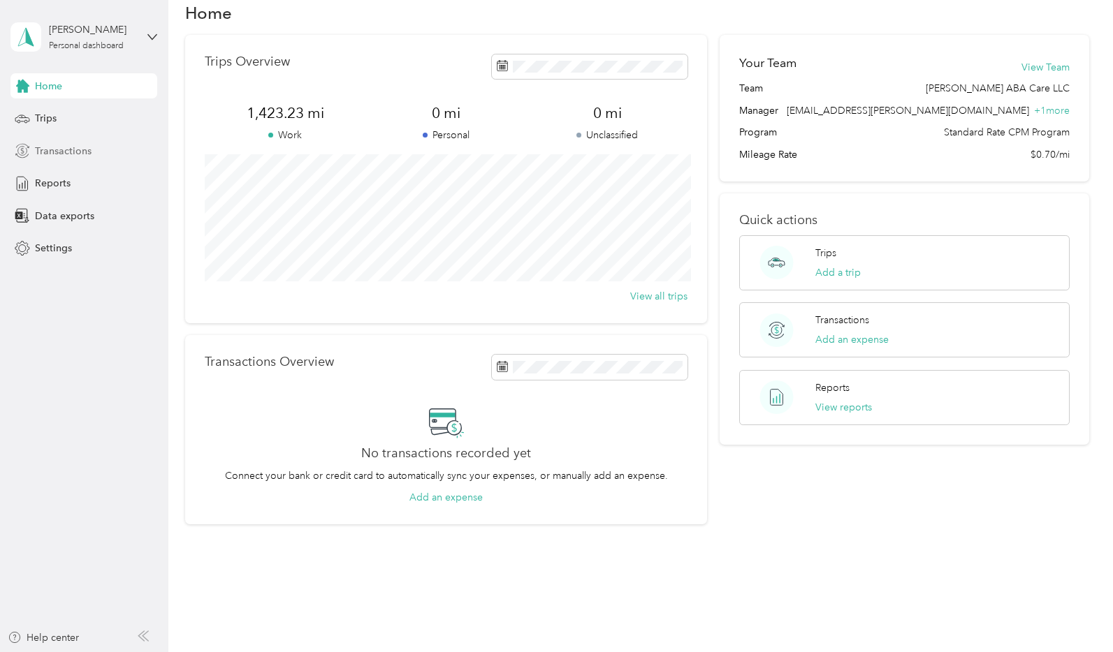
click at [58, 147] on span "Transactions" at bounding box center [63, 151] width 57 height 15
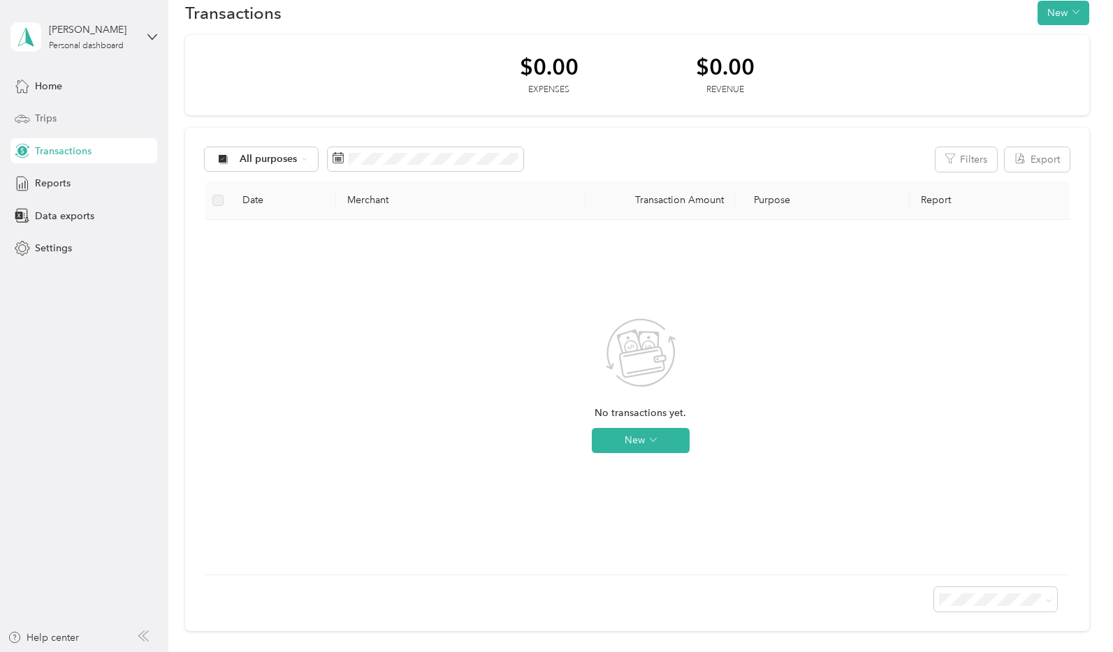
click at [87, 117] on div "Trips" at bounding box center [83, 118] width 147 height 25
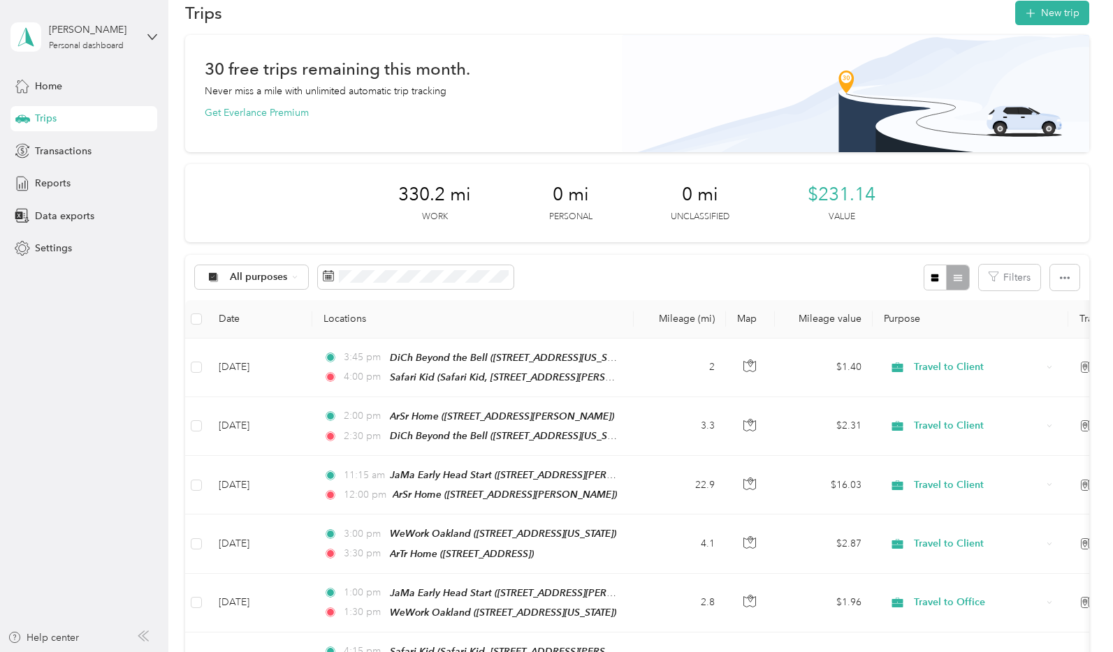
click at [648, 271] on div "All purposes Filters" at bounding box center [636, 277] width 903 height 45
